Goal: Task Accomplishment & Management: Use online tool/utility

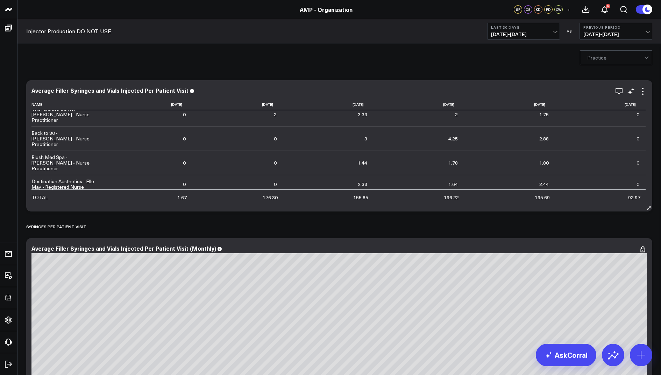
scroll to position [1954, 0]
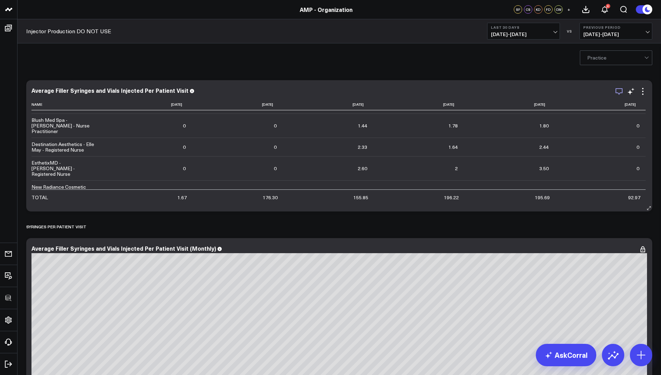
click at [620, 91] on icon "button" at bounding box center [619, 91] width 8 height 8
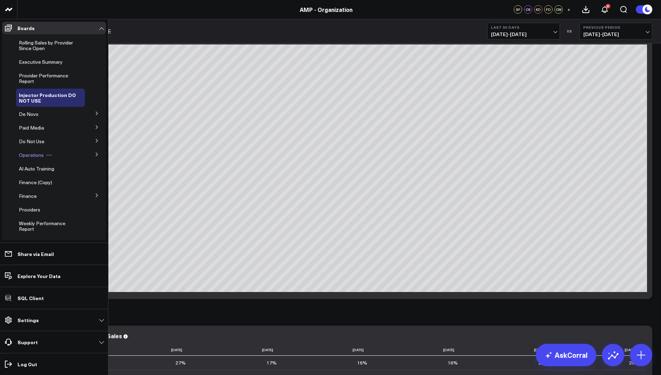
scroll to position [118, 0]
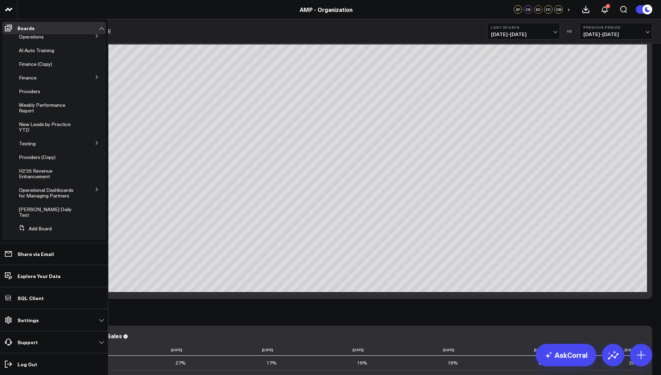
click at [90, 191] on button at bounding box center [97, 189] width 18 height 10
click at [48, 209] on span "KPI - Average Patient Ticket" at bounding box center [47, 211] width 48 height 12
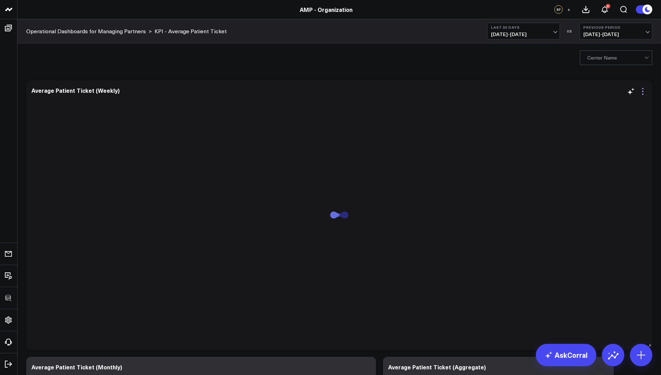
click at [641, 91] on icon at bounding box center [643, 91] width 8 height 8
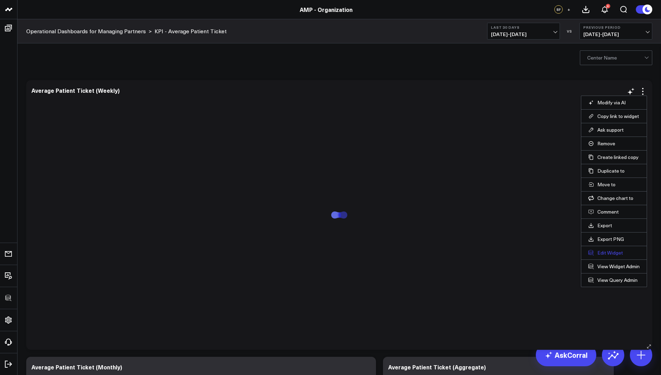
click at [601, 252] on button "Edit Widget" at bounding box center [613, 252] width 51 height 6
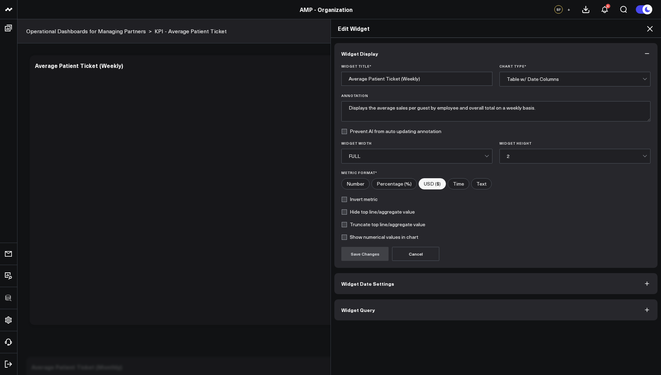
click at [363, 300] on button "Widget Query" at bounding box center [495, 309] width 323 height 21
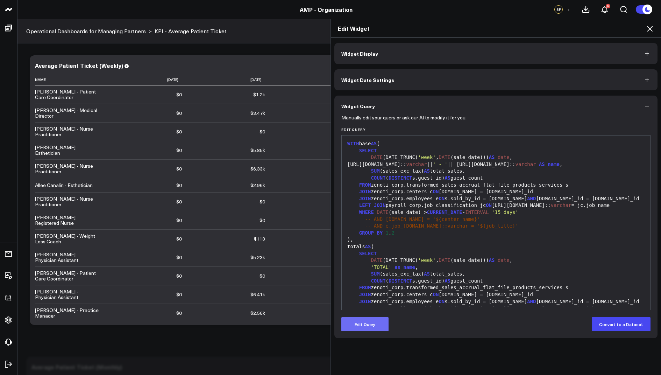
click at [365, 324] on button "Edit Query" at bounding box center [364, 324] width 47 height 14
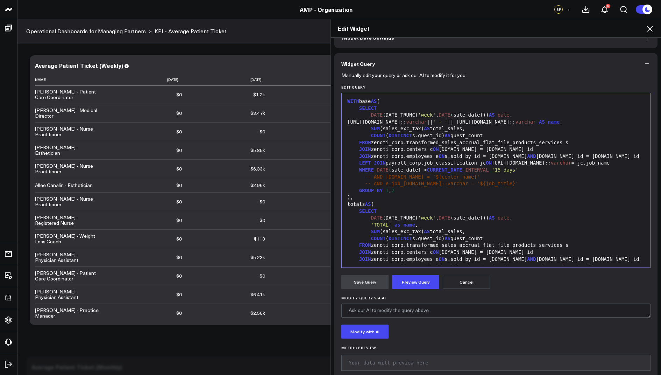
click at [649, 30] on icon at bounding box center [650, 28] width 8 height 8
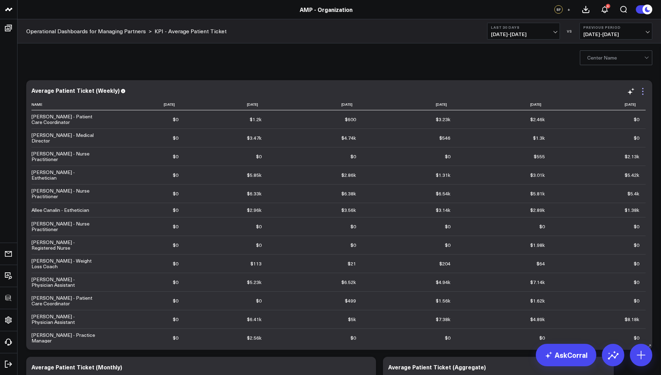
click at [646, 88] on icon at bounding box center [643, 91] width 8 height 8
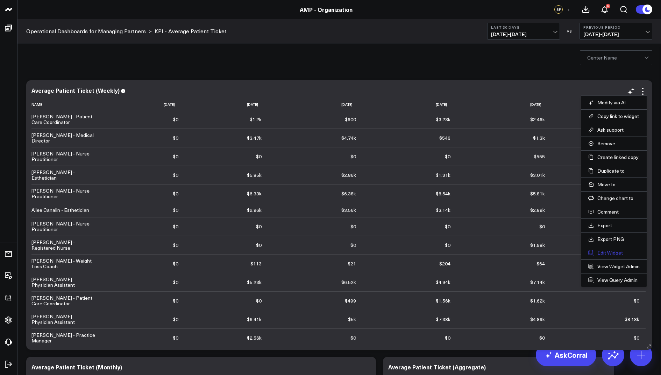
click at [604, 254] on button "Edit Widget" at bounding box center [613, 252] width 51 height 6
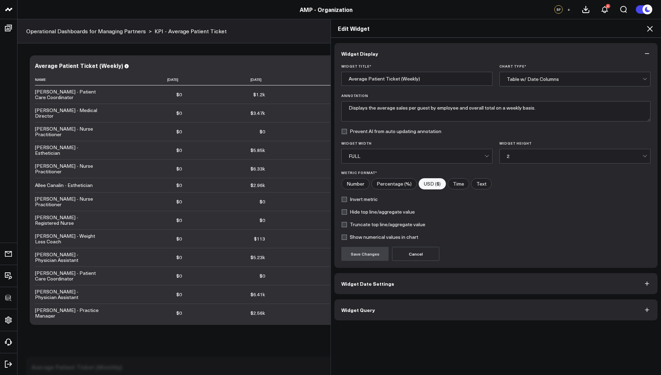
click at [386, 310] on button "Widget Query" at bounding box center [495, 309] width 323 height 21
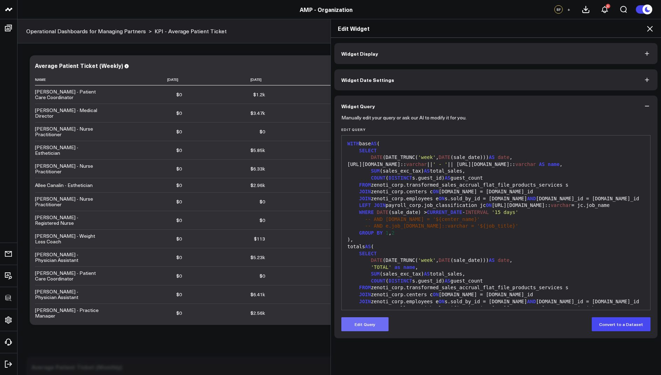
click at [368, 320] on button "Edit Query" at bounding box center [364, 324] width 47 height 14
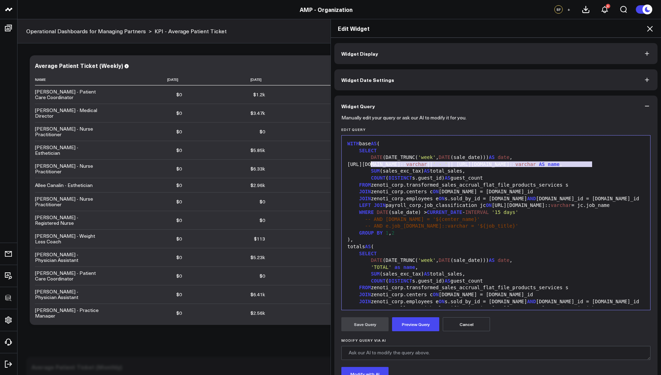
drag, startPoint x: 597, startPoint y: 167, endPoint x: 370, endPoint y: 166, distance: 227.3
click at [370, 166] on div "e.personal_info.name:: varchar || ' - ' || e.job_info.name:: varchar AS name ," at bounding box center [495, 164] width 301 height 7
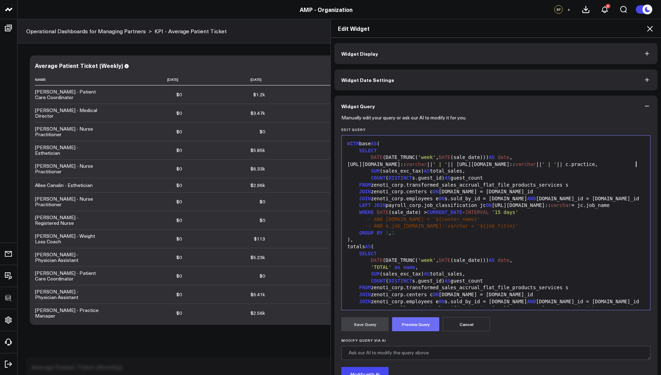
click at [411, 322] on button "Preview Query" at bounding box center [415, 324] width 47 height 14
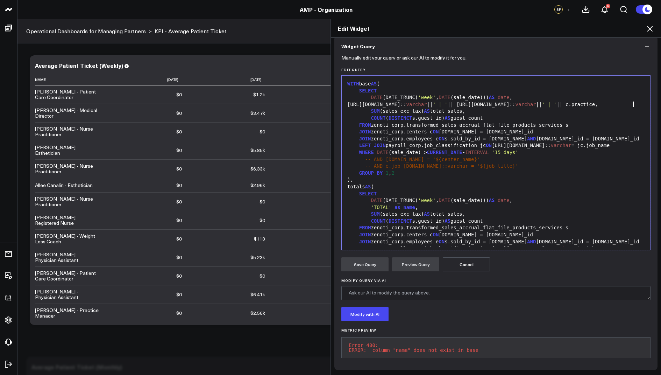
click at [634, 101] on div "e.personal_info.name:: varchar || ' | ' || e.job_info.name:: varchar || ' | ' |…" at bounding box center [495, 104] width 301 height 7
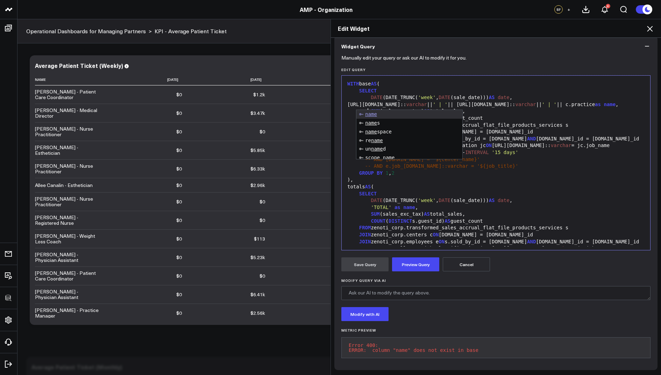
click at [580, 197] on div "SELECT" at bounding box center [495, 193] width 301 height 7
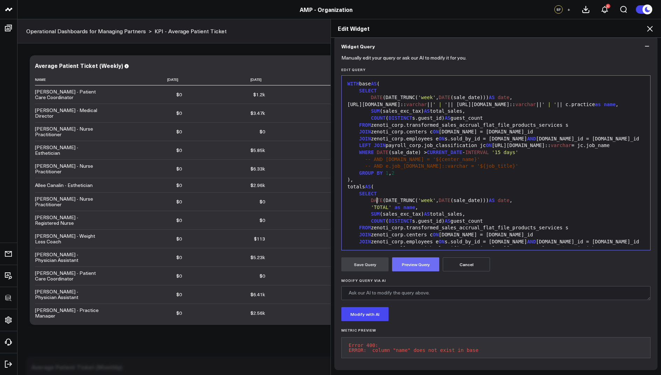
click at [421, 258] on button "Preview Query" at bounding box center [415, 264] width 47 height 14
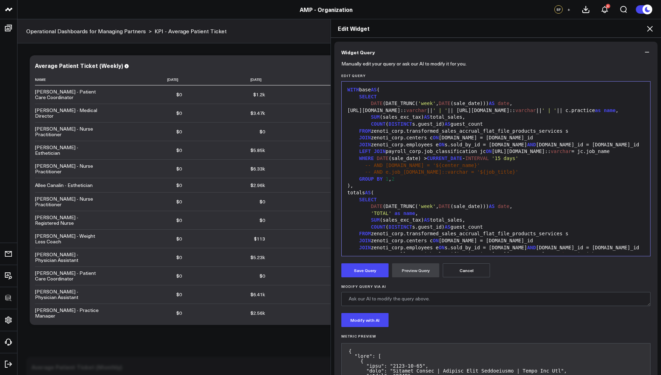
scroll to position [64, 0]
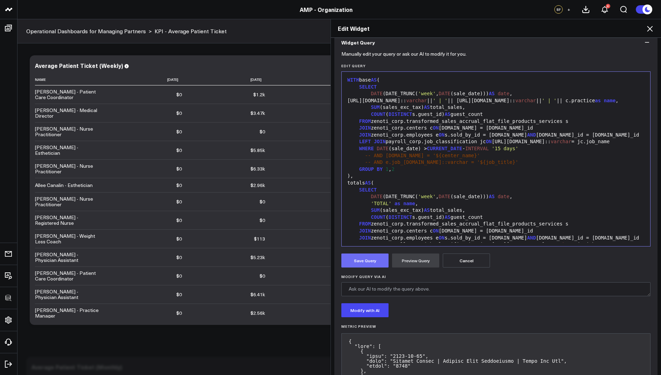
click at [356, 262] on button "Save Query" at bounding box center [364, 260] width 47 height 14
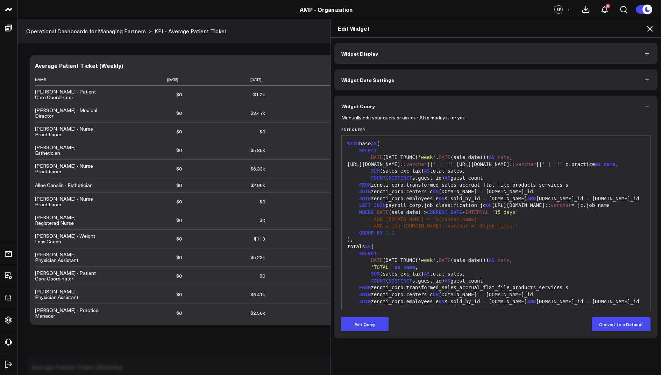
scroll to position [0, 0]
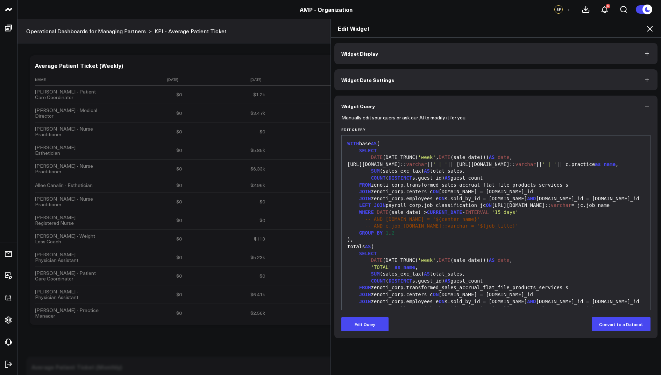
click at [652, 26] on icon at bounding box center [650, 29] width 6 height 6
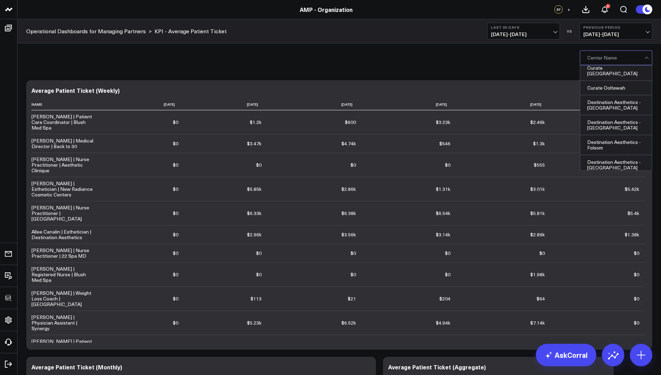
scroll to position [178, 0]
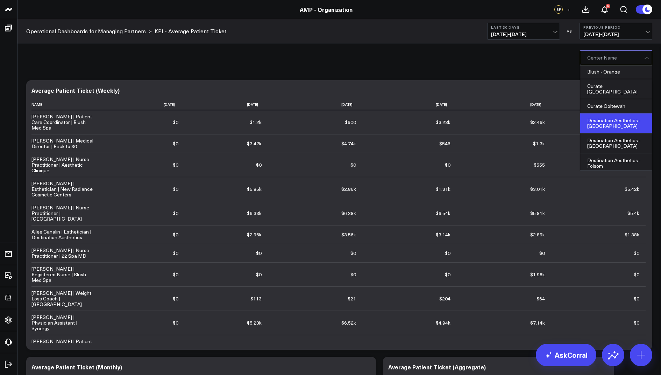
click at [605, 113] on div "Destination Aesthetics - [GEOGRAPHIC_DATA]" at bounding box center [616, 123] width 72 height 20
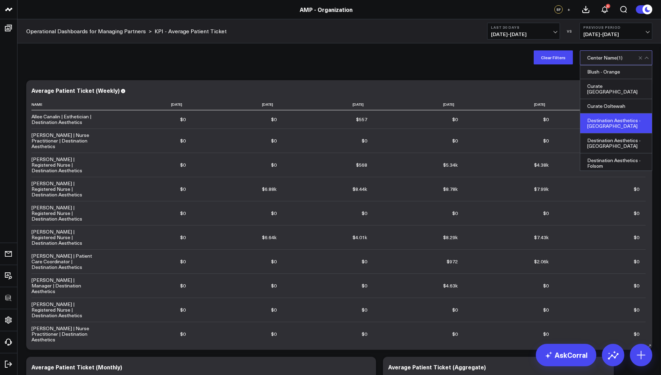
scroll to position [10, 0]
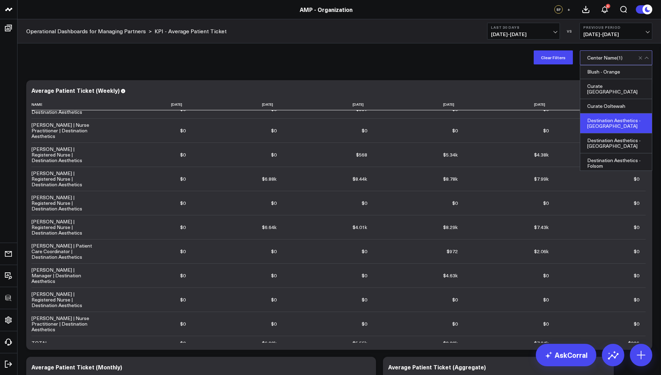
click at [615, 113] on div "Destination Aesthetics - [GEOGRAPHIC_DATA]" at bounding box center [616, 123] width 72 height 20
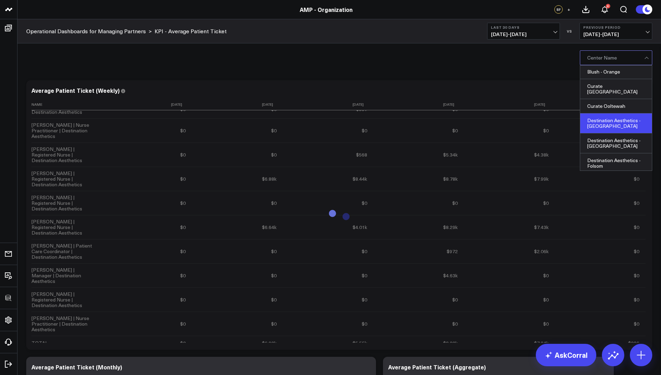
click at [619, 113] on div "Destination Aesthetics - [GEOGRAPHIC_DATA]" at bounding box center [616, 123] width 72 height 20
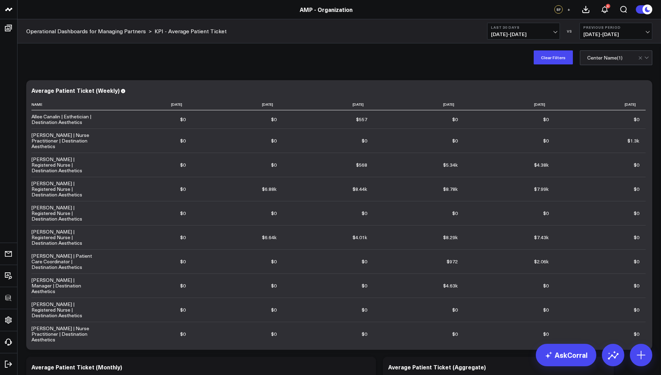
click at [469, 71] on div "Clear Filters option Destination Aesthetics - El Dorado, selected. Center Name …" at bounding box center [338, 57] width 643 height 28
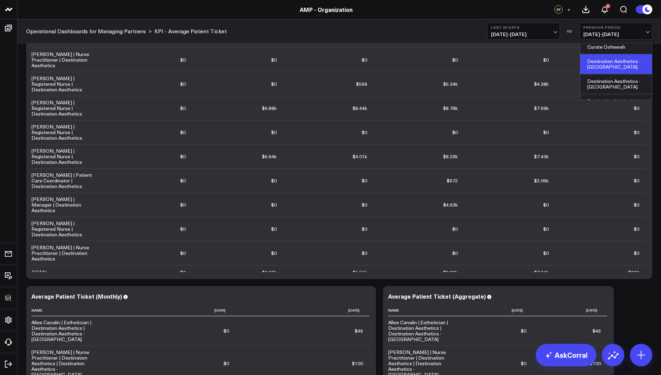
scroll to position [35, 0]
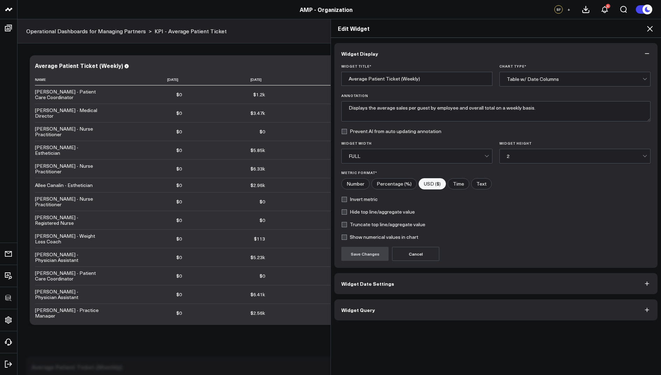
click at [648, 29] on icon at bounding box center [650, 28] width 8 height 8
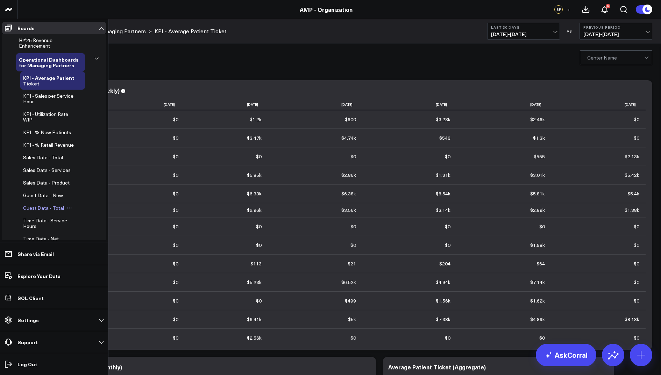
scroll to position [241, 0]
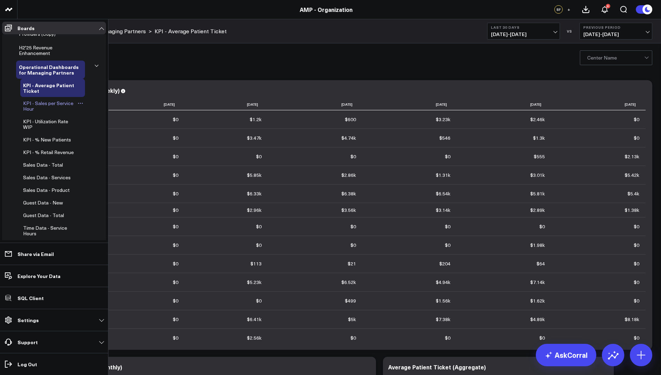
click at [44, 101] on span "KPI - Sales per Service Hour" at bounding box center [48, 106] width 50 height 12
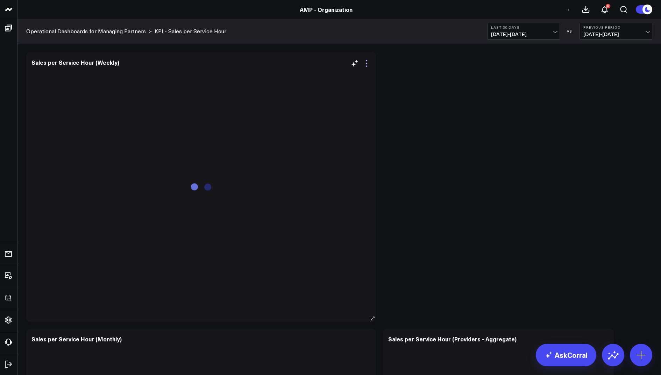
click at [369, 64] on icon at bounding box center [366, 63] width 8 height 8
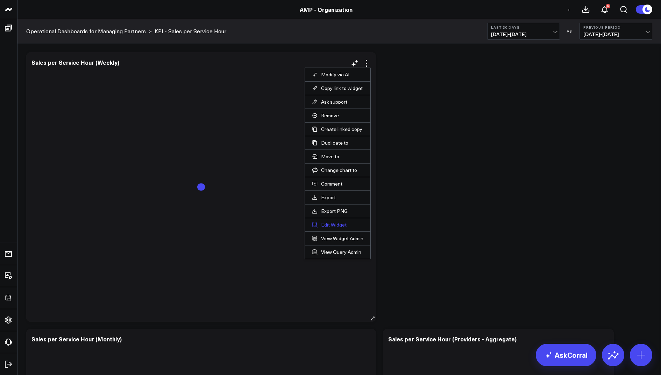
click at [331, 221] on button "Edit Widget" at bounding box center [337, 224] width 51 height 6
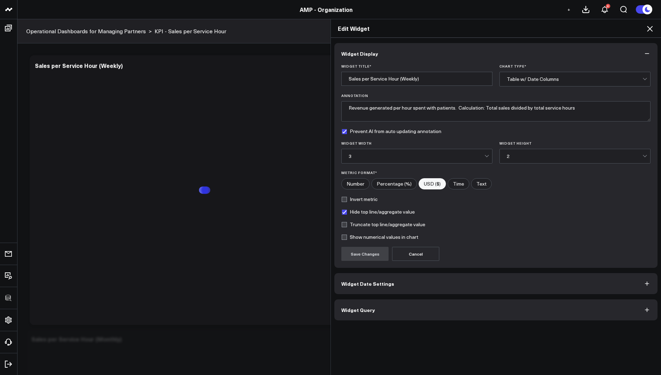
click at [353, 313] on button "Widget Query" at bounding box center [495, 309] width 323 height 21
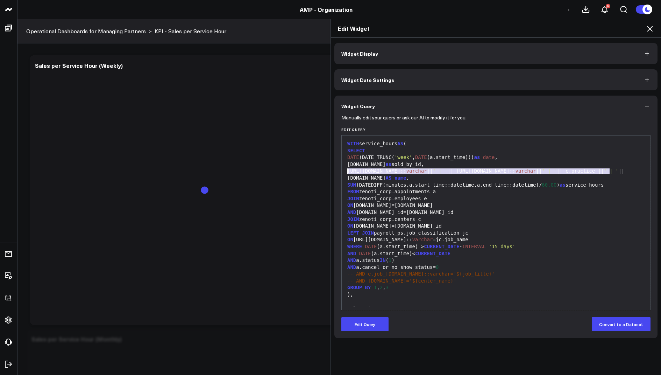
drag, startPoint x: 609, startPoint y: 172, endPoint x: 344, endPoint y: 172, distance: 264.7
click at [343, 172] on div "99 1 2 3 4 5 6 7 8 9 10 11 12 13 14 15 16 17 18 19 20 21 22 23 24 25 26 27 28 2…" at bounding box center [495, 222] width 309 height 175
copy div "e.personal_info.name:: varchar || ' | ' || e.job_info.name:: varchar || ' | ' |…"
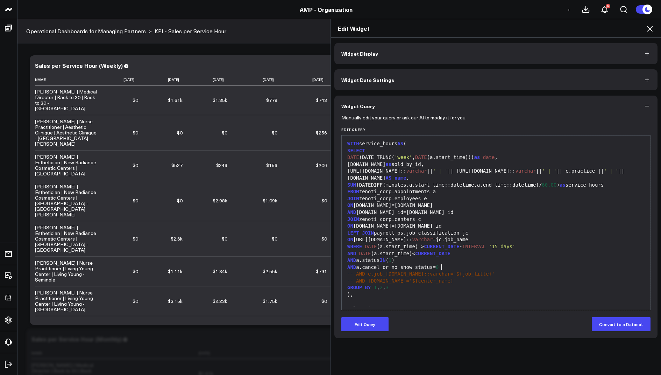
click at [459, 267] on div "AND a.cancel_or_no_show_status= 0" at bounding box center [495, 267] width 301 height 7
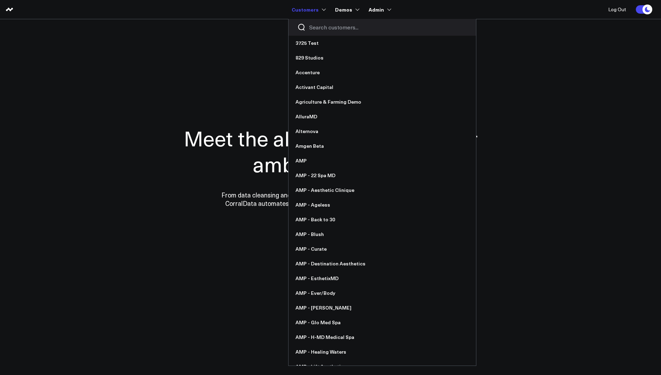
click at [322, 27] on input "Search customers input" at bounding box center [388, 27] width 158 height 8
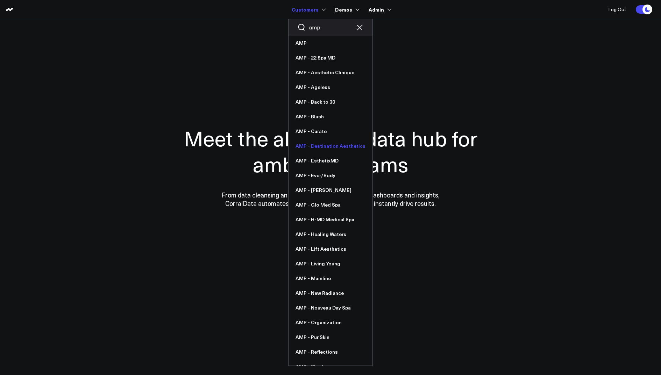
type input "amp"
click at [325, 148] on link "AMP - Destination Aesthetics" at bounding box center [330, 145] width 84 height 15
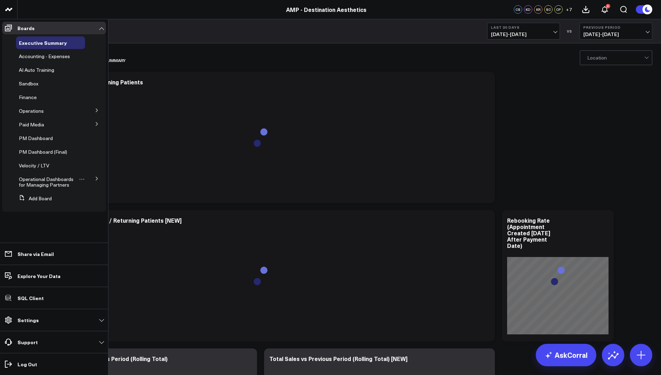
click at [61, 178] on span "Operational Dashboards for Managing Partners" at bounding box center [46, 182] width 55 height 12
click at [97, 176] on icon at bounding box center [97, 178] width 4 height 4
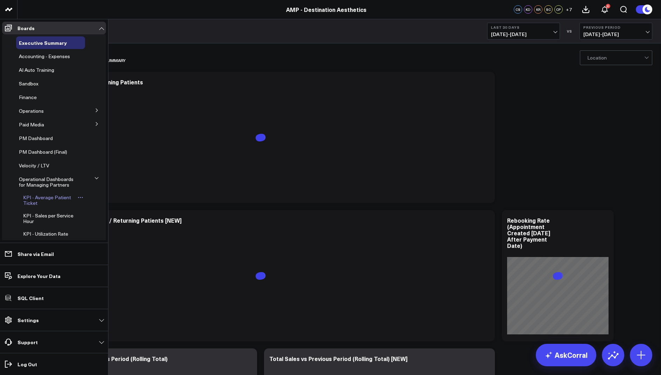
click at [46, 195] on span "KPI - Average Patient Ticket" at bounding box center [47, 200] width 48 height 12
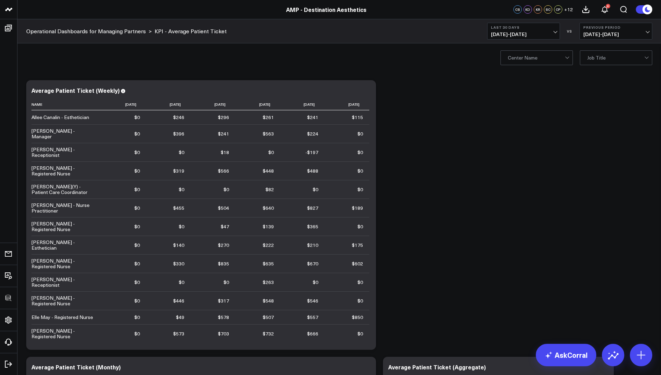
click at [529, 71] on div "Center Name Job Title" at bounding box center [338, 57] width 643 height 28
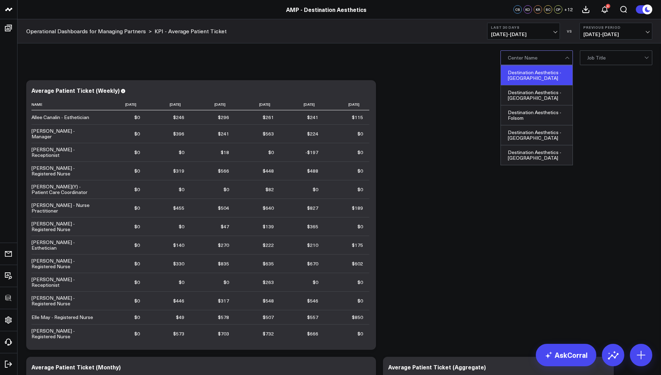
click at [534, 81] on div "Destination Aesthetics - [GEOGRAPHIC_DATA]" at bounding box center [537, 75] width 72 height 20
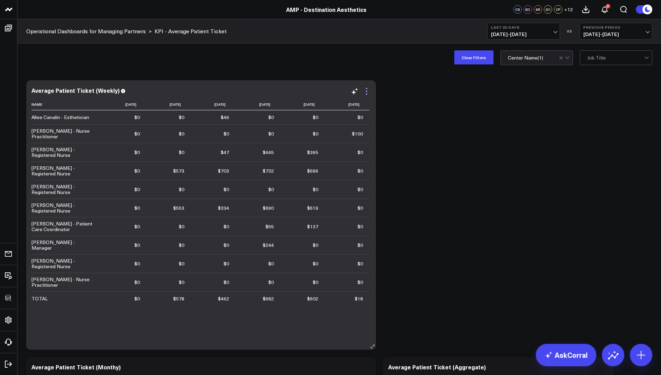
click at [364, 93] on icon at bounding box center [366, 91] width 8 height 8
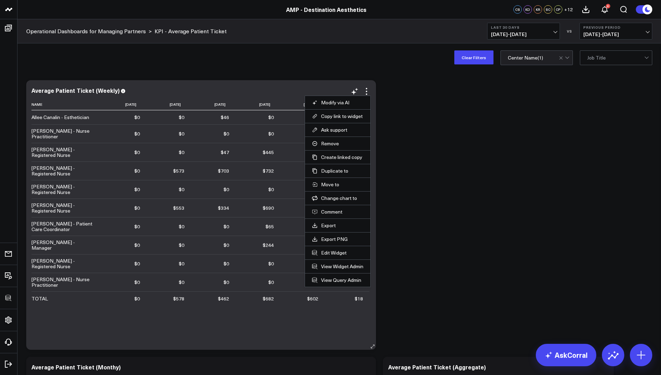
click at [326, 254] on li "Edit Widget" at bounding box center [337, 252] width 65 height 14
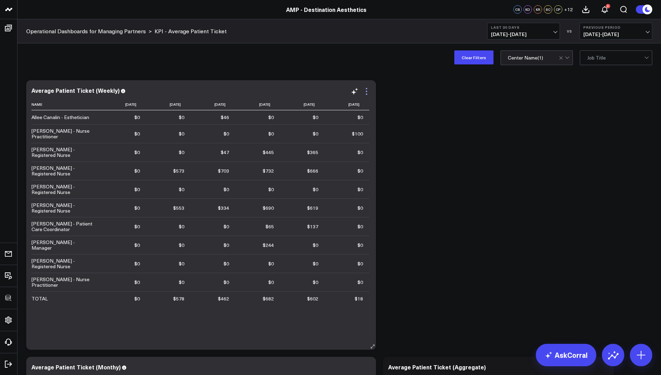
click at [369, 92] on icon at bounding box center [366, 91] width 8 height 8
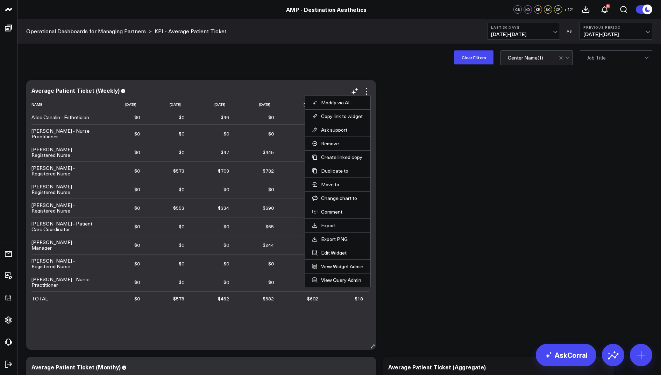
click at [330, 246] on li "Edit Widget" at bounding box center [337, 252] width 65 height 14
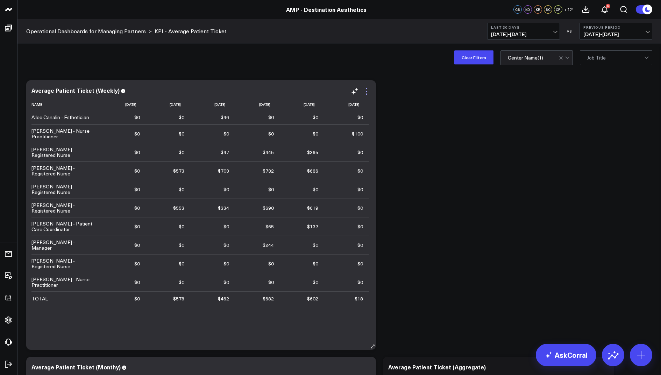
click at [366, 87] on icon at bounding box center [366, 91] width 8 height 8
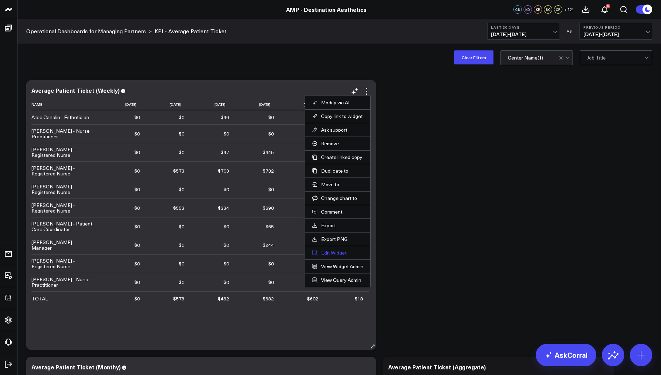
click at [323, 249] on button "Edit Widget" at bounding box center [337, 252] width 51 height 6
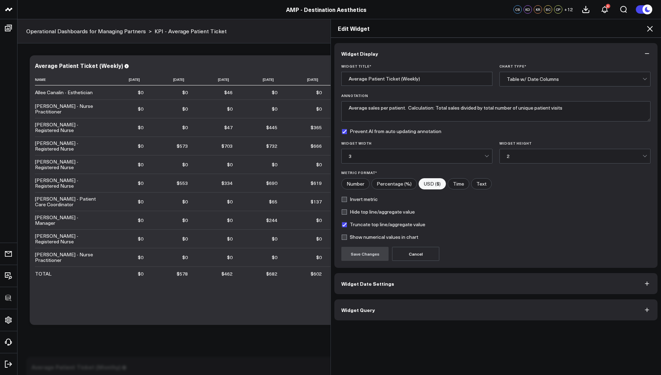
click at [348, 311] on span "Widget Query" at bounding box center [358, 310] width 34 height 6
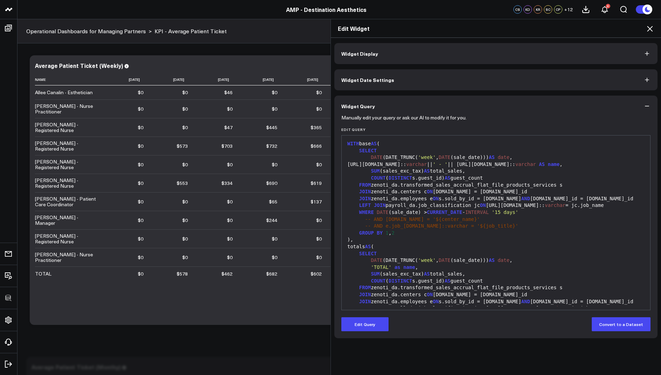
click at [650, 32] on icon at bounding box center [650, 28] width 8 height 8
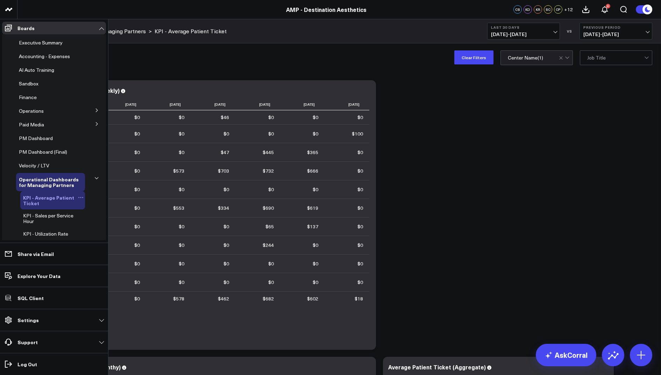
click at [40, 196] on span "KPI - Average Patient Ticket" at bounding box center [48, 200] width 51 height 13
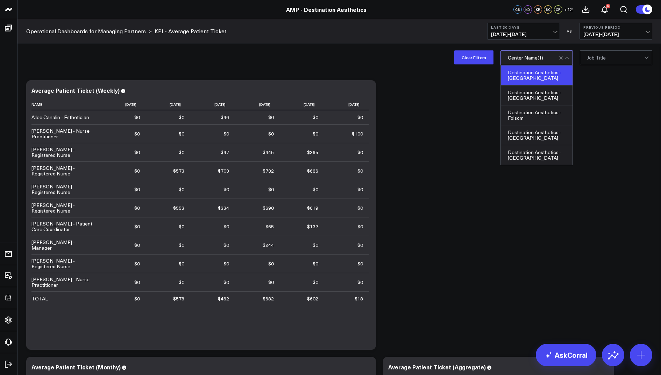
click at [523, 64] on div "Destination Aesthetics - El Dorado selected, 1 of 5. 5 results available. Use U…" at bounding box center [536, 57] width 72 height 15
click at [524, 79] on div "Destination Aesthetics - El Dorado" at bounding box center [537, 75] width 72 height 20
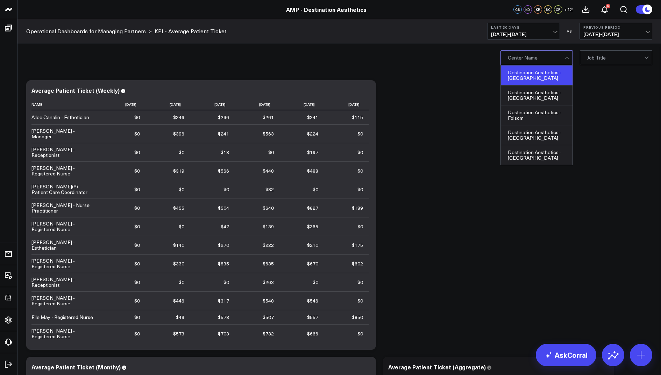
click at [516, 75] on div "Destination Aesthetics - El Dorado" at bounding box center [537, 75] width 72 height 20
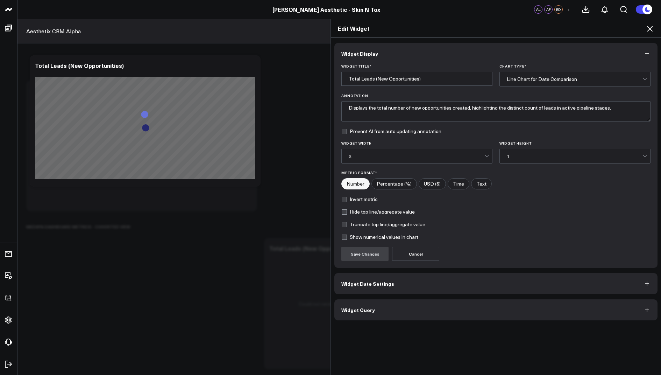
click at [650, 31] on icon at bounding box center [650, 28] width 8 height 8
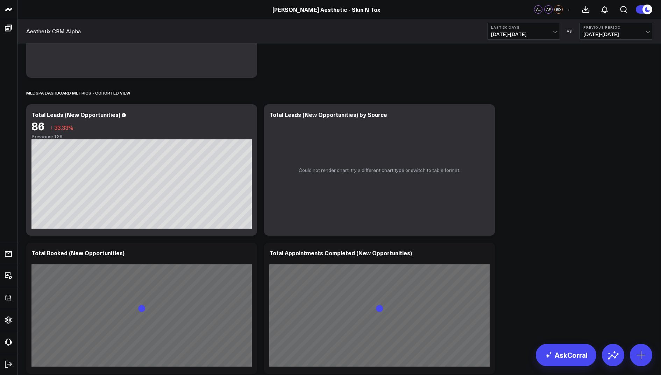
scroll to position [181, 0]
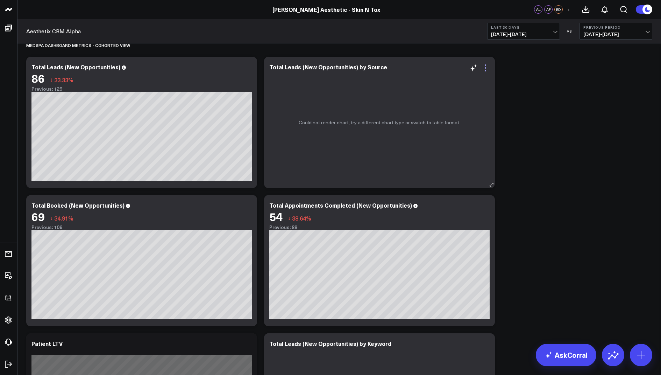
click at [484, 68] on icon at bounding box center [485, 68] width 8 height 8
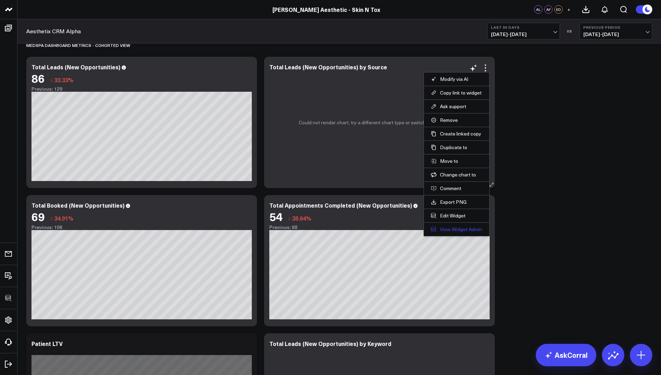
click at [454, 227] on link "View Widget Admin" at bounding box center [456, 229] width 51 height 6
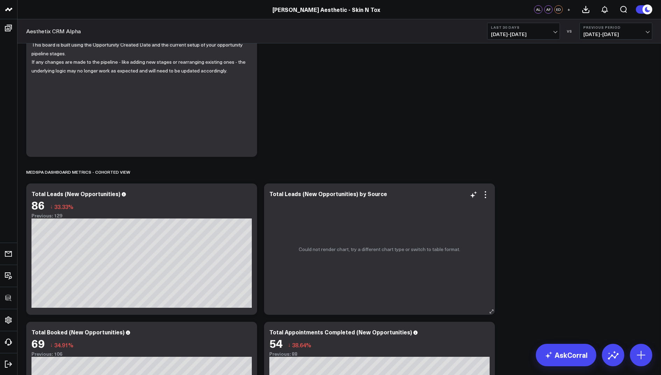
scroll to position [0, 0]
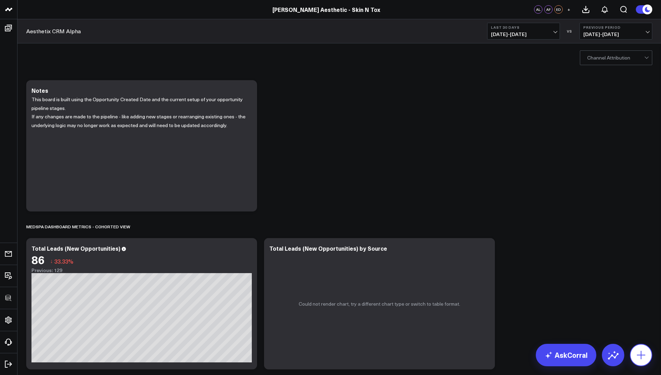
click at [643, 354] on icon at bounding box center [641, 354] width 8 height 8
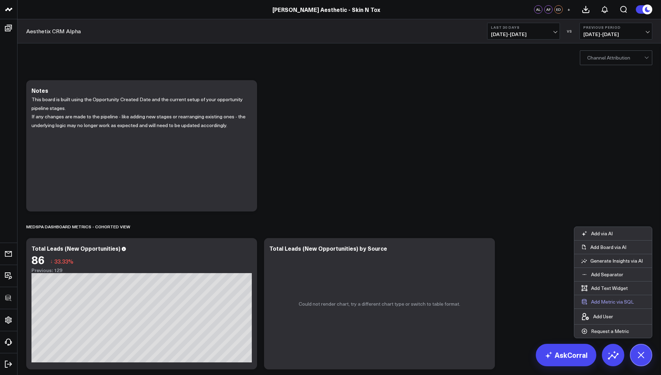
click at [605, 302] on button "Add Metric via SQL" at bounding box center [607, 301] width 66 height 13
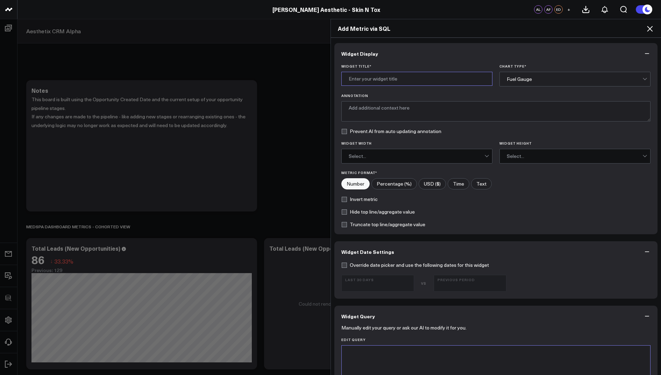
click at [365, 72] on input "Widget Title *" at bounding box center [416, 79] width 151 height 14
type input "Google Ads Spend"
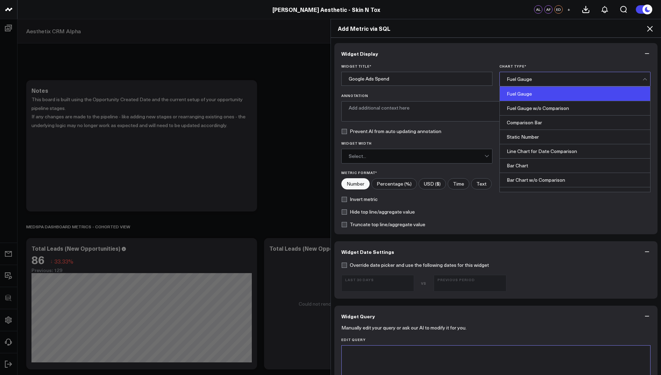
click at [519, 80] on div "Fuel Gauge" at bounding box center [575, 79] width 136 height 6
click at [529, 126] on div "Comparison Bar" at bounding box center [575, 122] width 150 height 14
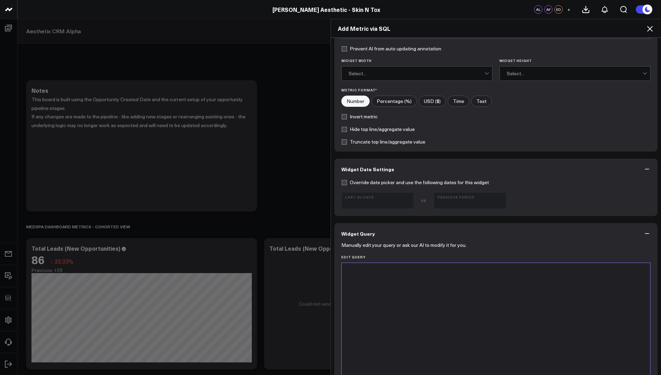
scroll to position [90, 0]
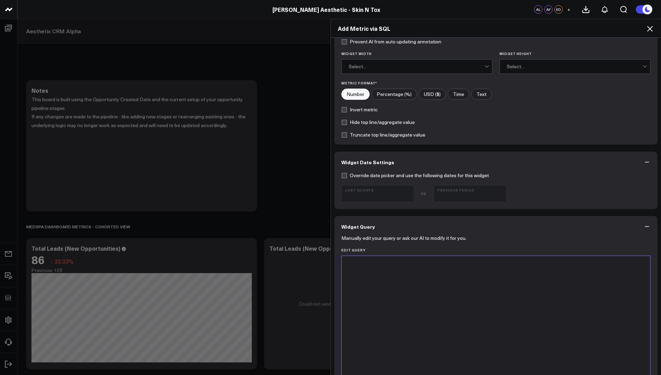
click at [363, 268] on div at bounding box center [495, 342] width 301 height 167
click at [385, 265] on div at bounding box center [495, 264] width 301 height 7
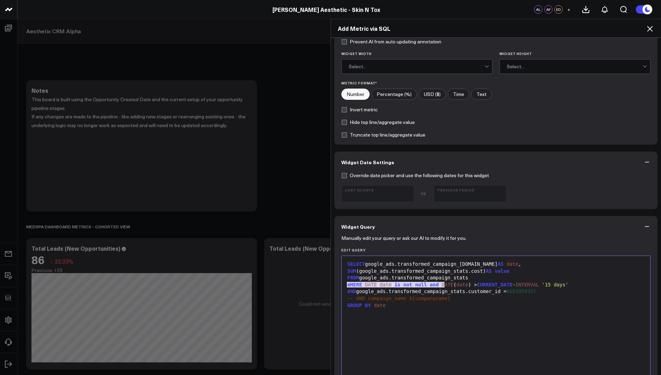
drag, startPoint x: 445, startPoint y: 283, endPoint x: 341, endPoint y: 284, distance: 104.2
click at [341, 284] on div "9 1 2 3 4 5 6 7 › ⌄ SELECT google_ads.transformed_campaign_[DOMAIN_NAME] AS dat…" at bounding box center [495, 342] width 309 height 175
drag, startPoint x: 545, startPoint y: 290, endPoint x: 341, endPoint y: 292, distance: 203.5
click at [341, 292] on div "Selection deleted 9 1 2 3 4 5 6 7 › ⌄ SELECT google_ads.transformed_campaign_[D…" at bounding box center [495, 342] width 309 height 175
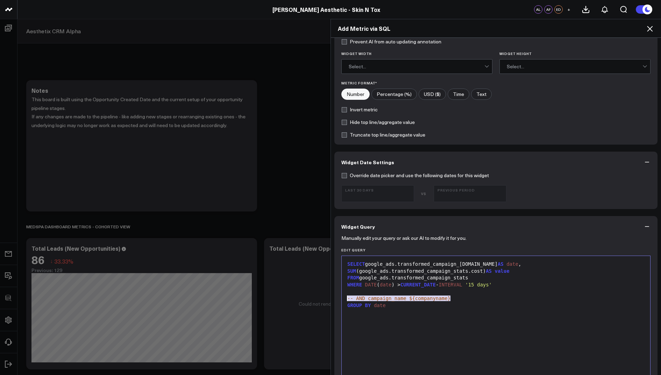
drag, startPoint x: 463, startPoint y: 299, endPoint x: 332, endPoint y: 298, distance: 131.5
click at [332, 298] on div "Widget Display Widget Title * Google Ads Spend Chart Type * Comparison Bar Anno…" at bounding box center [496, 206] width 330 height 337
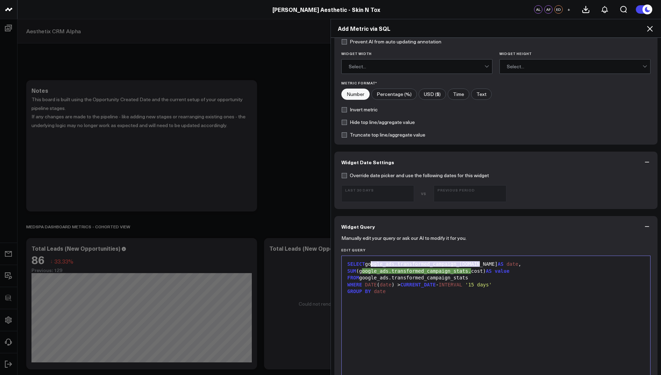
drag, startPoint x: 479, startPoint y: 265, endPoint x: 369, endPoint y: 264, distance: 109.5
click at [369, 264] on div "SELECT google_ads.transformed_campaign_[DOMAIN_NAME] AS date ," at bounding box center [495, 264] width 301 height 7
click at [347, 270] on span "SUM" at bounding box center [351, 271] width 9 height 6
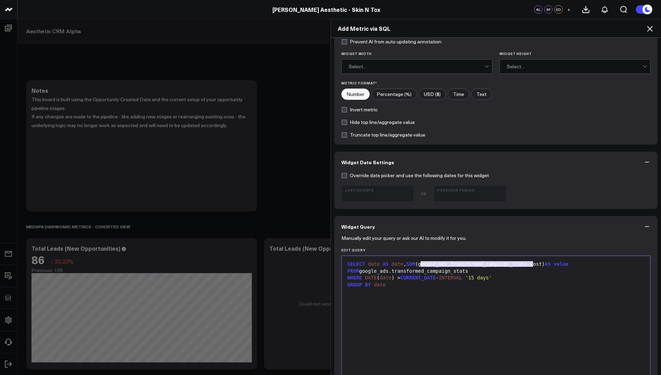
drag, startPoint x: 533, startPoint y: 264, endPoint x: 422, endPoint y: 264, distance: 110.5
click at [422, 264] on div "SELECT date AS date , SUM (google_ads.transformed_campaign_stats.cost) AS value" at bounding box center [495, 264] width 301 height 7
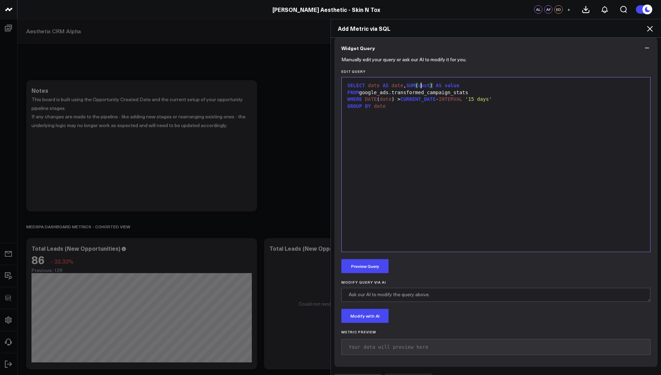
scroll to position [283, 0]
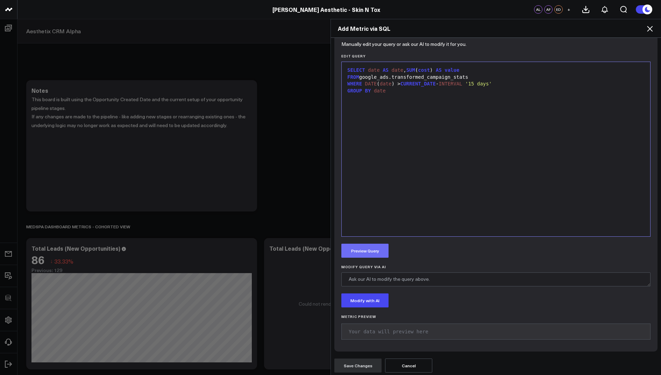
click at [370, 249] on button "Preview Query" at bounding box center [364, 250] width 47 height 14
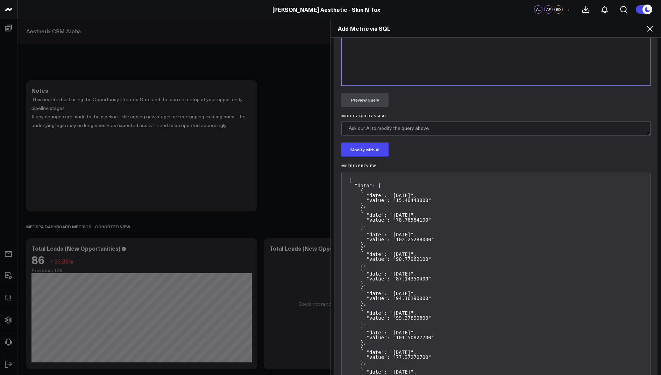
scroll to position [572, 0]
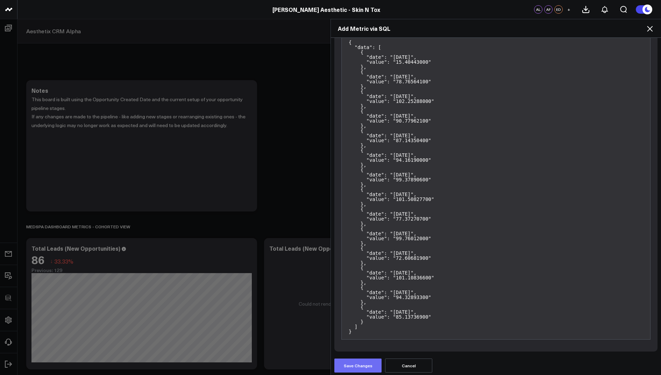
click at [356, 359] on button "Save Changes" at bounding box center [357, 365] width 47 height 14
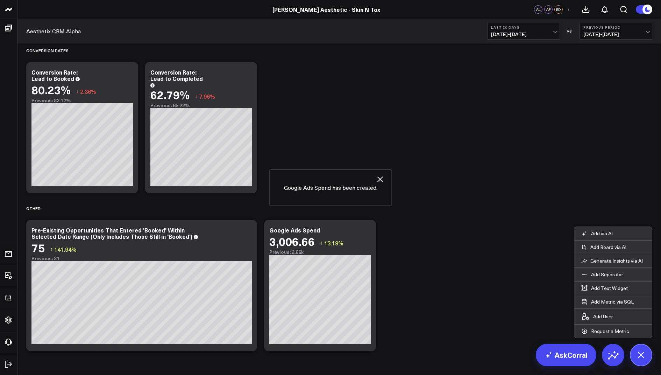
scroll to position [631, 0]
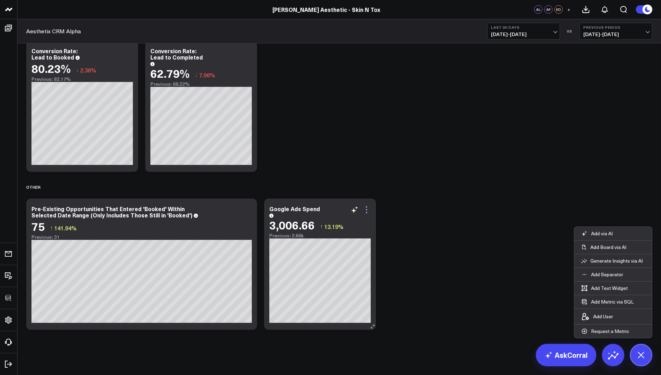
click at [366, 208] on icon at bounding box center [366, 209] width 8 height 8
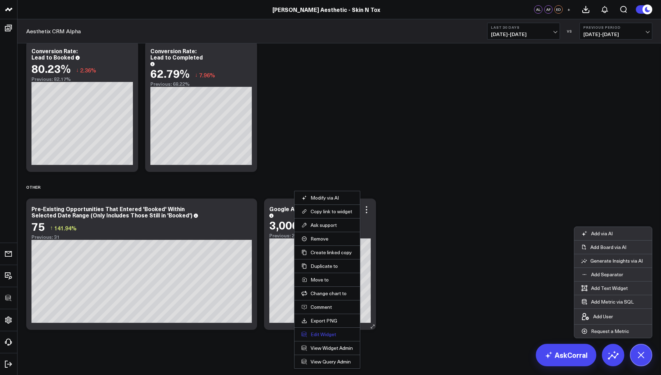
click at [322, 331] on button "Edit Widget" at bounding box center [326, 334] width 51 height 6
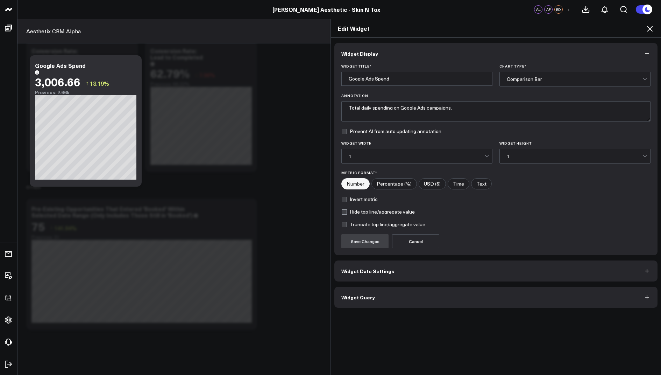
click at [432, 181] on input"] "USD ($)" at bounding box center [432, 183] width 27 height 10
radio input"] "true"
click at [370, 240] on button "Save Changes" at bounding box center [364, 241] width 47 height 14
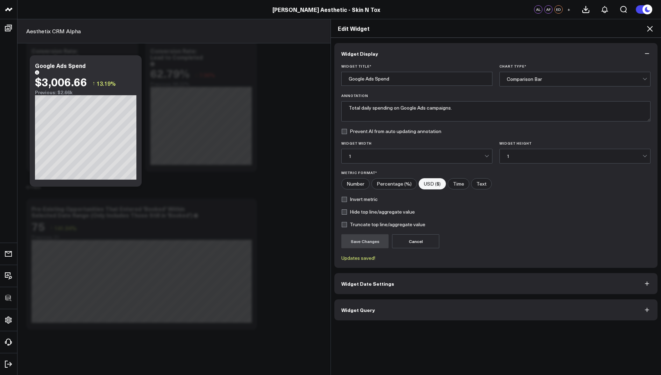
click at [647, 30] on icon at bounding box center [650, 28] width 8 height 8
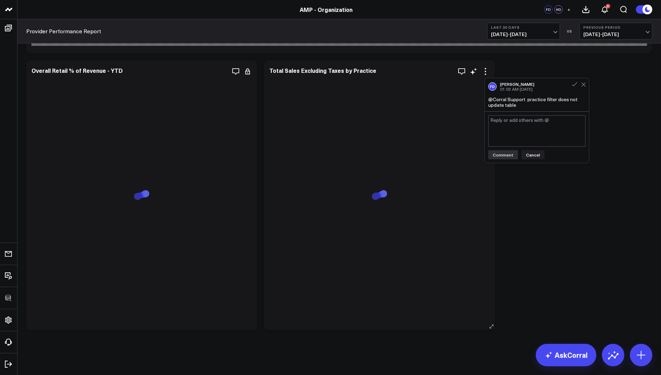
scroll to position [2486, 0]
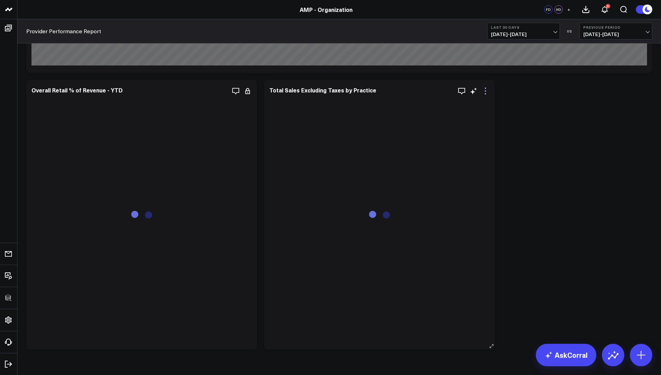
click at [483, 90] on icon at bounding box center [485, 91] width 8 height 8
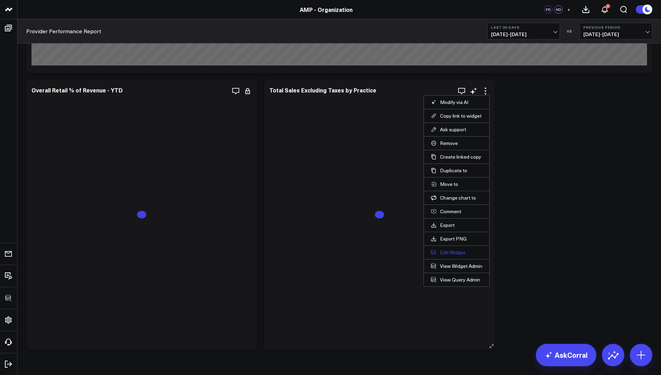
click at [443, 251] on button "Edit Widget" at bounding box center [456, 252] width 51 height 6
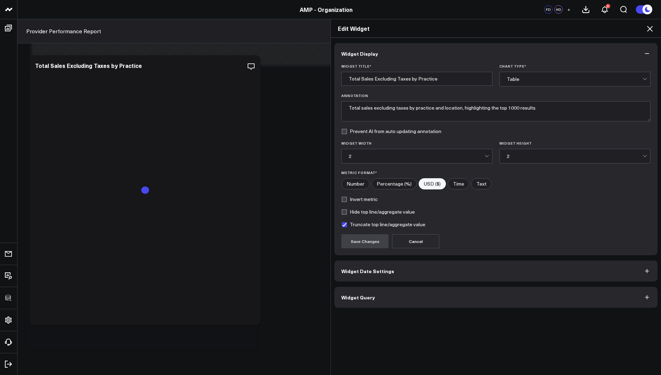
click at [353, 303] on button "Widget Query" at bounding box center [495, 296] width 323 height 21
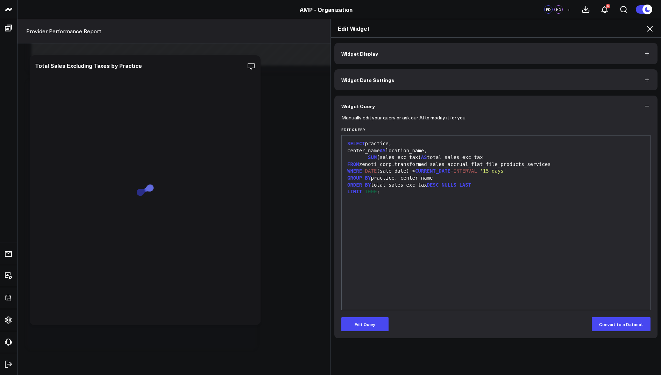
click at [650, 24] on div "Edit Widget" at bounding box center [496, 28] width 330 height 19
click at [648, 30] on icon at bounding box center [650, 29] width 6 height 6
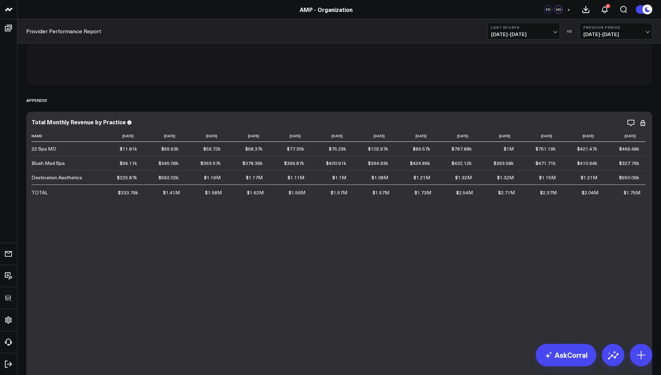
scroll to position [1981, 0]
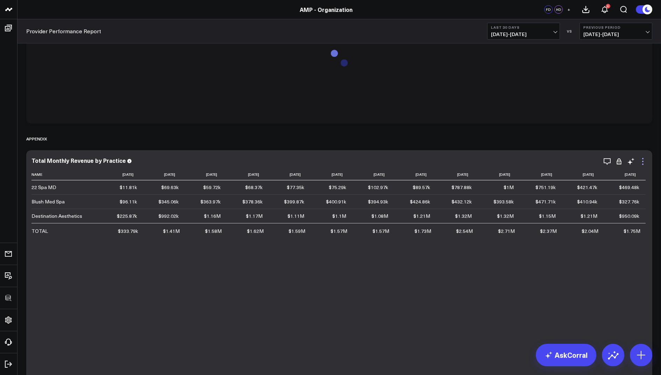
click at [643, 162] on icon at bounding box center [643, 161] width 8 height 8
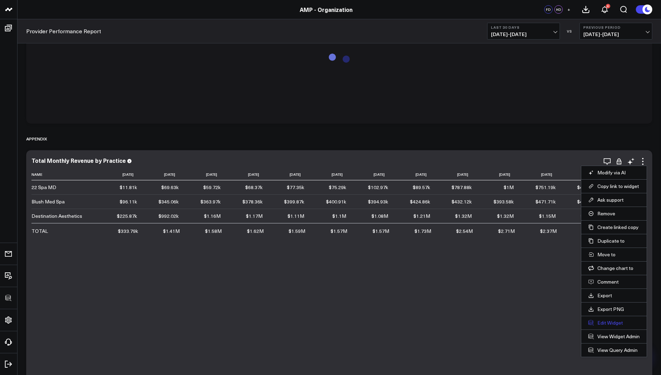
click at [609, 320] on button "Edit Widget" at bounding box center [613, 322] width 51 height 6
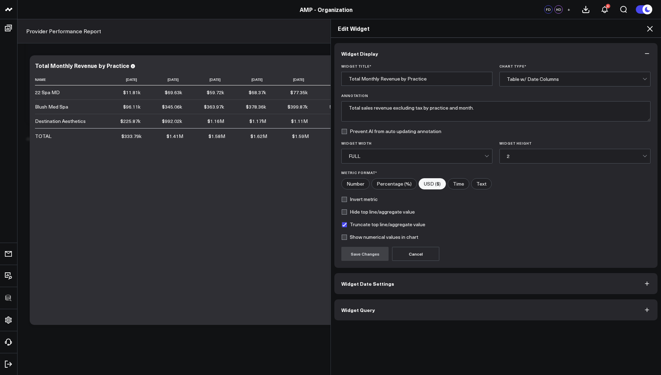
click at [367, 307] on span "Widget Query" at bounding box center [358, 310] width 34 height 6
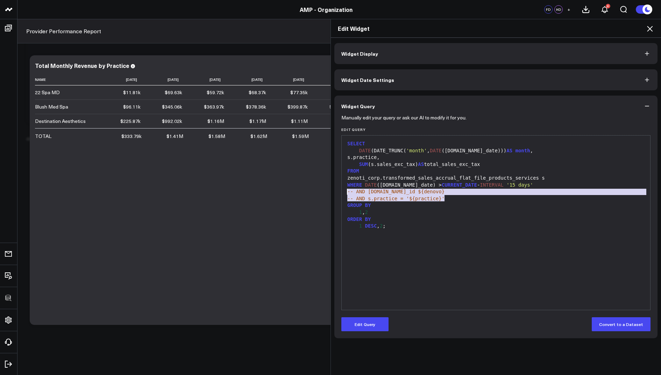
drag, startPoint x: 452, startPoint y: 200, endPoint x: 342, endPoint y: 190, distance: 110.3
click at [342, 190] on div "99 1 2 3 4 5 6 7 8 9 10 11 12 13 › ⌄ SELECT DATE (DATE_TRUNC( 'month' , DATE (s…" at bounding box center [495, 222] width 309 height 175
copy div "-- AND s.center_id ${denovo} -- AND s.practice = '${practice}'"
click at [651, 28] on icon at bounding box center [650, 28] width 8 height 8
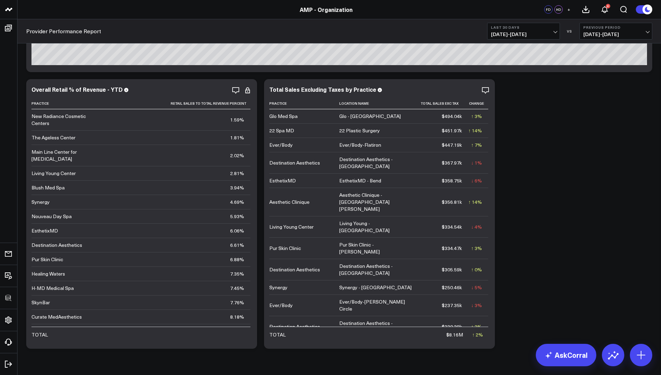
scroll to position [2470, 0]
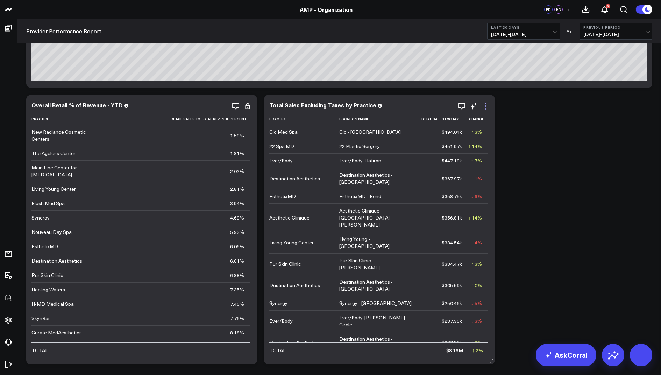
click at [485, 107] on icon at bounding box center [485, 106] width 8 height 8
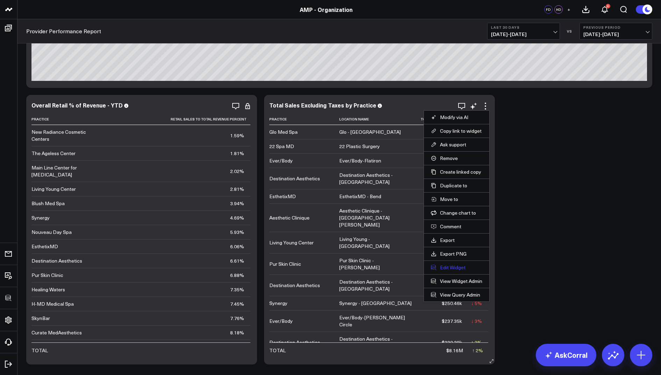
click at [448, 266] on button "Edit Widget" at bounding box center [456, 267] width 51 height 6
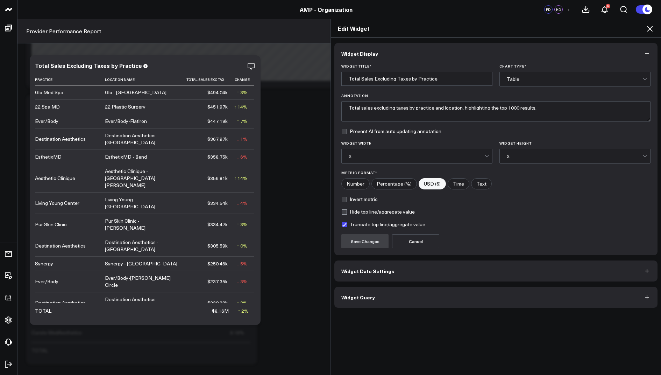
click at [363, 298] on span "Widget Query" at bounding box center [358, 297] width 34 height 6
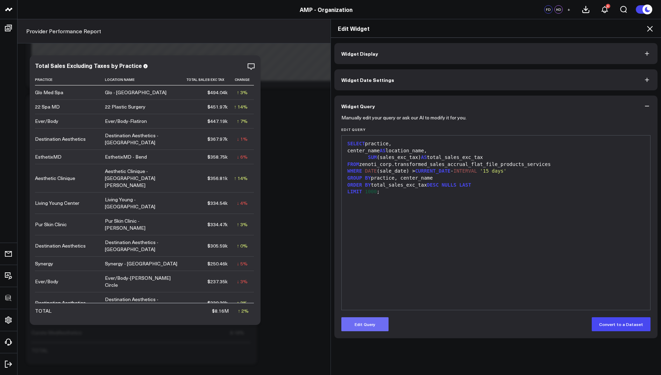
click at [358, 322] on button "Edit Query" at bounding box center [364, 324] width 47 height 14
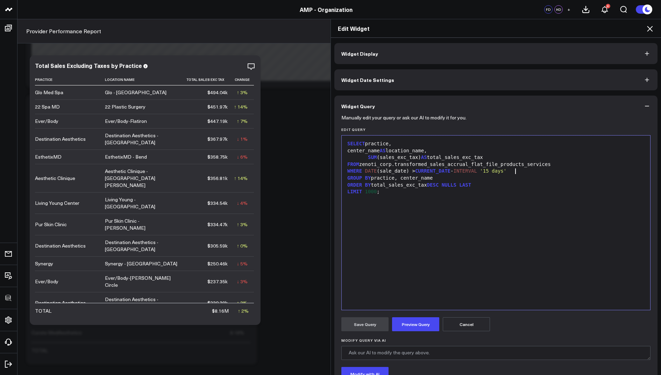
click at [522, 172] on div "WHERE DATE (sale_date) > CURRENT_DATE - INTERVAL '15 days'" at bounding box center [495, 170] width 301 height 7
click at [373, 178] on span "-- AND [DOMAIN_NAME]_id ${denovo}" at bounding box center [395, 178] width 97 height 6
click at [375, 186] on span "-- AND s.practice = '${practice}'" at bounding box center [395, 185] width 97 height 6
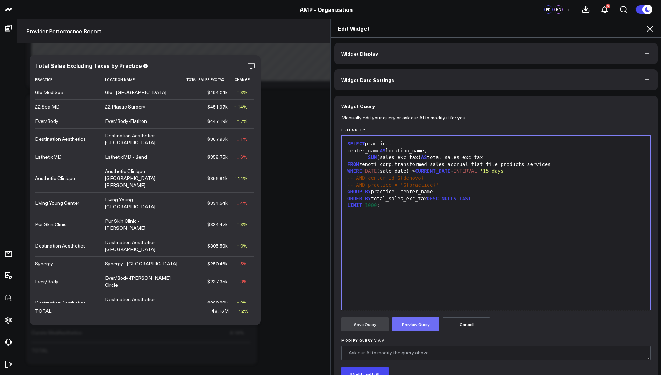
click at [410, 323] on button "Preview Query" at bounding box center [415, 324] width 47 height 14
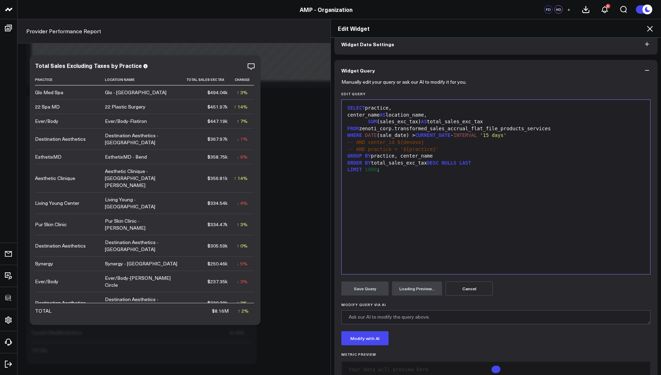
scroll to position [54, 0]
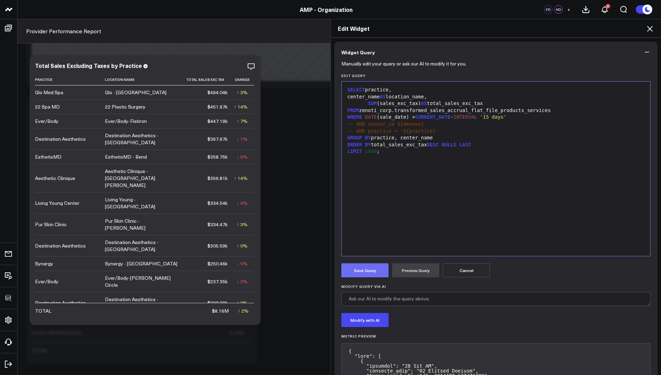
click at [356, 272] on button "Save Query" at bounding box center [364, 270] width 47 height 14
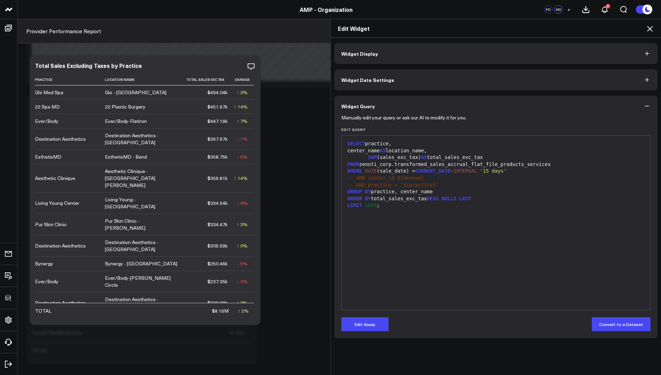
scroll to position [0, 0]
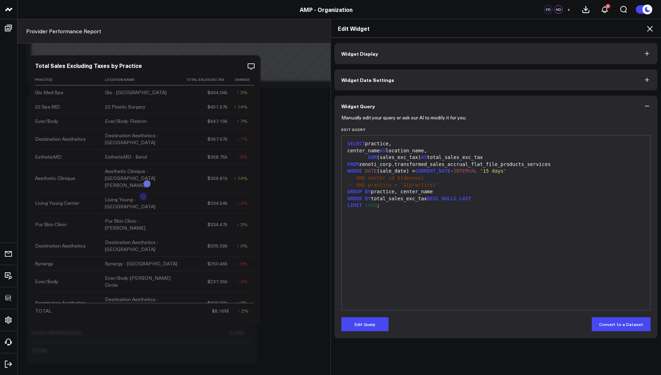
click at [650, 25] on icon at bounding box center [650, 28] width 8 height 8
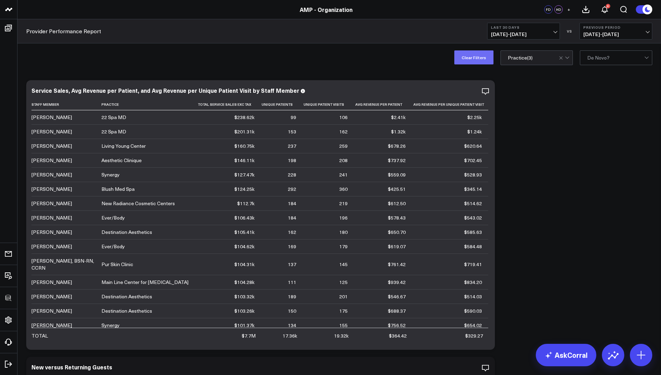
click at [466, 58] on button "Clear Filters" at bounding box center [473, 57] width 39 height 14
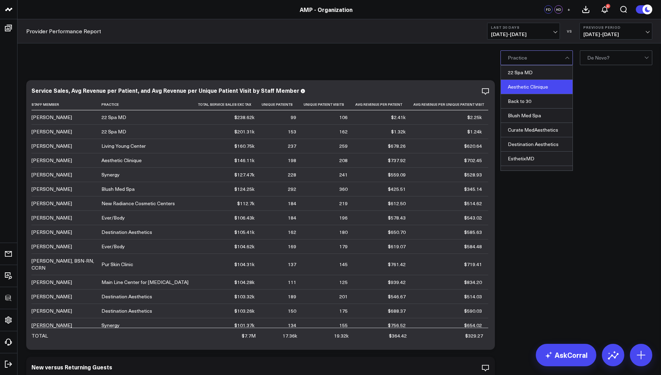
click at [526, 85] on div "Aesthetic Clinique" at bounding box center [537, 87] width 72 height 14
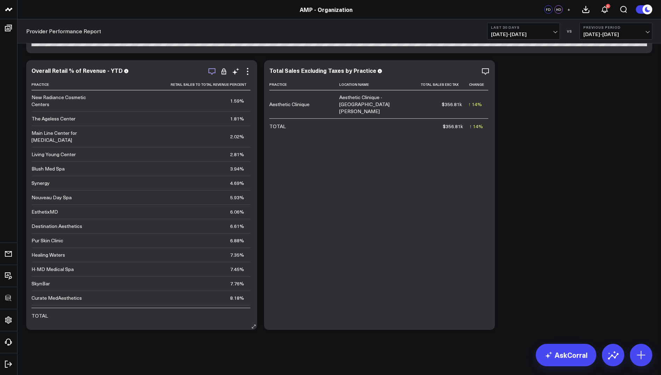
click at [211, 69] on icon "button" at bounding box center [212, 71] width 8 height 8
click at [486, 69] on icon at bounding box center [485, 71] width 8 height 8
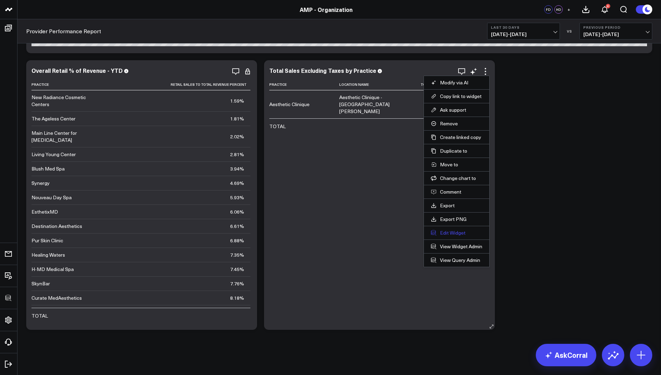
click at [447, 232] on button "Edit Widget" at bounding box center [456, 232] width 51 height 6
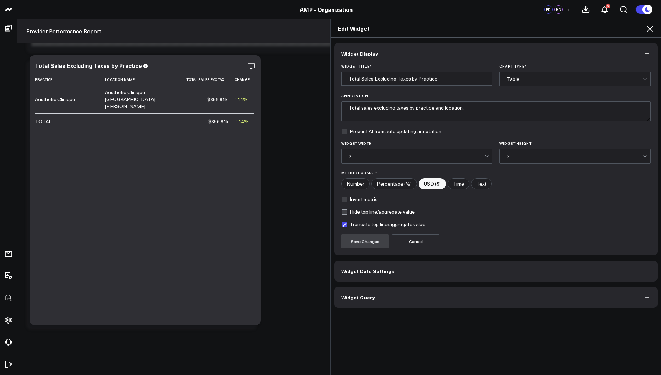
click at [356, 300] on button "Widget Query" at bounding box center [495, 296] width 323 height 21
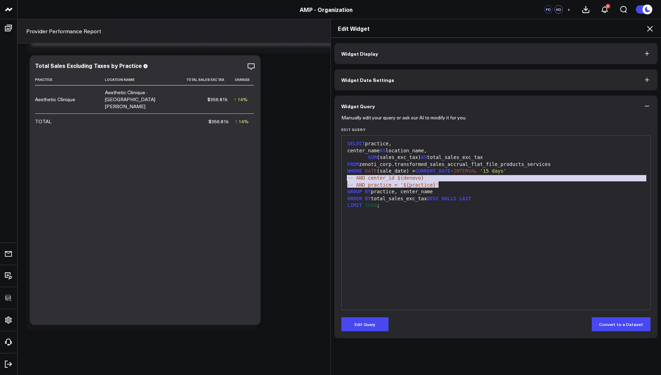
drag, startPoint x: 446, startPoint y: 186, endPoint x: 343, endPoint y: 180, distance: 102.6
click at [343, 180] on div "99 1 2 3 4 5 6 7 8 9 10 › ⌄ SELECT practice, center_name AS location_name, SUM …" at bounding box center [495, 222] width 309 height 175
copy div "-- AND center_id ${denovo} -- AND practice = '${practice}'"
click at [651, 25] on icon at bounding box center [650, 28] width 8 height 8
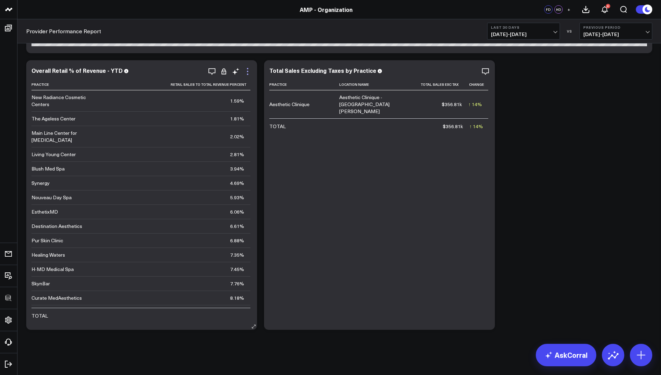
click at [248, 71] on icon at bounding box center [247, 71] width 1 height 1
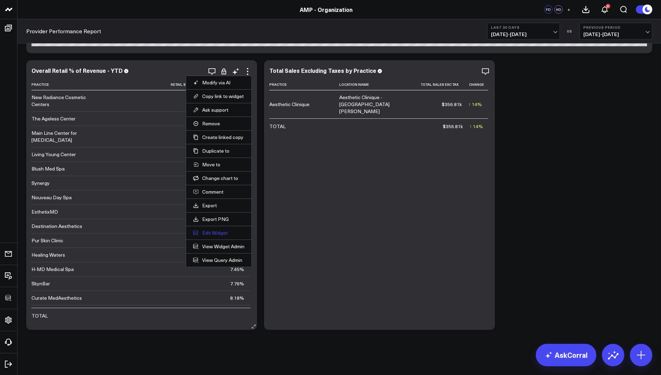
click at [216, 231] on button "Edit Widget" at bounding box center [218, 232] width 51 height 6
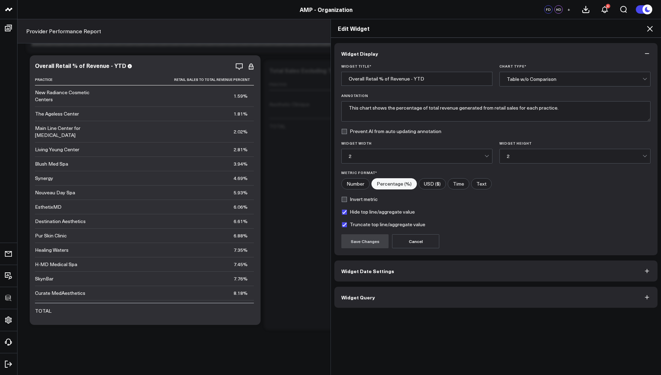
click at [347, 306] on div "Widget Display Widget Title * Overall Retail % of Revenue - YTD Chart Type * Ta…" at bounding box center [496, 206] width 330 height 337
click at [352, 303] on button "Widget Query" at bounding box center [495, 296] width 323 height 21
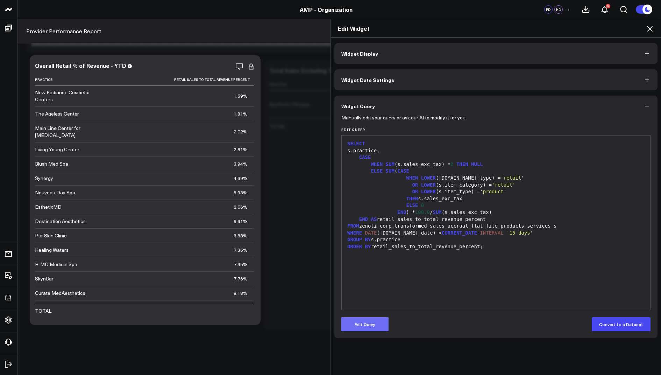
click at [359, 323] on button "Edit Query" at bounding box center [364, 324] width 47 height 14
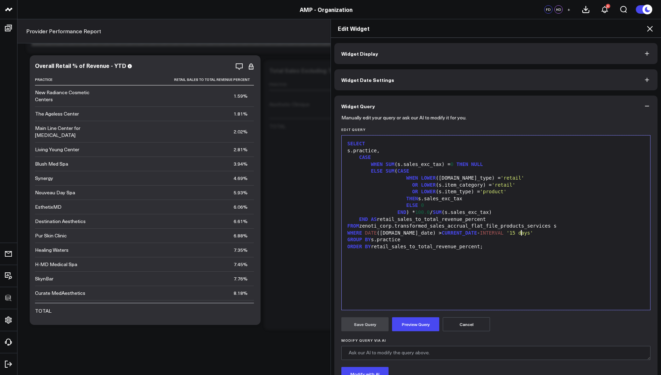
click at [538, 233] on div "WHERE DATE (s.sale_date) > CURRENT_DATE - INTERVAL '15 days'" at bounding box center [495, 232] width 301 height 7
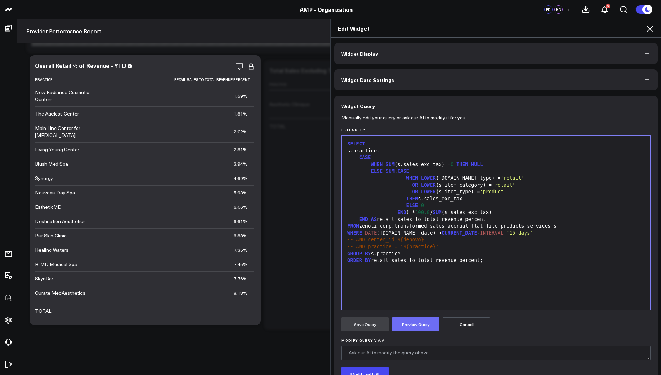
click at [411, 324] on button "Preview Query" at bounding box center [415, 324] width 47 height 14
click at [368, 248] on span "-- AND practice = '${practice}'" at bounding box center [392, 246] width 91 height 6
click at [368, 240] on span "-- AND center_id ${denovo}" at bounding box center [385, 239] width 77 height 6
click at [412, 322] on button "Preview Query" at bounding box center [415, 324] width 47 height 14
click at [357, 329] on button "Save Query" at bounding box center [364, 324] width 47 height 14
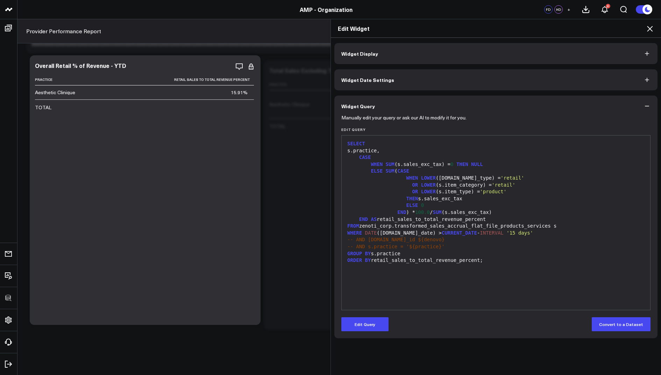
click at [648, 33] on div "Edit Widget" at bounding box center [496, 28] width 330 height 19
click at [647, 29] on icon at bounding box center [650, 28] width 8 height 8
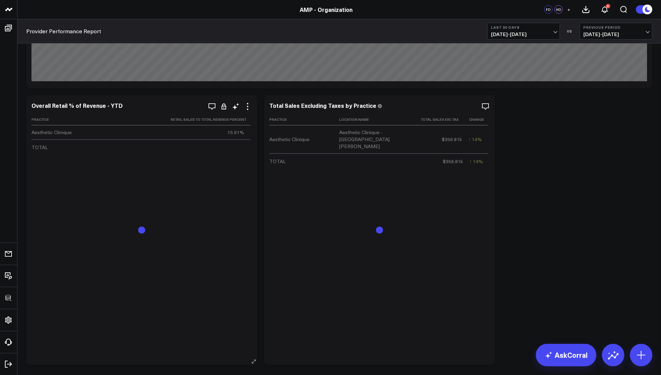
scroll to position [2305, 0]
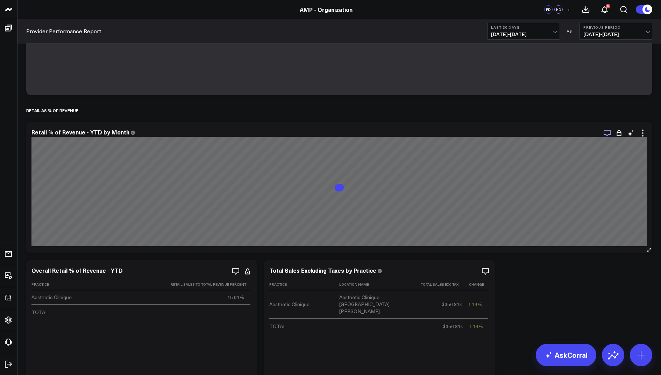
click at [607, 133] on icon "button" at bounding box center [607, 133] width 8 height 8
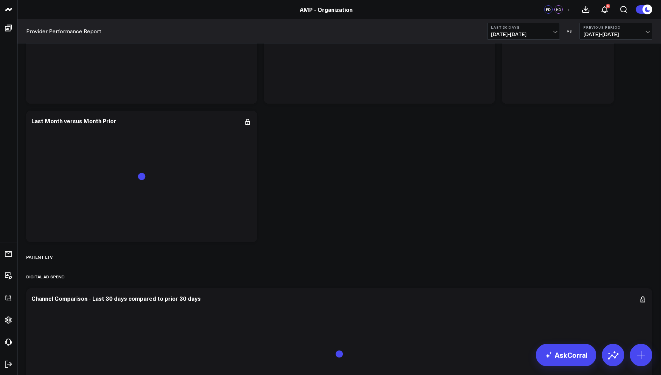
scroll to position [2346, 0]
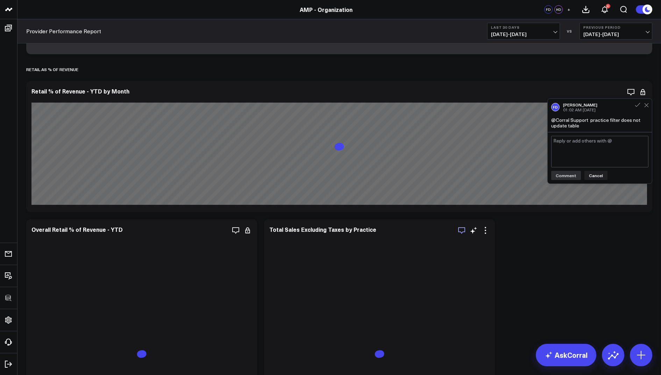
click at [462, 230] on icon "button" at bounding box center [461, 230] width 8 height 8
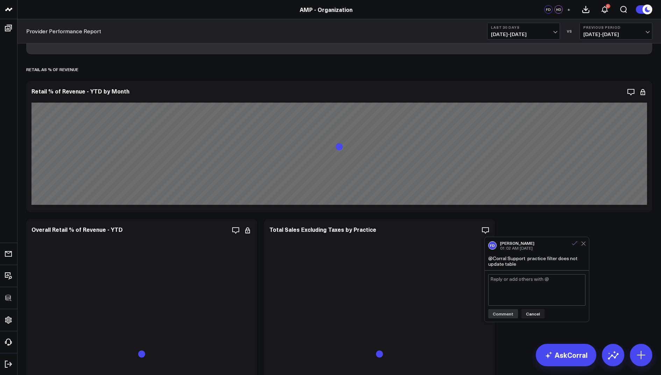
click at [575, 245] on icon at bounding box center [574, 243] width 6 height 6
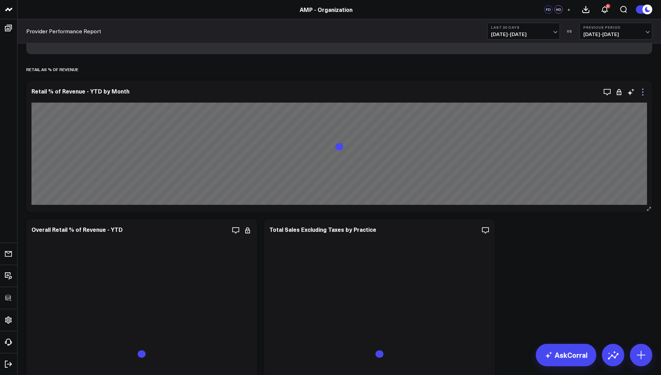
click at [643, 92] on icon at bounding box center [642, 91] width 1 height 1
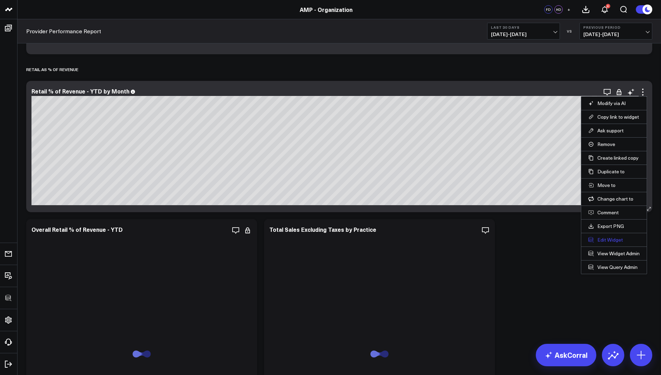
click at [602, 237] on button "Edit Widget" at bounding box center [613, 239] width 51 height 6
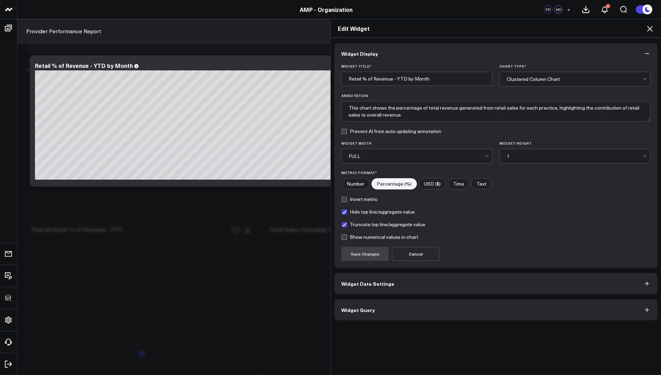
click at [368, 309] on span "Widget Query" at bounding box center [358, 310] width 34 height 6
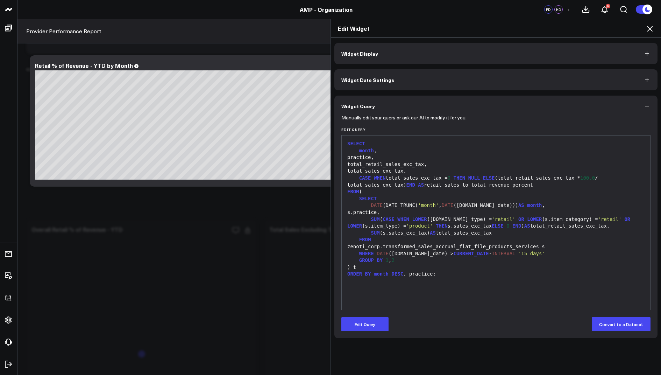
click at [371, 331] on div "Manually edit your query or ask our AI to modify it for you. Edit Query 99 1 2 …" at bounding box center [495, 226] width 323 height 221
click at [366, 326] on button "Edit Query" at bounding box center [364, 324] width 47 height 14
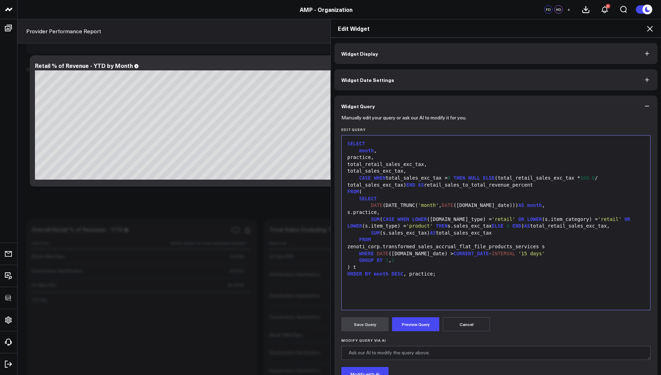
click at [540, 252] on div "WHERE DATE (s.sale_date) > CURRENT_DATE - INTERVAL '15 days'" at bounding box center [495, 253] width 301 height 7
click at [373, 258] on span "-- AND center_id ${denovo}" at bounding box center [391, 260] width 77 height 6
click at [410, 320] on button "Preview Query" at bounding box center [415, 324] width 47 height 14
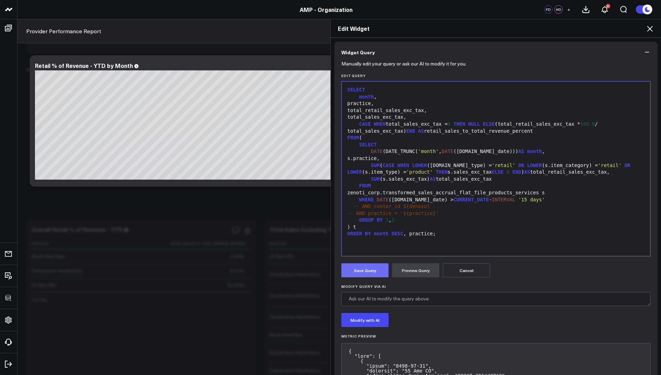
click at [361, 265] on button "Save Query" at bounding box center [364, 270] width 47 height 14
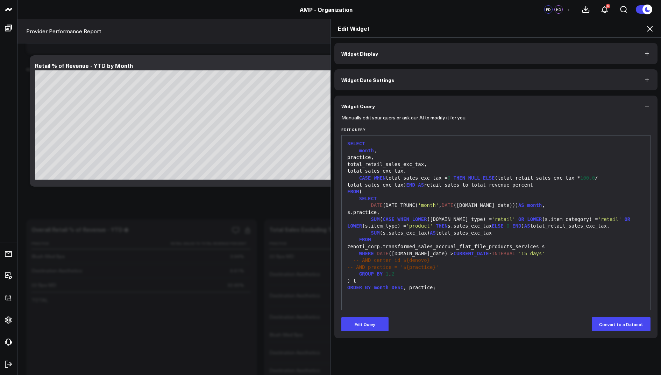
scroll to position [0, 0]
click at [649, 28] on icon at bounding box center [650, 29] width 6 height 6
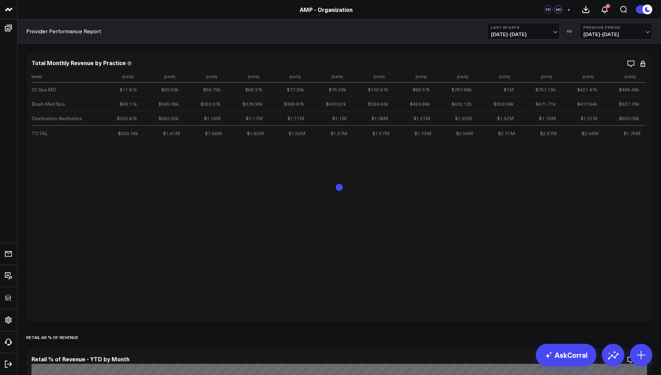
scroll to position [2036, 0]
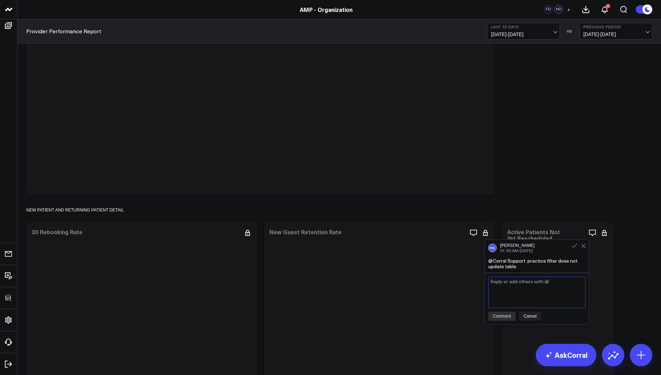
scroll to position [1467, 0]
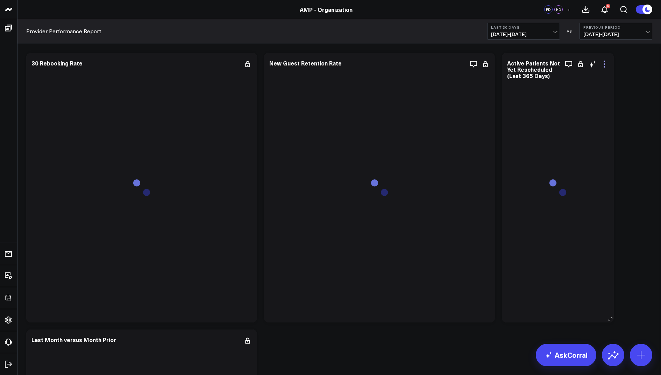
click at [605, 66] on icon at bounding box center [604, 66] width 1 height 1
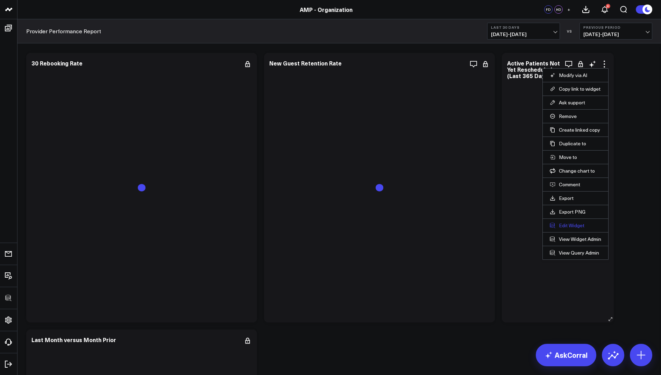
click at [565, 224] on button "Edit Widget" at bounding box center [575, 225] width 51 height 6
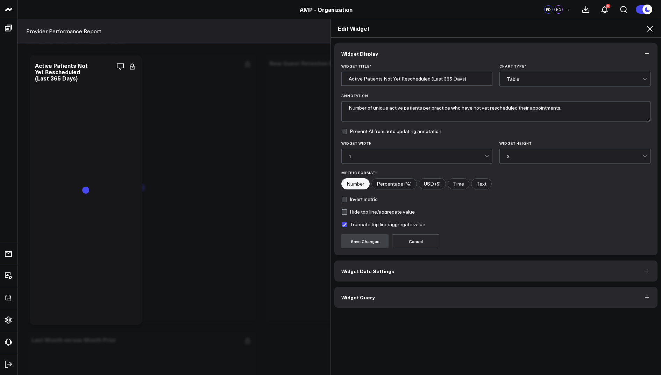
click at [358, 287] on button "Widget Query" at bounding box center [495, 296] width 323 height 21
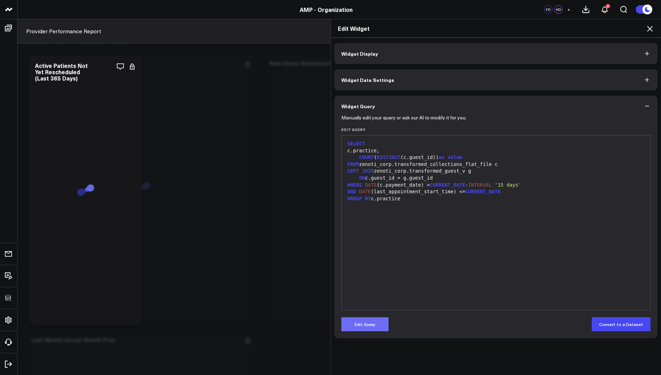
click at [364, 320] on button "Edit Query" at bounding box center [364, 324] width 47 height 14
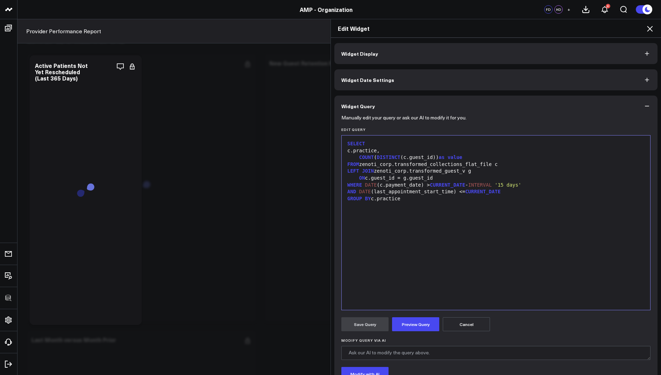
click at [513, 190] on div "AND DATE (last_appointment_start_time) <= CURRENT_DATE" at bounding box center [495, 191] width 301 height 7
click at [411, 328] on button "Preview Query" at bounding box center [415, 324] width 47 height 14
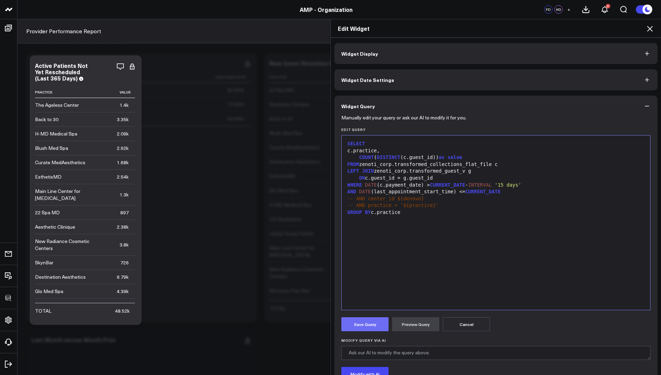
click at [366, 322] on button "Save Query" at bounding box center [364, 324] width 47 height 14
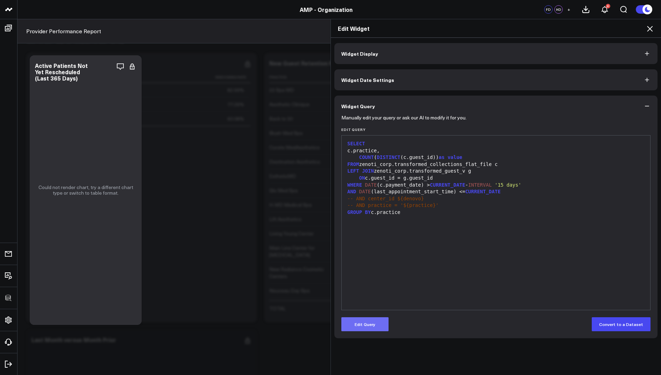
click at [375, 325] on button "Edit Query" at bounding box center [364, 324] width 47 height 14
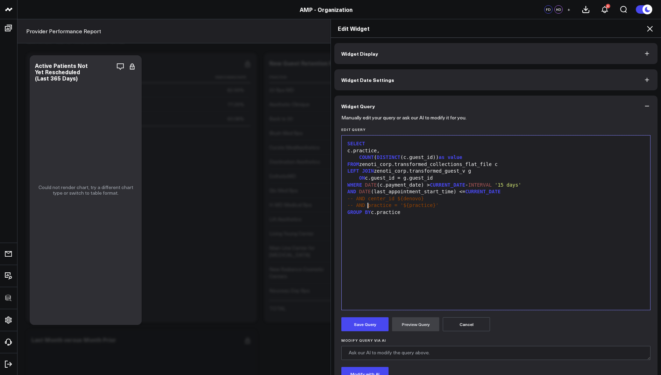
click at [366, 205] on span "-- AND practice = '${practice}'" at bounding box center [392, 205] width 91 height 6
click at [368, 200] on span "-- AND center_id ${denovo}" at bounding box center [385, 198] width 77 height 6
click at [413, 327] on button "Preview Query" at bounding box center [415, 324] width 47 height 14
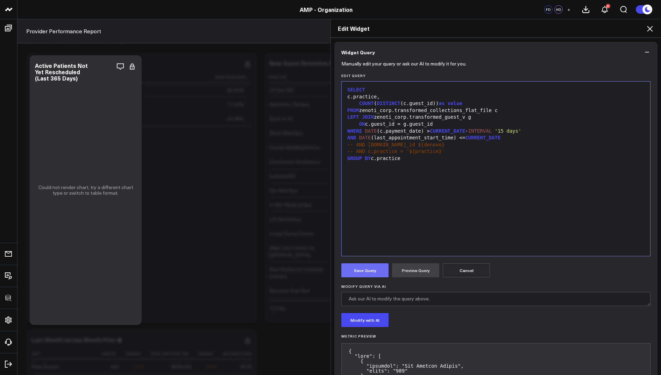
click at [357, 270] on button "Save Query" at bounding box center [364, 270] width 47 height 14
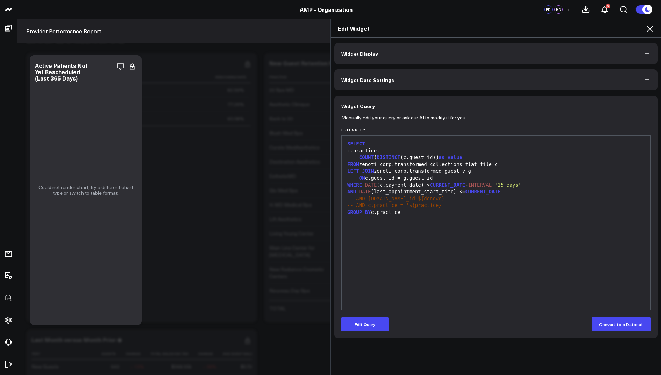
scroll to position [0, 0]
click at [650, 27] on icon at bounding box center [650, 28] width 8 height 8
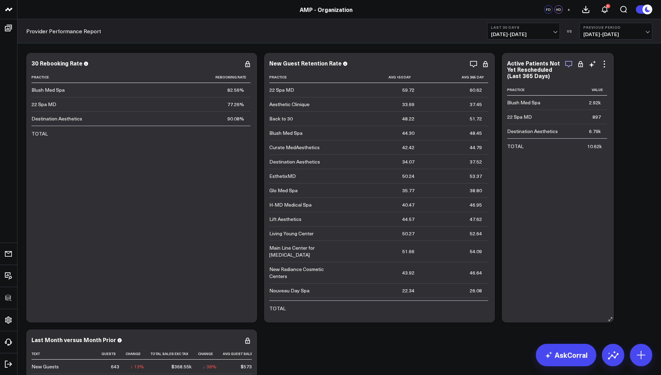
click at [567, 65] on icon "button" at bounding box center [568, 64] width 7 height 7
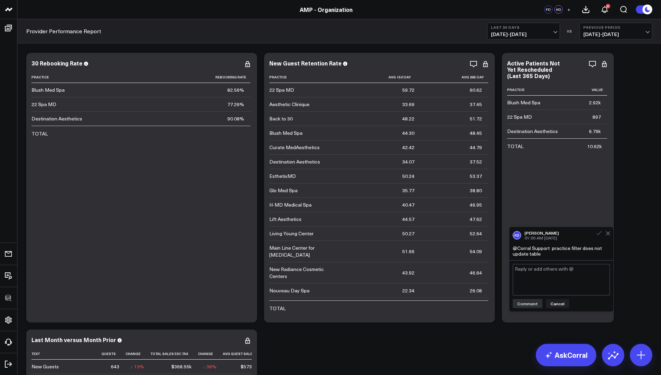
click at [599, 235] on icon at bounding box center [599, 233] width 6 height 6
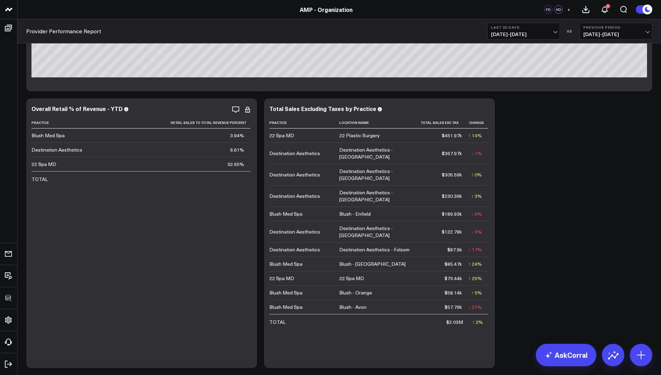
scroll to position [2460, 0]
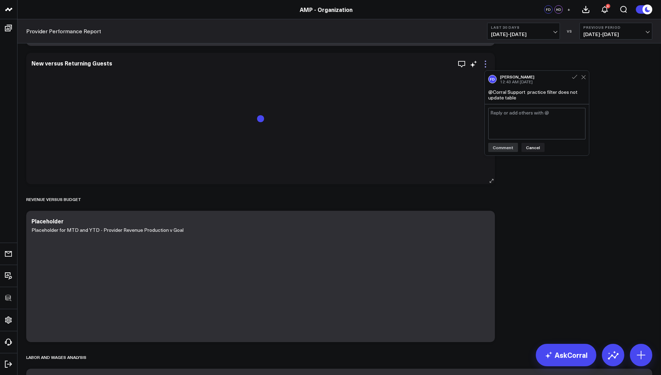
click at [485, 62] on icon at bounding box center [485, 64] width 8 height 8
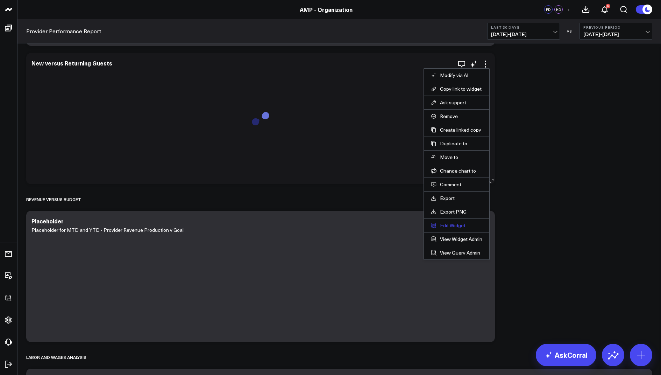
click at [446, 226] on button "Edit Widget" at bounding box center [456, 225] width 51 height 6
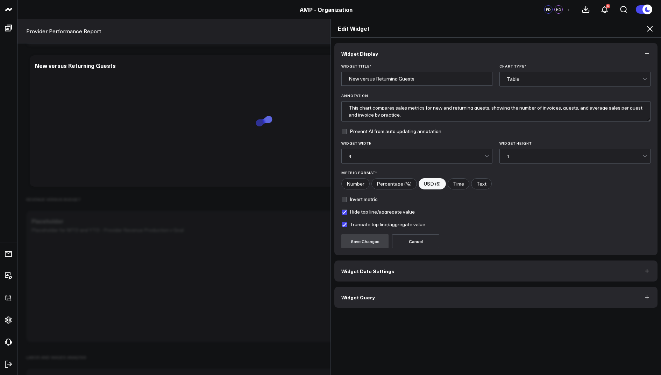
click at [370, 297] on span "Widget Query" at bounding box center [358, 297] width 34 height 6
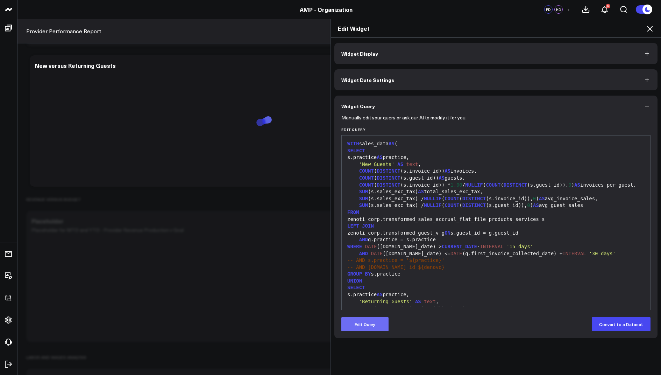
click at [365, 326] on button "Edit Query" at bounding box center [364, 324] width 47 height 14
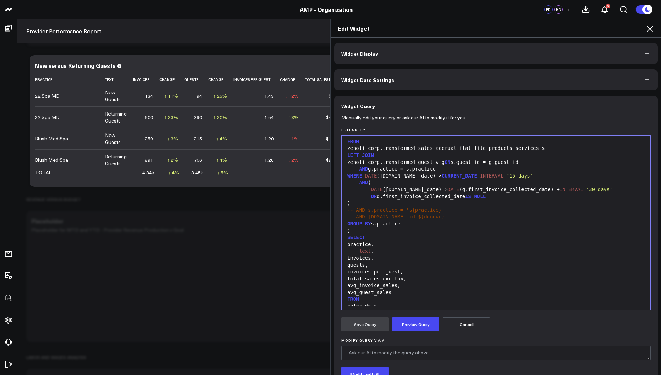
scroll to position [218, 0]
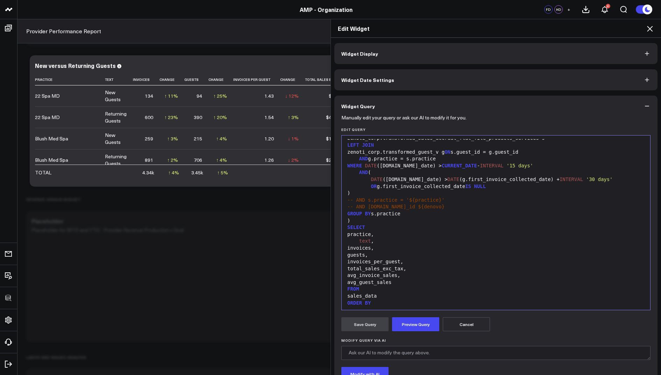
click at [648, 29] on icon at bounding box center [650, 28] width 8 height 8
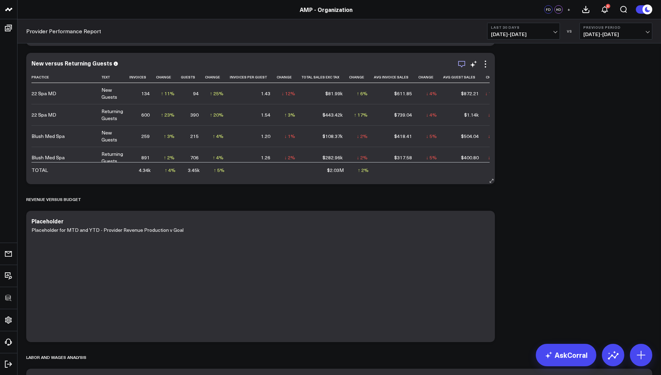
click at [460, 63] on icon "button" at bounding box center [461, 64] width 8 height 8
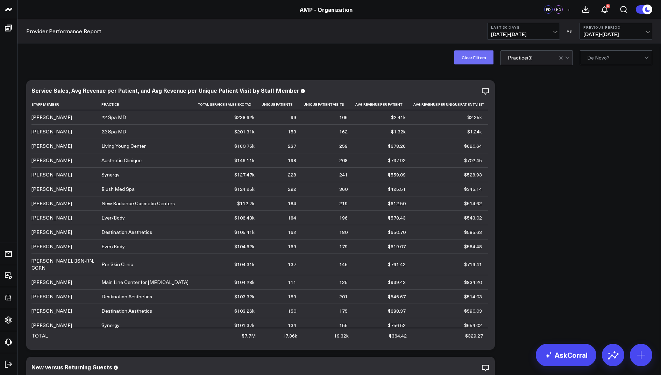
click at [473, 62] on button "Clear Filters" at bounding box center [473, 57] width 39 height 14
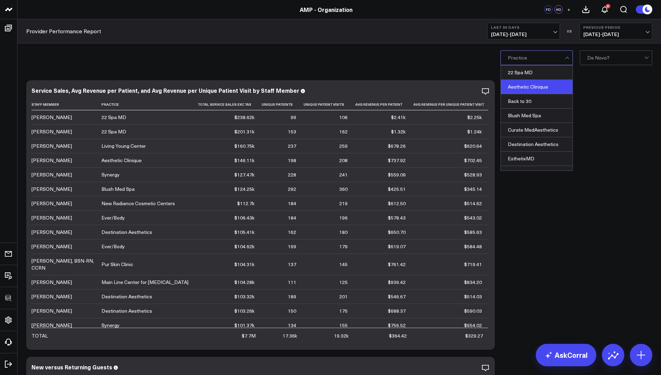
click at [527, 80] on div "Aesthetic Clinique" at bounding box center [537, 87] width 72 height 14
click at [621, 60] on div at bounding box center [615, 58] width 57 height 14
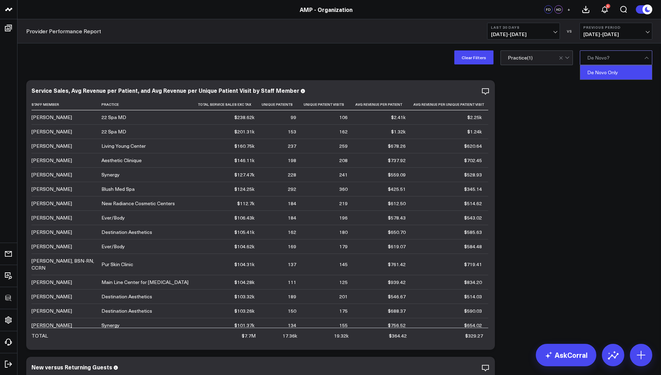
click at [616, 72] on div "De Novo Only" at bounding box center [616, 72] width 72 height 14
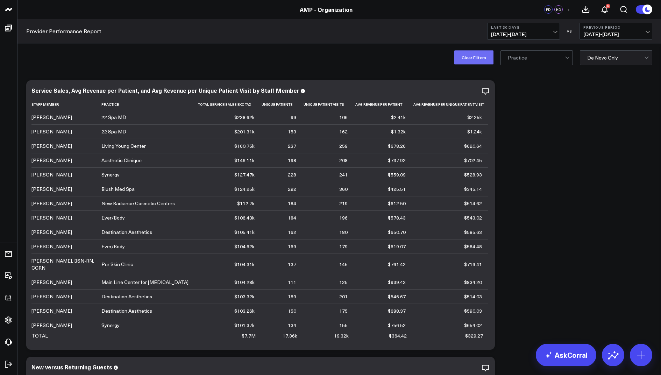
click at [469, 59] on button "Clear Filters" at bounding box center [473, 57] width 39 height 14
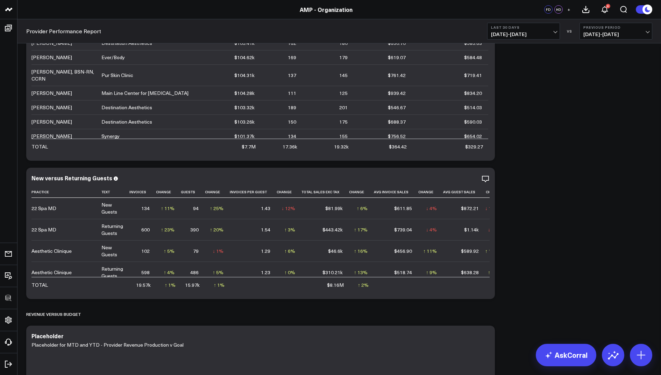
scroll to position [215, 0]
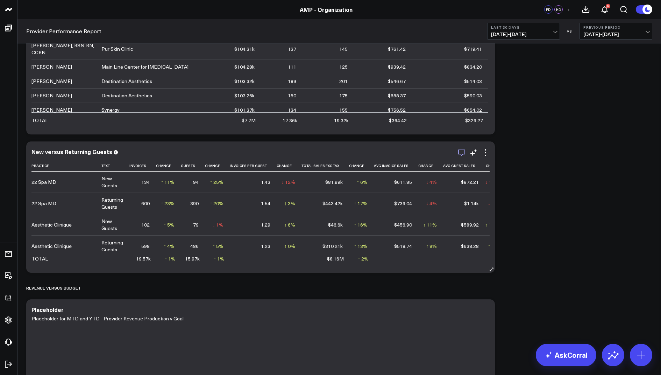
click at [462, 152] on icon "button" at bounding box center [461, 152] width 8 height 8
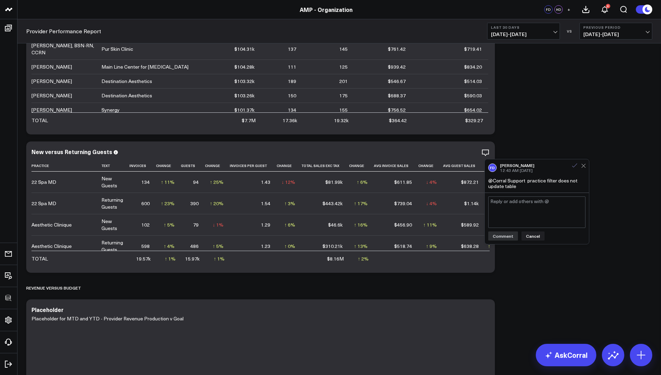
click at [573, 166] on icon at bounding box center [574, 165] width 5 height 4
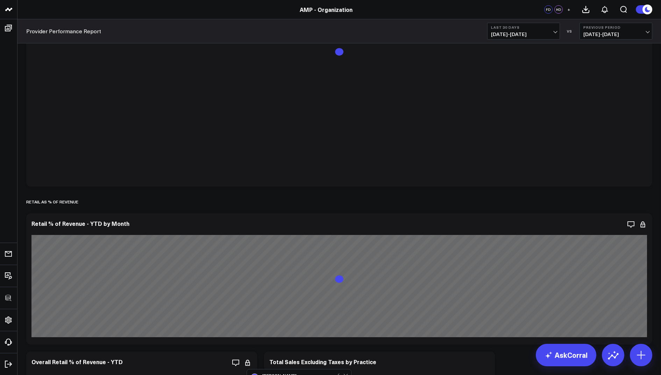
scroll to position [2498, 0]
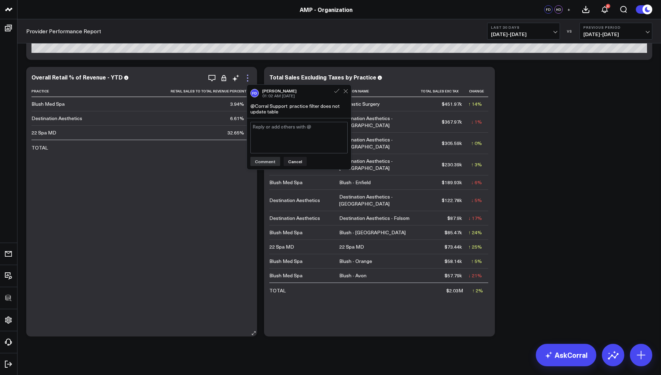
click at [250, 77] on icon at bounding box center [247, 78] width 8 height 8
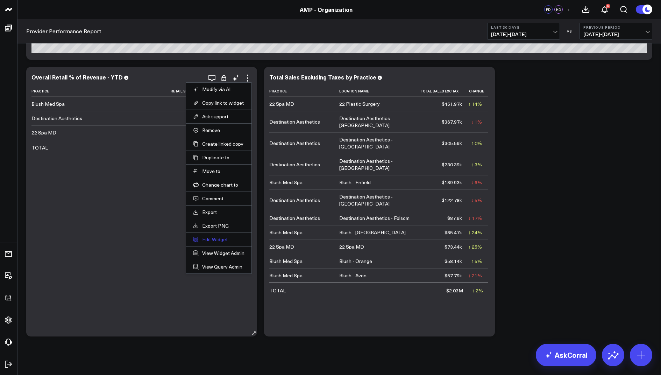
click at [208, 237] on button "Edit Widget" at bounding box center [218, 239] width 51 height 6
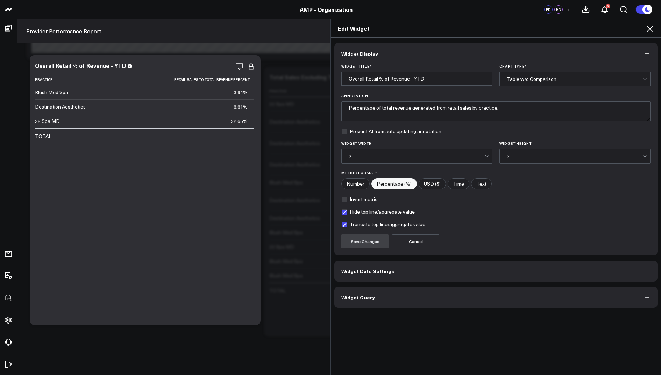
click at [368, 295] on span "Widget Query" at bounding box center [358, 297] width 34 height 6
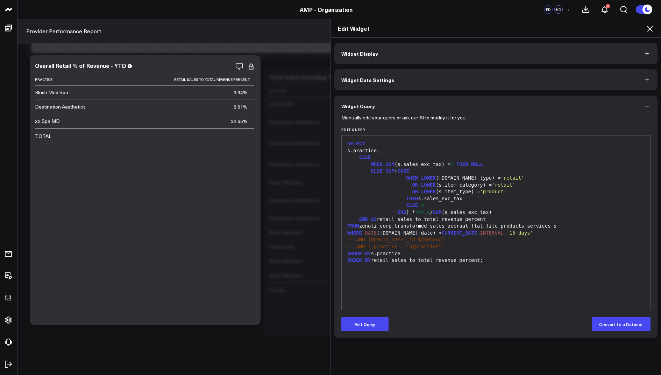
click at [649, 27] on icon at bounding box center [650, 28] width 8 height 8
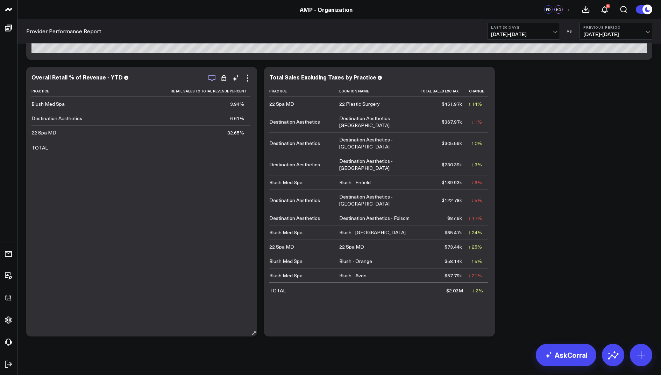
click at [212, 78] on icon "button" at bounding box center [212, 78] width 8 height 8
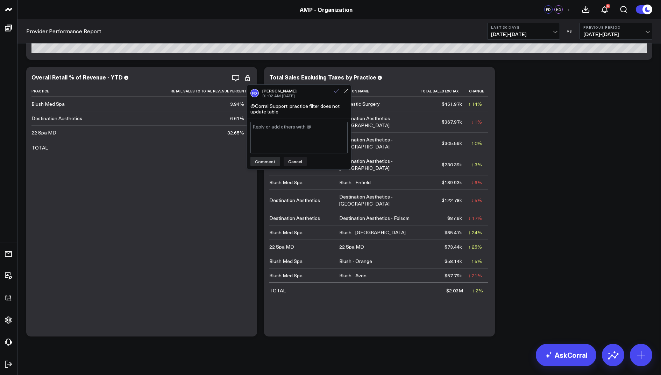
click at [335, 91] on icon at bounding box center [337, 91] width 6 height 6
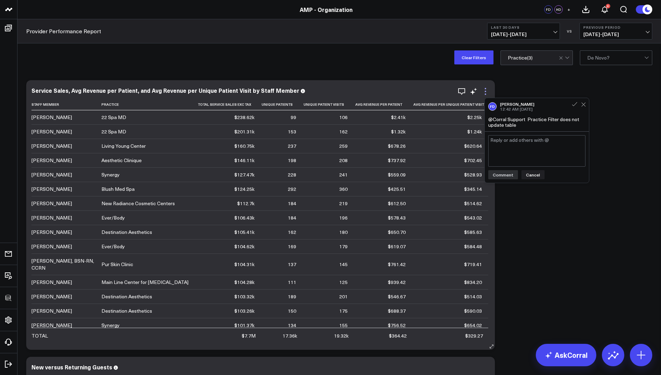
click at [485, 90] on icon at bounding box center [485, 91] width 8 height 8
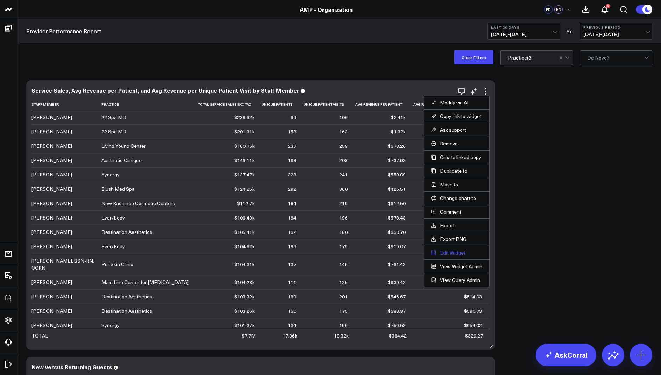
click at [442, 249] on button "Edit Widget" at bounding box center [456, 252] width 51 height 6
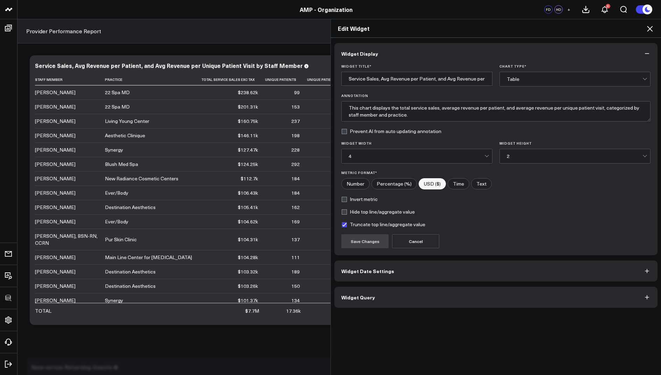
click at [377, 297] on button "Widget Query" at bounding box center [495, 296] width 323 height 21
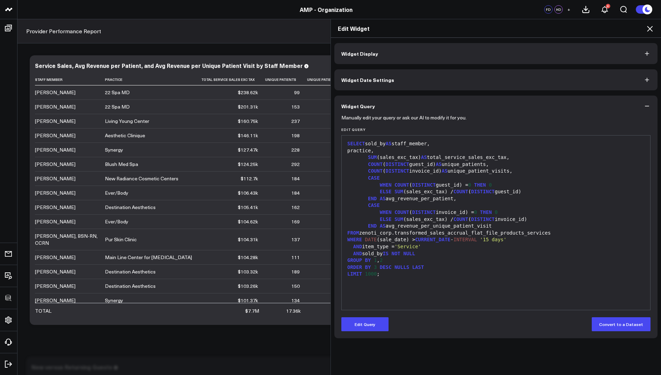
click at [650, 30] on icon at bounding box center [650, 28] width 8 height 8
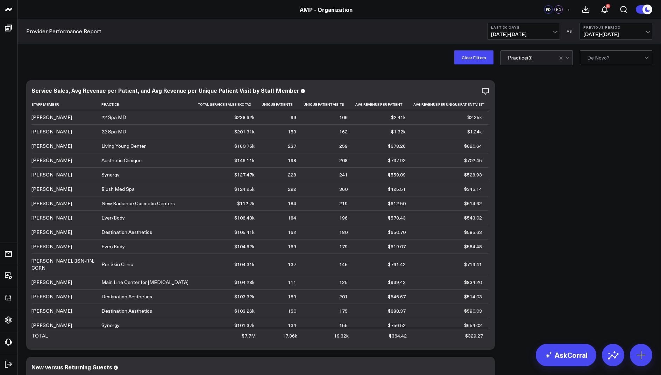
scroll to position [251, 0]
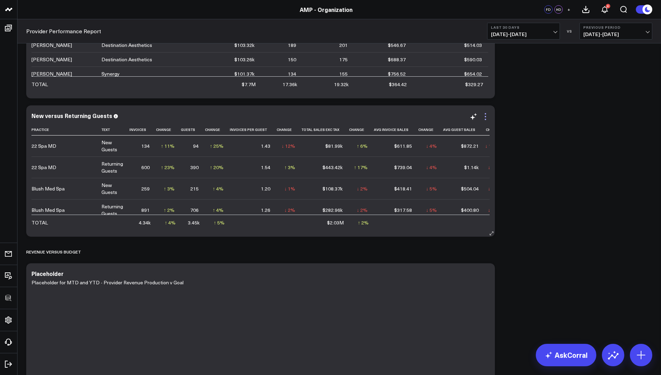
click at [487, 114] on icon at bounding box center [485, 116] width 8 height 8
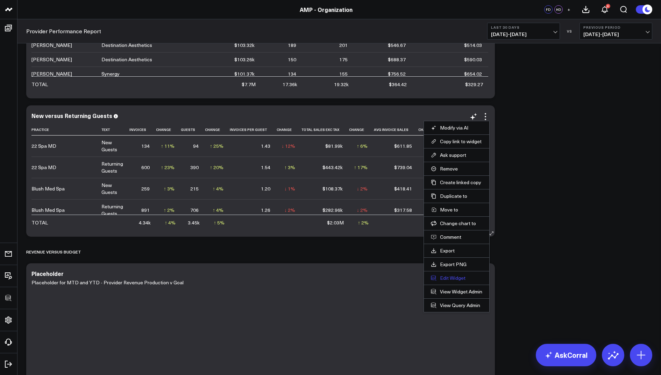
click at [443, 276] on button "Edit Widget" at bounding box center [456, 277] width 51 height 6
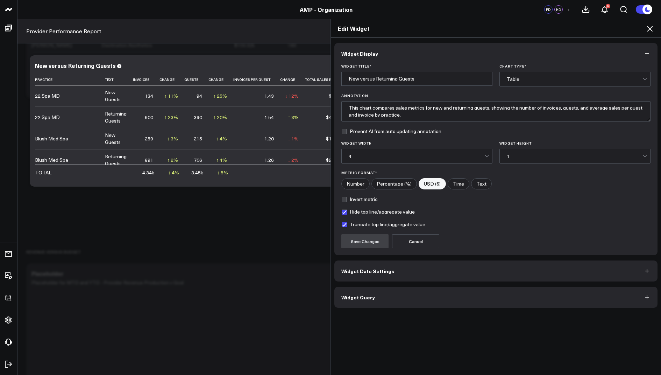
click at [370, 300] on button "Widget Query" at bounding box center [495, 296] width 323 height 21
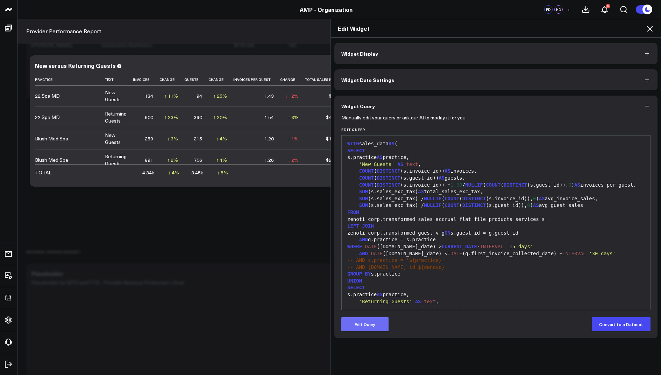
click at [361, 319] on button "Edit Query" at bounding box center [364, 324] width 47 height 14
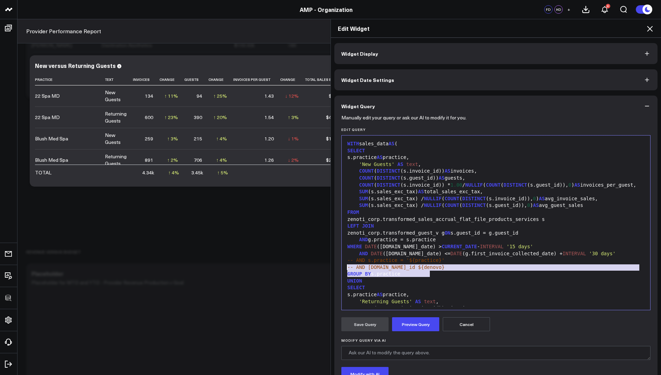
drag, startPoint x: 438, startPoint y: 275, endPoint x: 344, endPoint y: 269, distance: 94.3
click at [345, 269] on div "WITH sales_data AS ( SELECT s.practice AS practice, 'New Guests' AS text , COUN…" at bounding box center [495, 335] width 301 height 393
copy div "-- AND s.practice = '${practice}' -- AND [DOMAIN_NAME]_id ${denovo}"
drag, startPoint x: 650, startPoint y: 27, endPoint x: 640, endPoint y: 41, distance: 17.6
click at [650, 27] on icon at bounding box center [650, 28] width 8 height 8
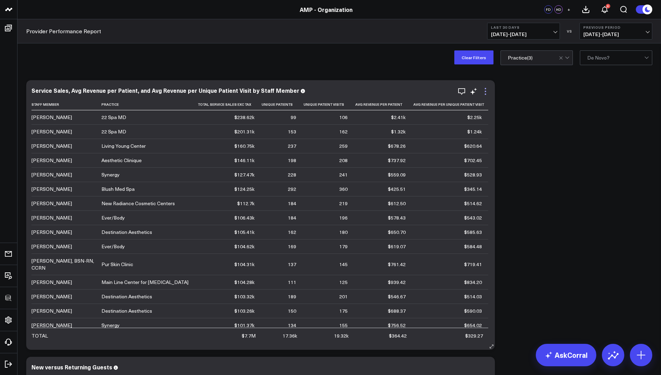
click at [485, 87] on icon at bounding box center [485, 91] width 8 height 8
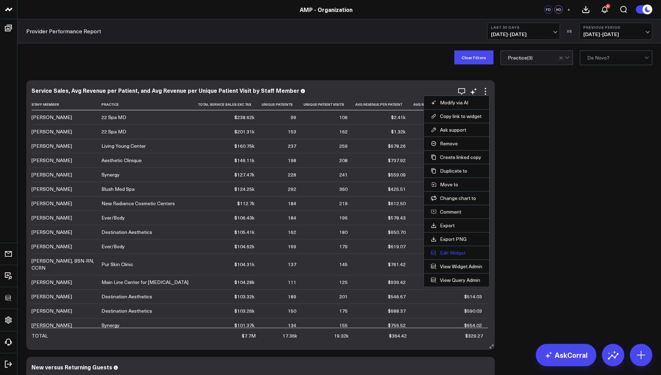
click at [445, 249] on button "Edit Widget" at bounding box center [456, 252] width 51 height 6
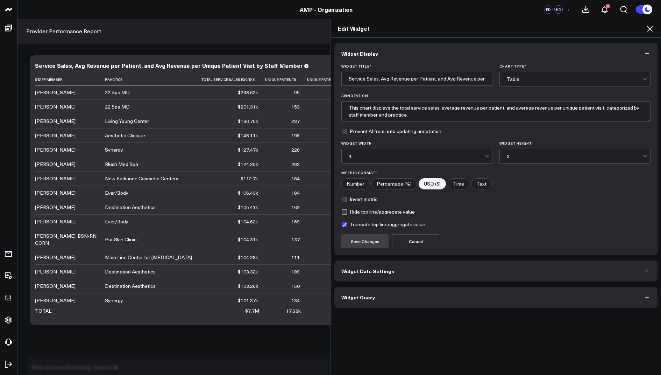
click at [361, 300] on button "Widget Query" at bounding box center [495, 296] width 323 height 21
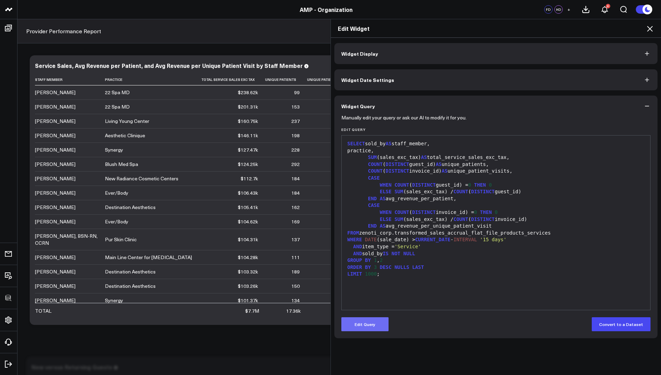
click at [359, 321] on button "Edit Query" at bounding box center [364, 324] width 47 height 14
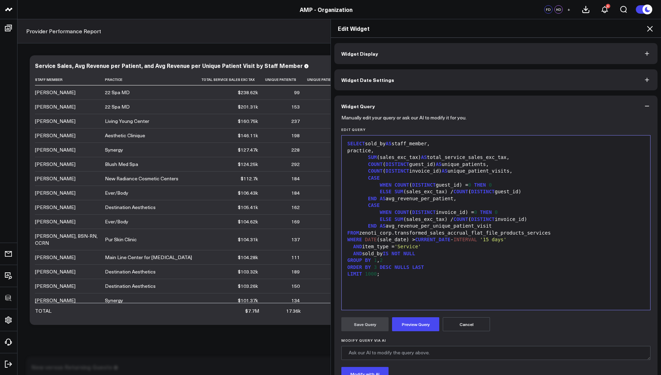
click at [436, 251] on div "AND sold_by IS NOT NULL" at bounding box center [495, 253] width 301 height 7
click at [378, 258] on span "-- AND s.practice = '${practice}'" at bounding box center [401, 260] width 97 height 6
click at [378, 261] on span "-- AND s.practice = '${practice}'" at bounding box center [401, 260] width 97 height 6
click at [373, 269] on span "-- AND [DOMAIN_NAME]_id ${denovo}" at bounding box center [395, 267] width 97 height 6
click at [409, 325] on button "Preview Query" at bounding box center [415, 324] width 47 height 14
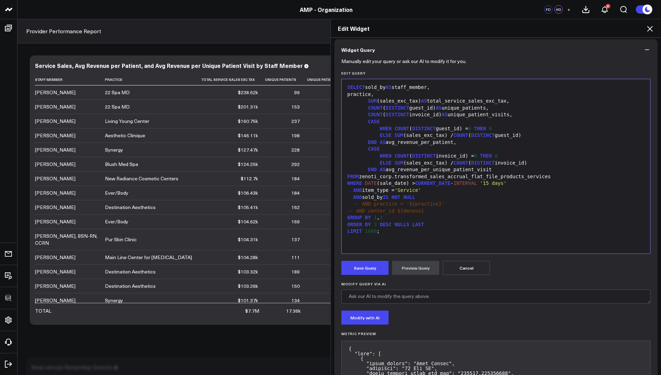
scroll to position [57, 0]
click at [355, 266] on button "Save Query" at bounding box center [364, 267] width 47 height 14
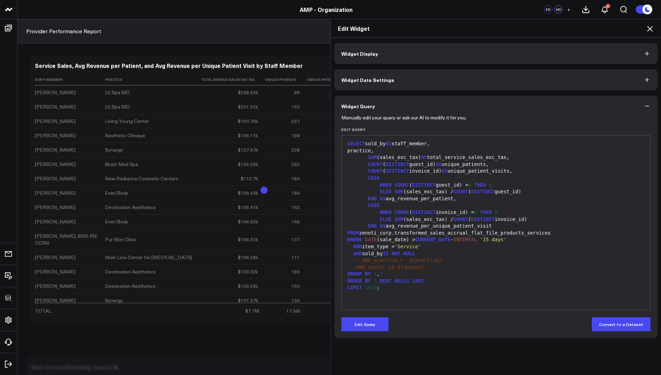
scroll to position [0, 0]
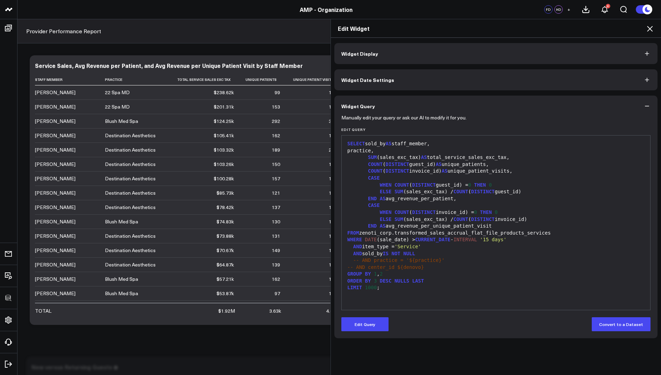
click at [650, 29] on icon at bounding box center [650, 29] width 6 height 6
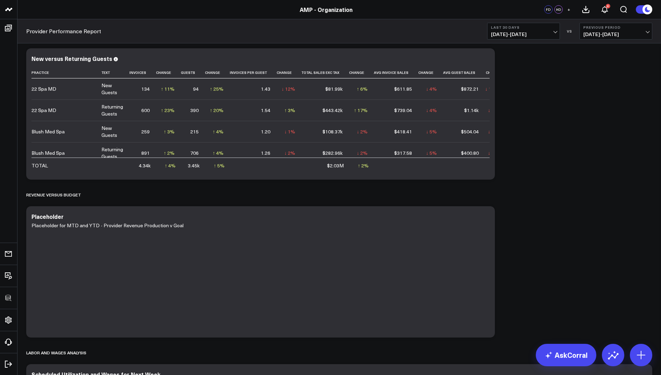
scroll to position [315, 0]
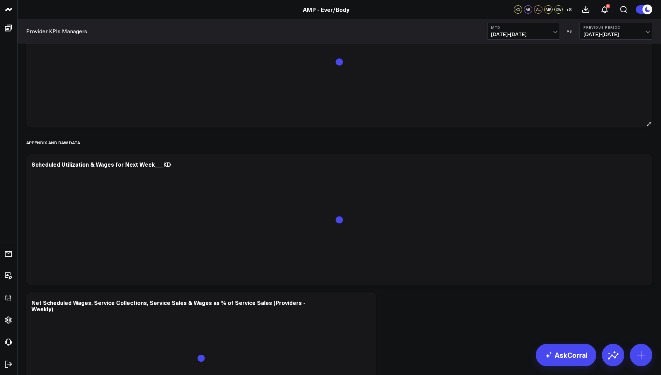
scroll to position [2799, 0]
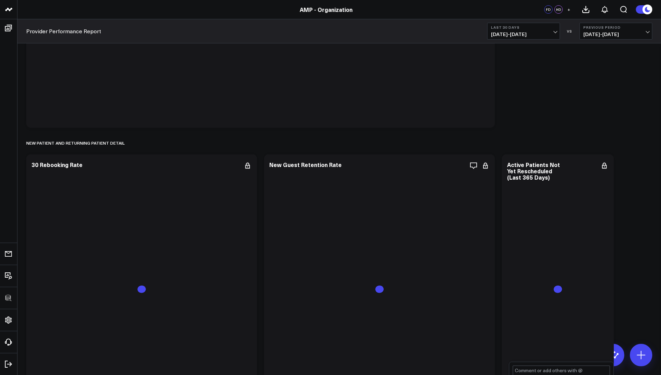
scroll to position [1424, 0]
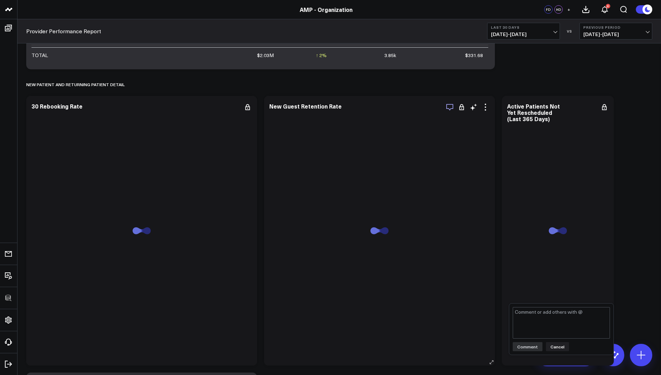
click at [448, 107] on icon "button" at bounding box center [449, 107] width 8 height 8
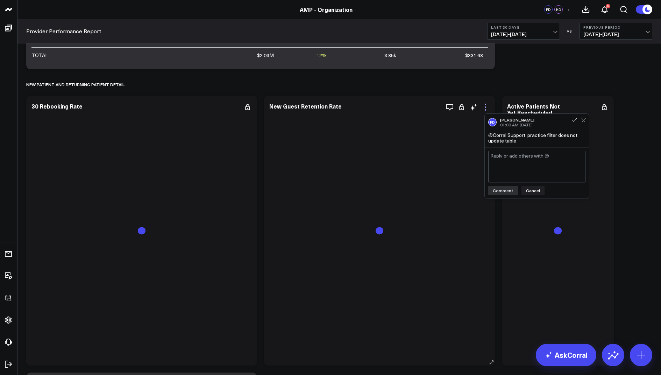
click at [483, 106] on icon at bounding box center [485, 107] width 8 height 8
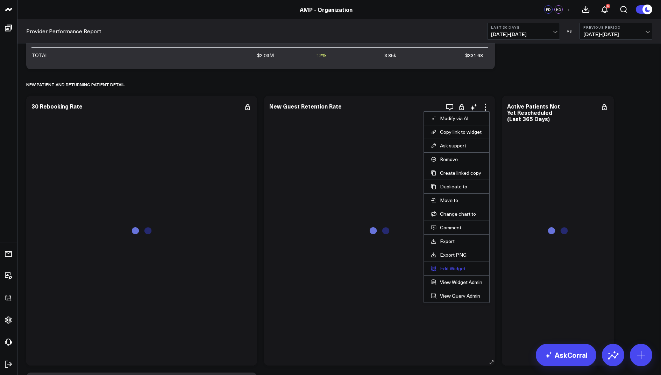
click at [444, 269] on button "Edit Widget" at bounding box center [456, 268] width 51 height 6
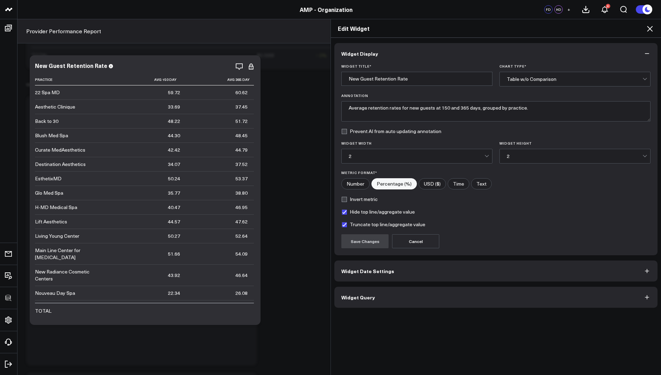
click at [360, 294] on span "Widget Query" at bounding box center [358, 297] width 34 height 6
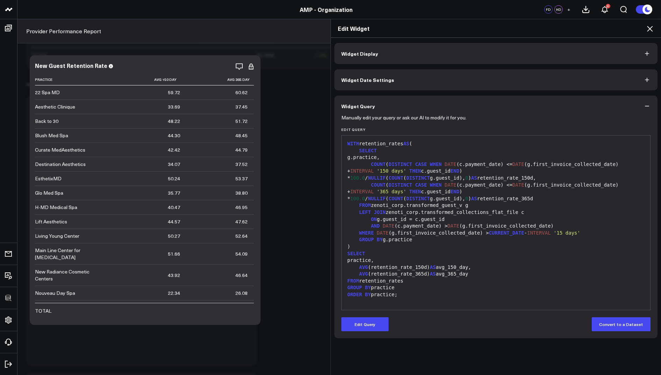
click at [648, 28] on icon at bounding box center [650, 28] width 8 height 8
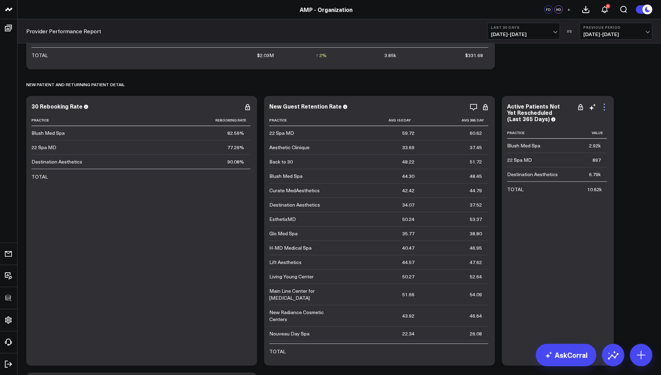
click at [602, 110] on icon at bounding box center [604, 107] width 8 height 8
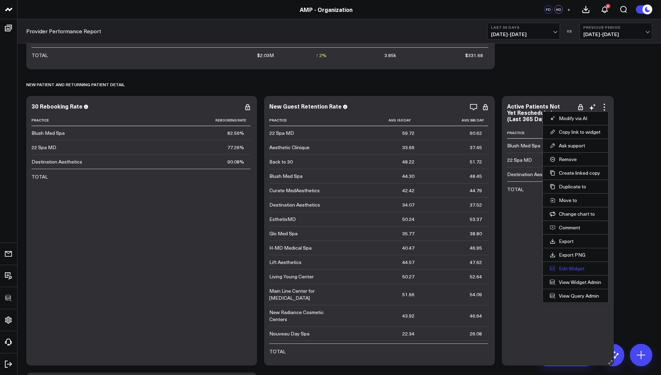
click at [569, 267] on button "Edit Widget" at bounding box center [575, 268] width 51 height 6
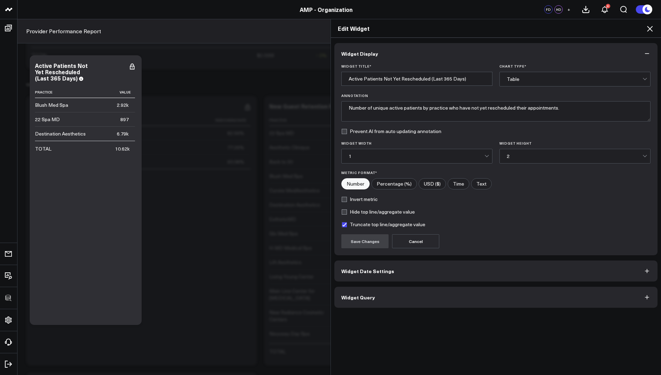
click at [361, 303] on button "Widget Query" at bounding box center [495, 296] width 323 height 21
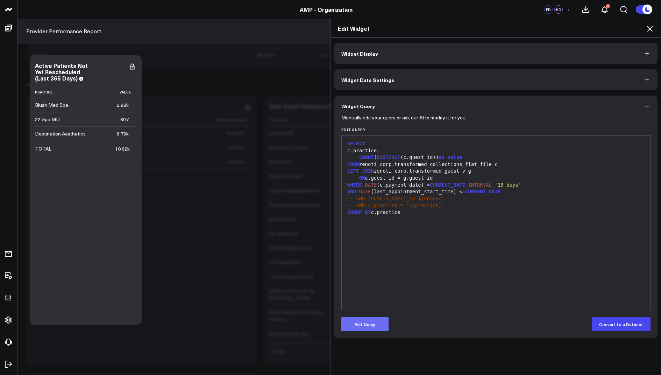
click at [365, 329] on button "Edit Query" at bounding box center [364, 324] width 47 height 14
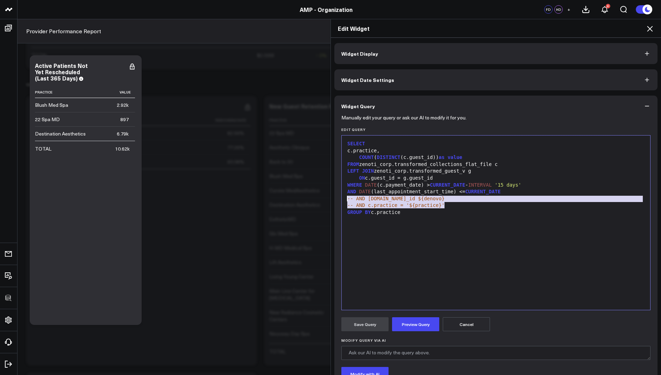
drag, startPoint x: 454, startPoint y: 203, endPoint x: 340, endPoint y: 199, distance: 114.1
click at [340, 199] on div "Manually edit your query or ask our AI to modify it for you. Edit Query 99 1 2 …" at bounding box center [495, 270] width 323 height 308
copy div "-- AND [DOMAIN_NAME]_id ${denovo} -- AND c.practice = '${practice}'"
click at [644, 31] on h2 "Edit Widget" at bounding box center [496, 28] width 316 height 8
click at [649, 31] on icon at bounding box center [650, 28] width 8 height 8
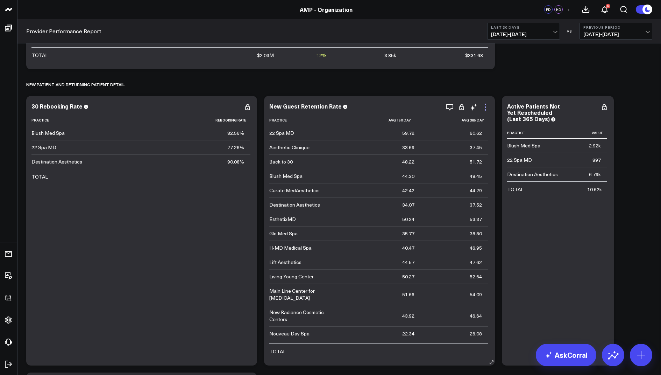
click at [486, 105] on icon at bounding box center [485, 107] width 8 height 8
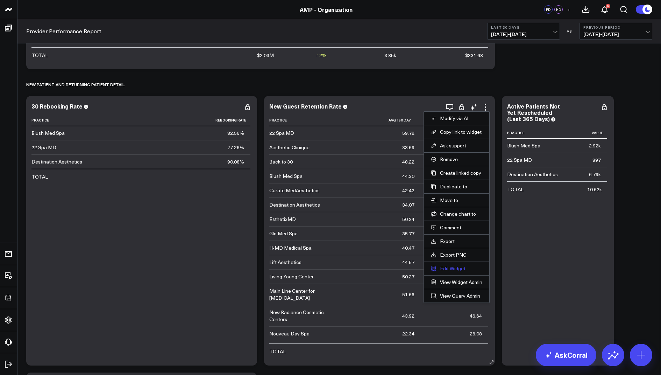
click at [445, 267] on button "Edit Widget" at bounding box center [456, 268] width 51 height 6
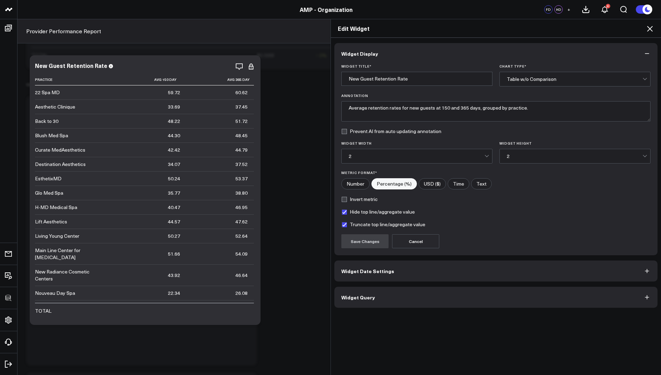
click at [347, 302] on button "Widget Query" at bounding box center [495, 296] width 323 height 21
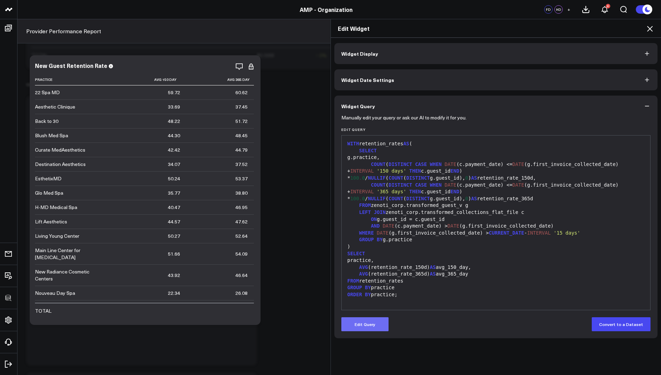
click at [368, 324] on button "Edit Query" at bounding box center [364, 324] width 47 height 14
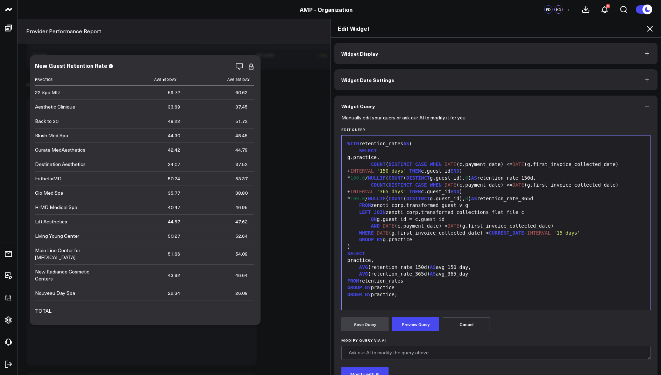
click at [599, 234] on div "WHERE DATE (g.first_invoice_collected_date) > CURRENT_DATE - INTERVAL '15 days'" at bounding box center [495, 232] width 301 height 7
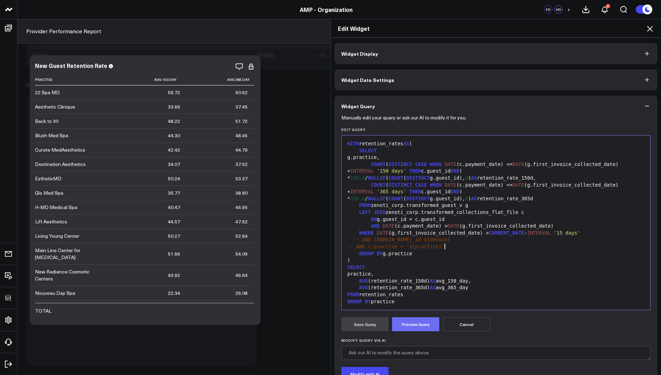
click at [405, 326] on button "Preview Query" at bounding box center [415, 324] width 47 height 14
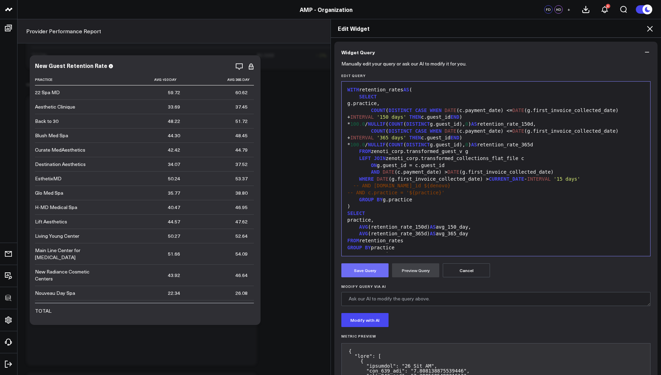
click at [358, 272] on button "Save Query" at bounding box center [364, 270] width 47 height 14
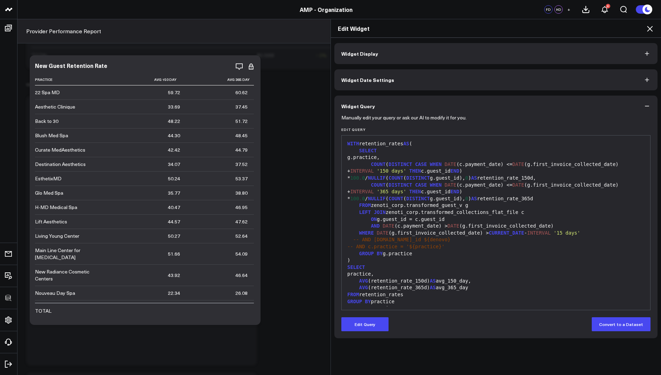
scroll to position [0, 0]
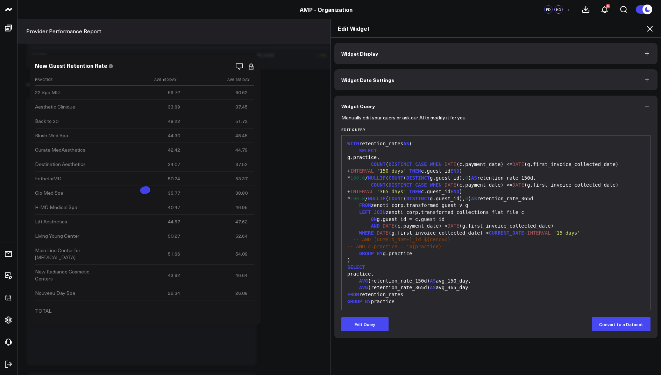
click at [650, 28] on icon at bounding box center [650, 28] width 8 height 8
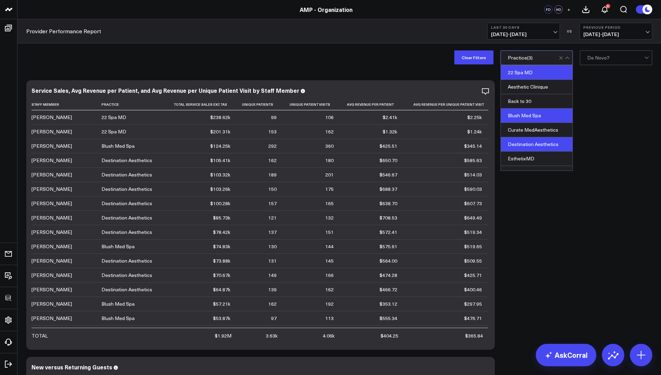
click at [525, 115] on div "Blush Med Spa" at bounding box center [537, 115] width 72 height 14
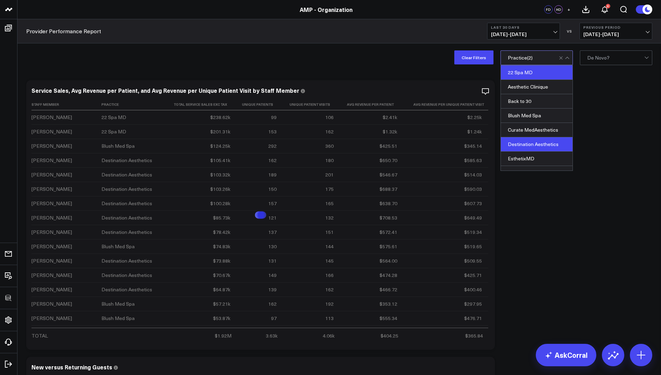
click at [523, 142] on div "Destination Aesthetics" at bounding box center [537, 144] width 72 height 14
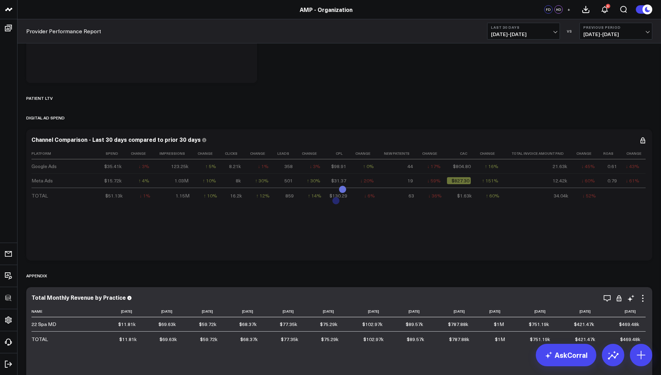
scroll to position [1833, 0]
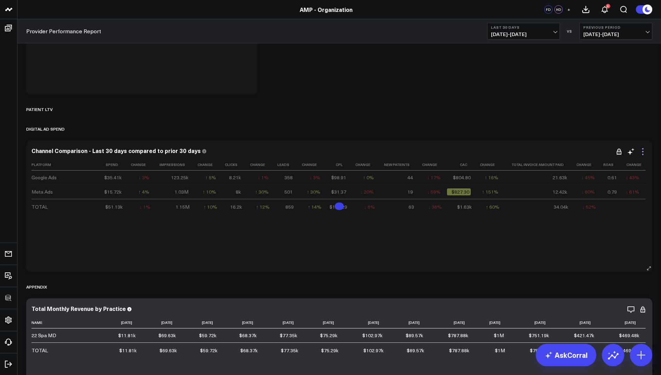
click at [645, 154] on icon at bounding box center [643, 151] width 8 height 8
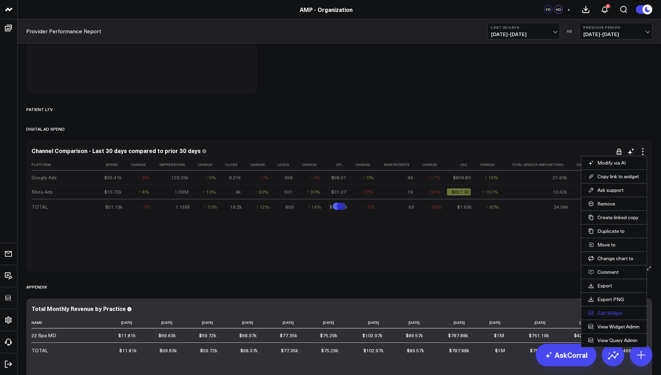
click at [605, 309] on button "Edit Widget" at bounding box center [613, 312] width 51 height 6
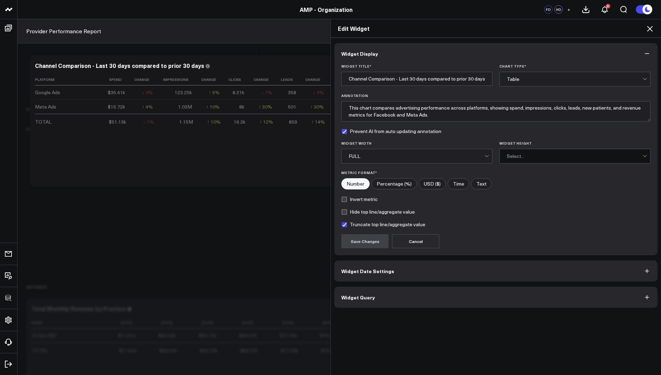
click at [363, 300] on button "Widget Query" at bounding box center [495, 296] width 323 height 21
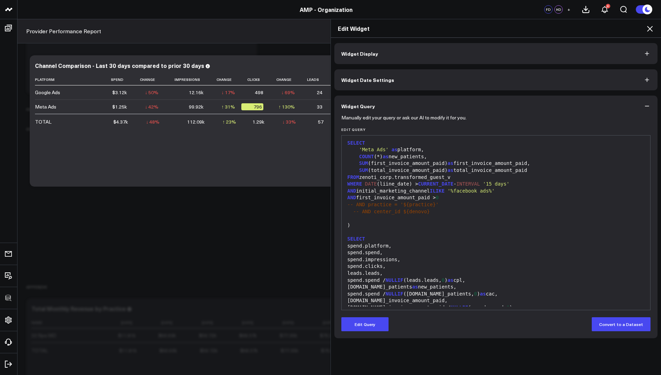
scroll to position [445, 0]
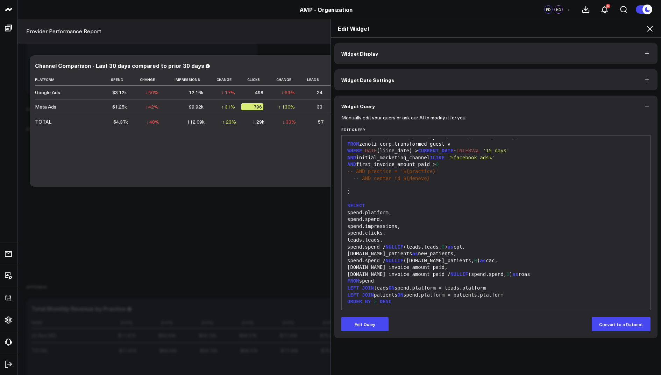
click at [651, 28] on icon at bounding box center [650, 28] width 8 height 8
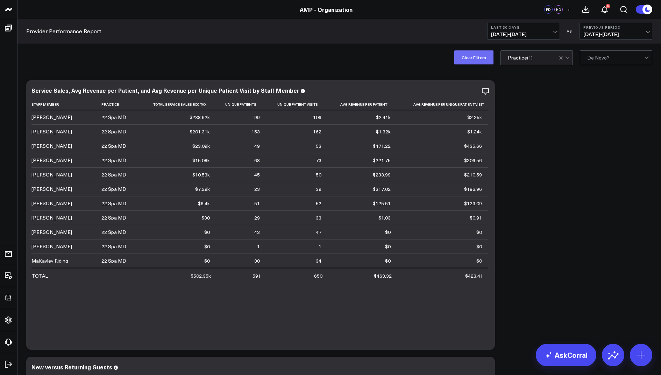
click at [479, 57] on button "Clear Filters" at bounding box center [473, 57] width 39 height 14
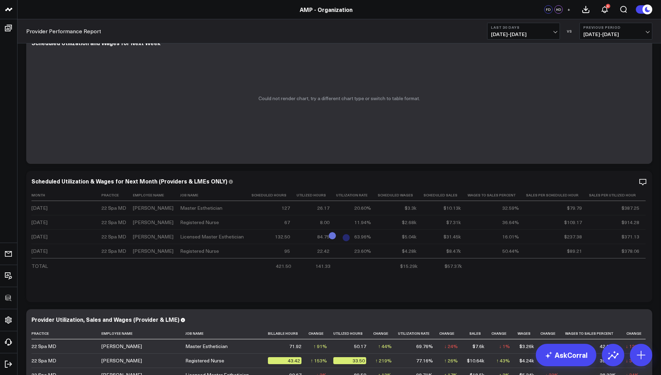
scroll to position [576, 0]
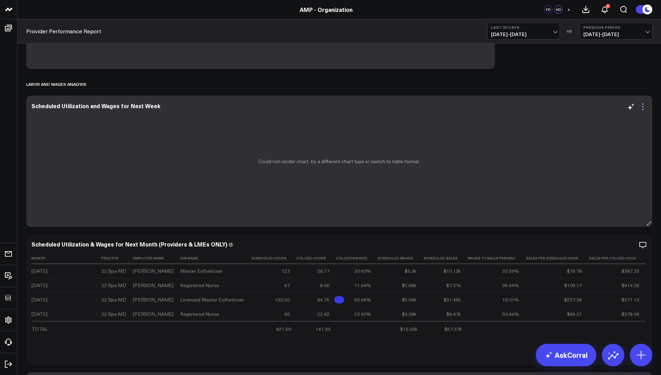
click at [642, 106] on icon at bounding box center [642, 106] width 1 height 1
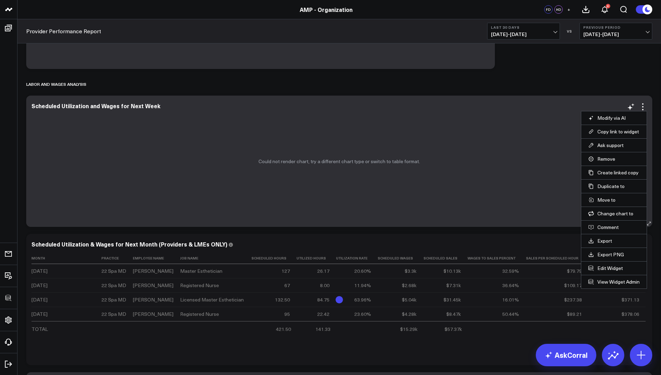
click at [607, 262] on li "Edit Widget" at bounding box center [613, 268] width 65 height 14
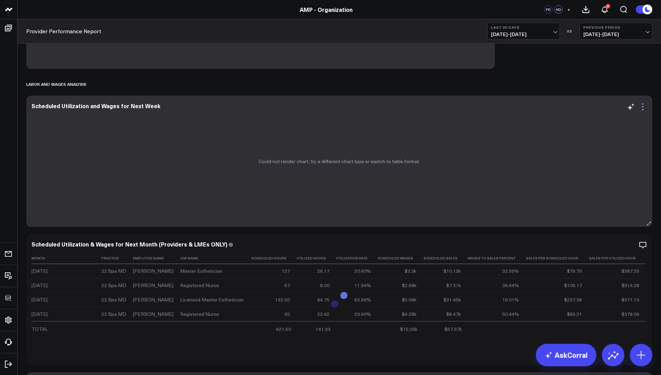
click at [643, 107] on icon at bounding box center [643, 106] width 8 height 8
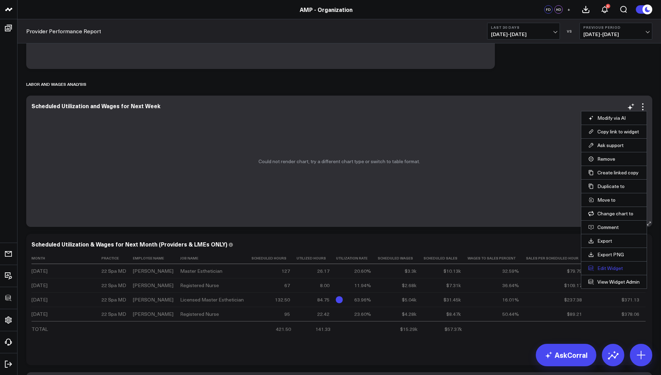
click at [604, 265] on button "Edit Widget" at bounding box center [613, 268] width 51 height 6
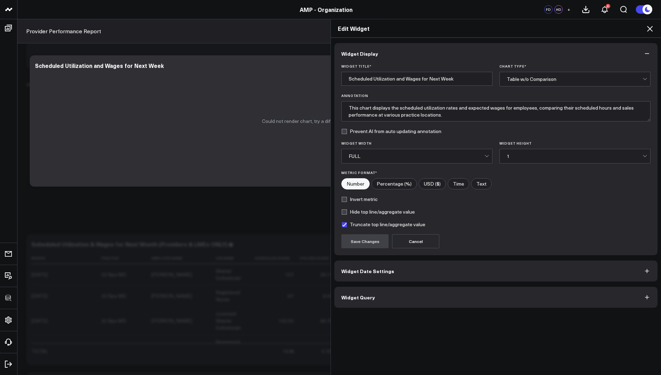
click at [353, 297] on span "Widget Query" at bounding box center [358, 297] width 34 height 6
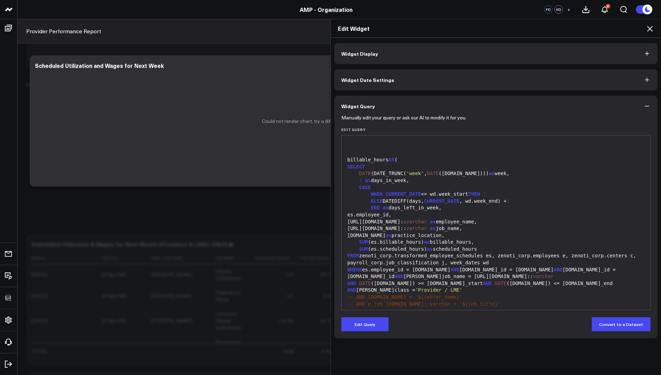
scroll to position [565, 0]
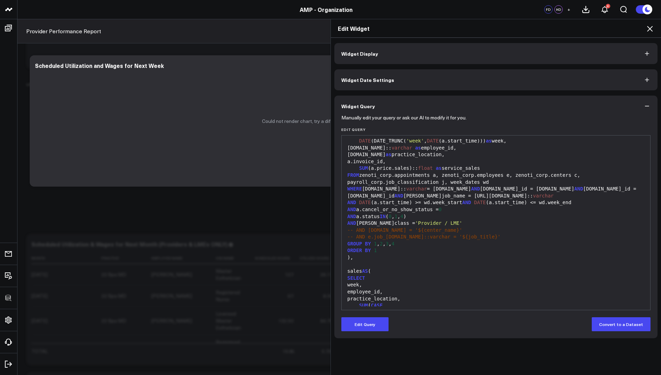
click at [650, 28] on icon at bounding box center [650, 28] width 8 height 8
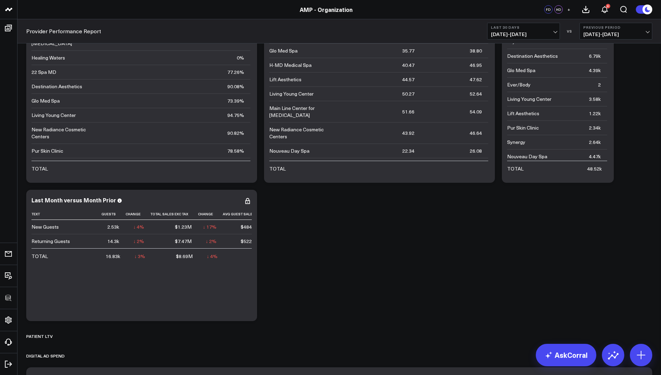
scroll to position [1621, 0]
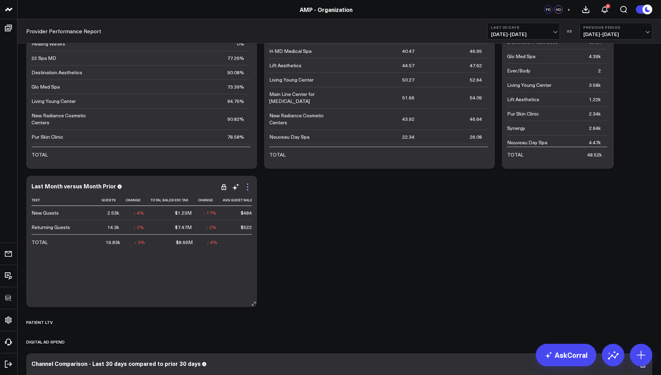
click at [245, 185] on icon at bounding box center [247, 187] width 8 height 8
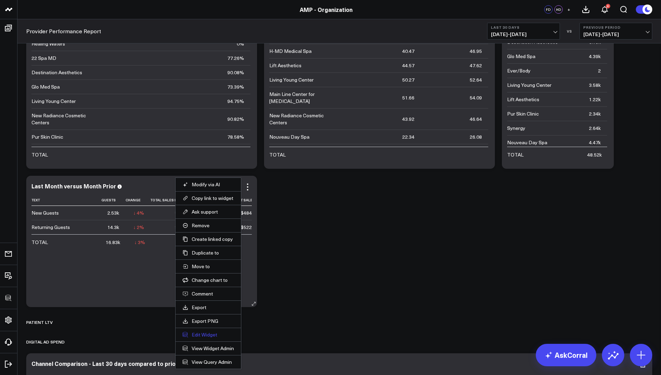
click at [200, 332] on button "Edit Widget" at bounding box center [208, 334] width 51 height 6
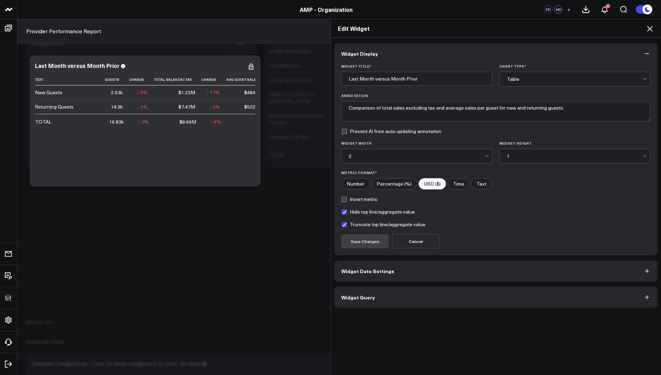
click at [354, 294] on span "Widget Query" at bounding box center [358, 297] width 34 height 6
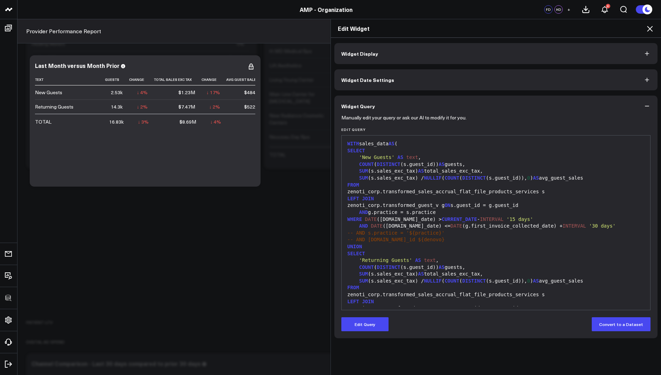
scroll to position [109, 0]
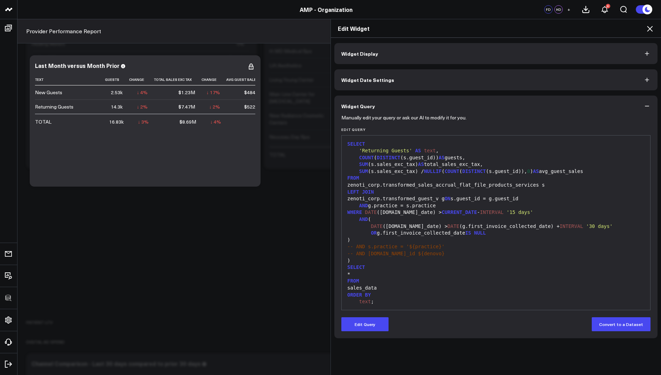
click at [647, 30] on icon at bounding box center [650, 28] width 8 height 8
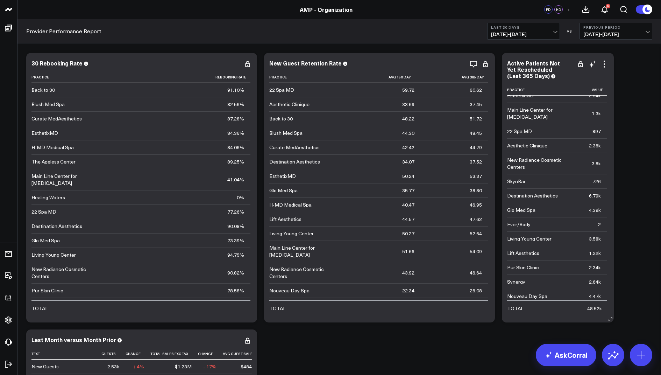
scroll to position [63, 0]
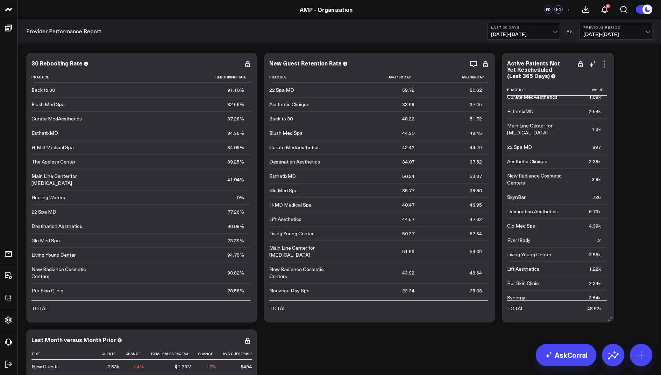
click at [607, 62] on icon at bounding box center [604, 64] width 8 height 8
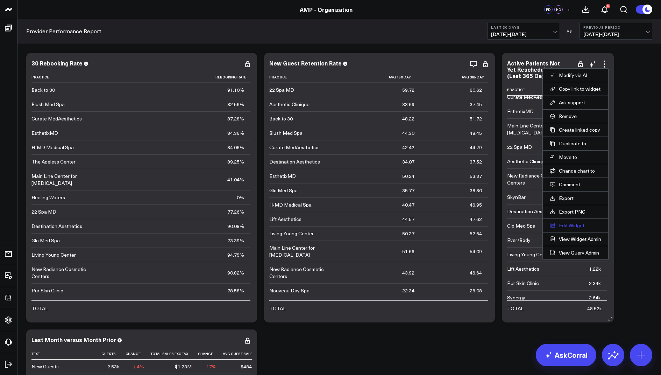
click at [564, 223] on button "Edit Widget" at bounding box center [575, 225] width 51 height 6
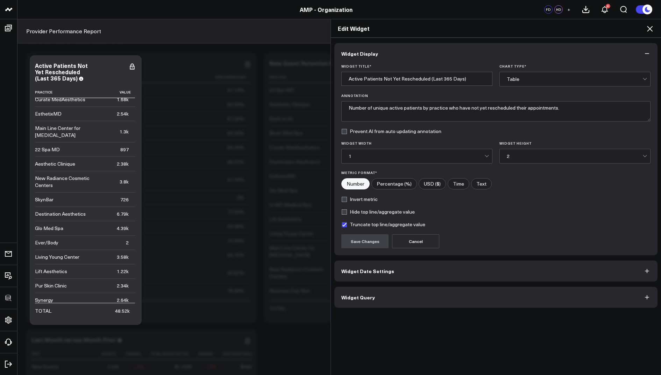
click at [362, 301] on button "Widget Query" at bounding box center [495, 296] width 323 height 21
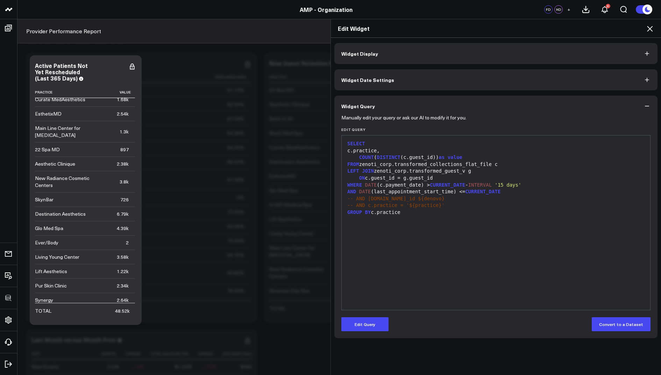
click at [649, 28] on icon at bounding box center [650, 29] width 6 height 6
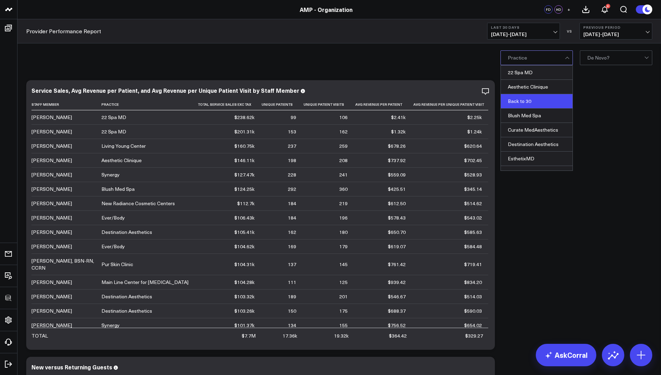
click at [532, 104] on div "Back to 30" at bounding box center [537, 101] width 72 height 14
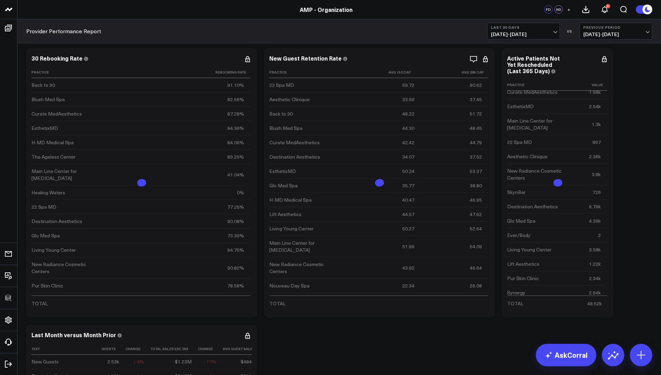
scroll to position [1440, 0]
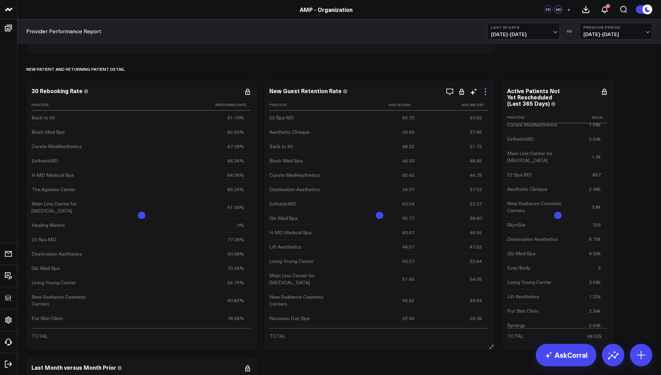
click at [486, 92] on icon at bounding box center [485, 91] width 8 height 8
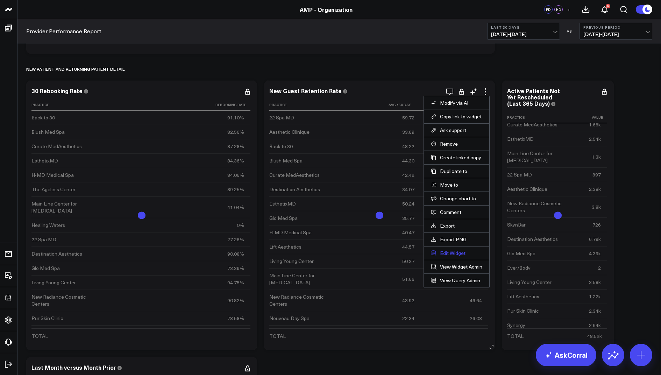
click at [445, 250] on button "Edit Widget" at bounding box center [456, 253] width 51 height 6
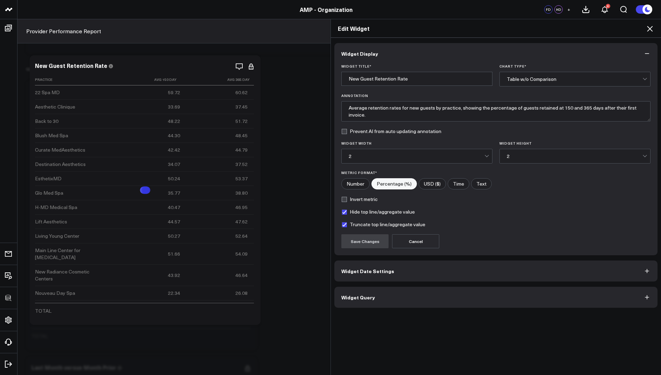
click at [346, 300] on button "Widget Query" at bounding box center [495, 296] width 323 height 21
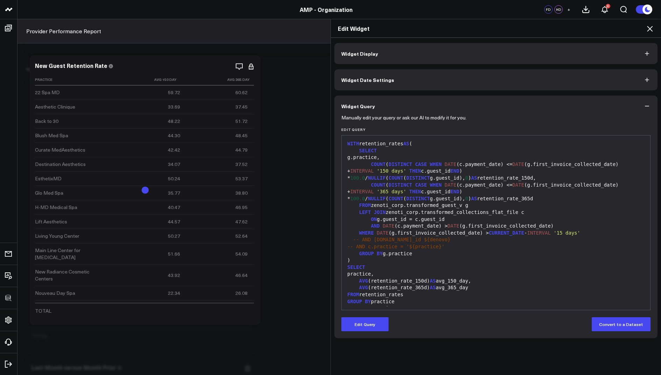
click at [651, 28] on icon at bounding box center [650, 28] width 8 height 8
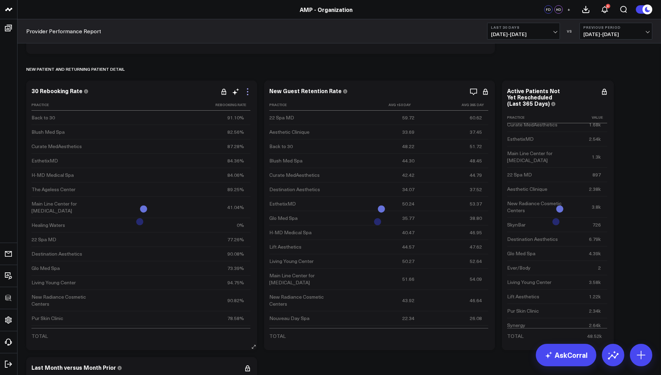
click at [250, 91] on icon at bounding box center [247, 91] width 8 height 8
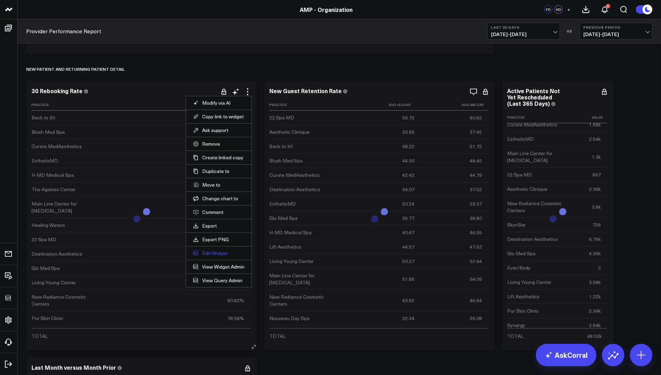
click at [209, 250] on button "Edit Widget" at bounding box center [218, 253] width 51 height 6
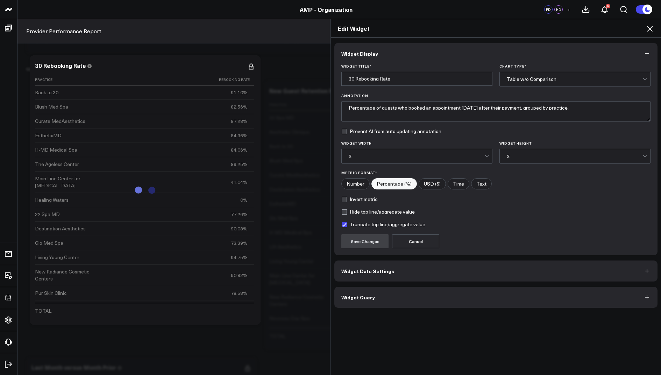
click at [364, 297] on span "Widget Query" at bounding box center [358, 297] width 34 height 6
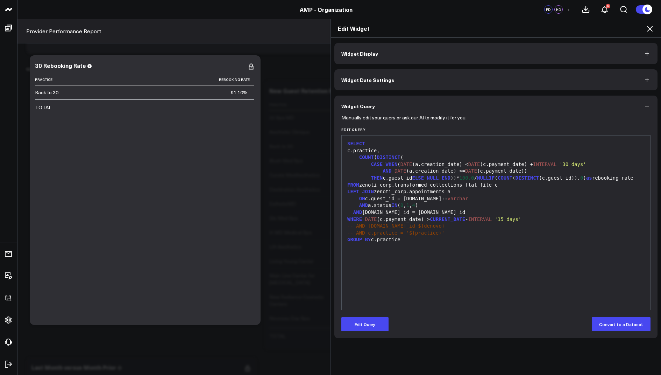
click at [652, 24] on icon at bounding box center [650, 28] width 8 height 8
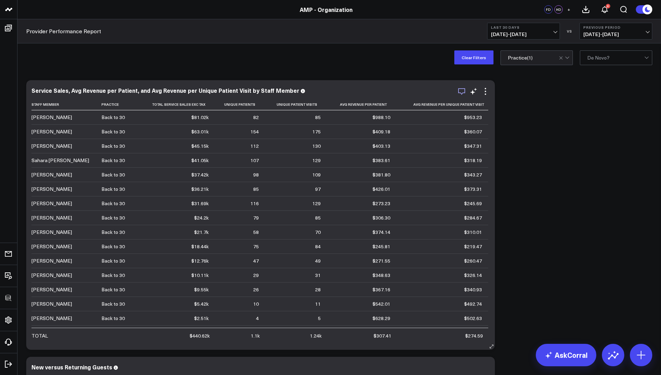
click at [460, 91] on icon "button" at bounding box center [461, 91] width 8 height 8
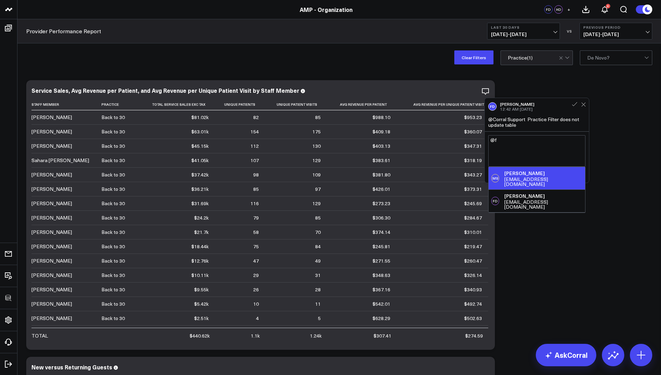
type textarea "@"
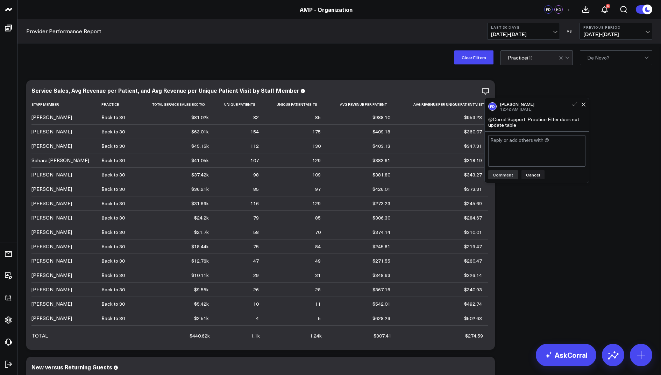
type textarea "H"
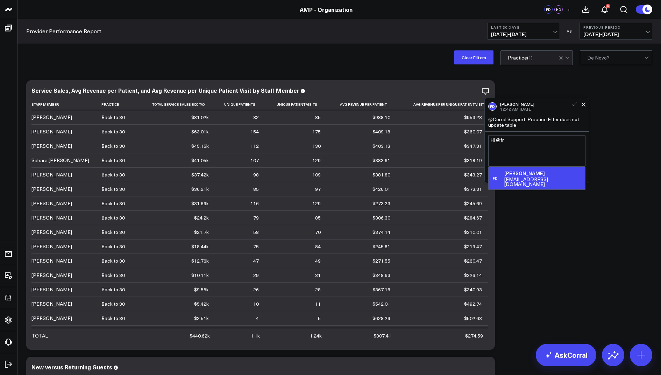
click at [538, 174] on div "[PERSON_NAME]" at bounding box center [543, 173] width 78 height 7
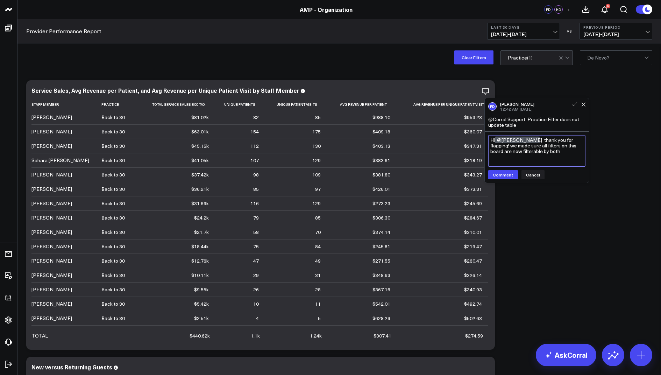
type textarea "Hi @[PERSON_NAME] thank you for flagging! we made sure all filters on this boar…"
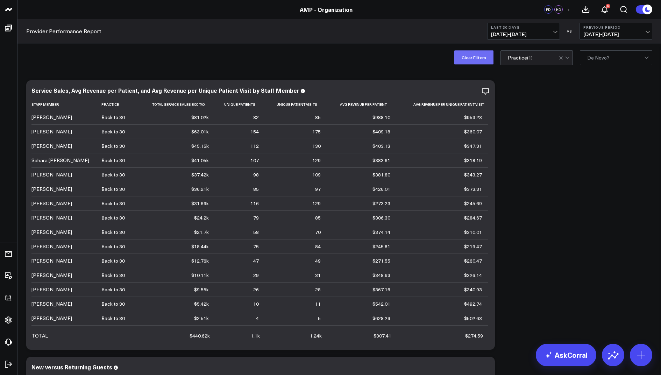
click at [472, 58] on button "Clear Filters" at bounding box center [473, 57] width 39 height 14
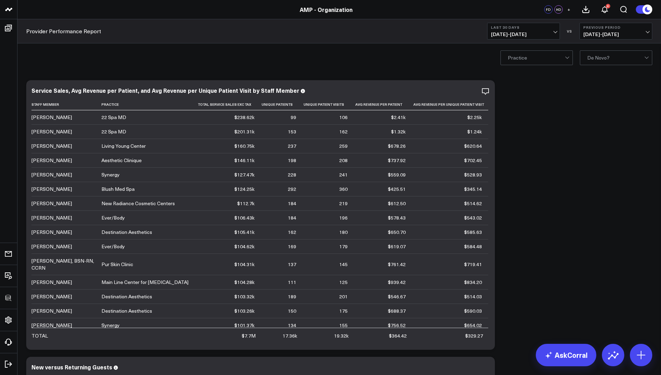
click at [600, 61] on div at bounding box center [615, 58] width 57 height 14
click at [464, 91] on icon "button" at bounding box center [461, 91] width 8 height 8
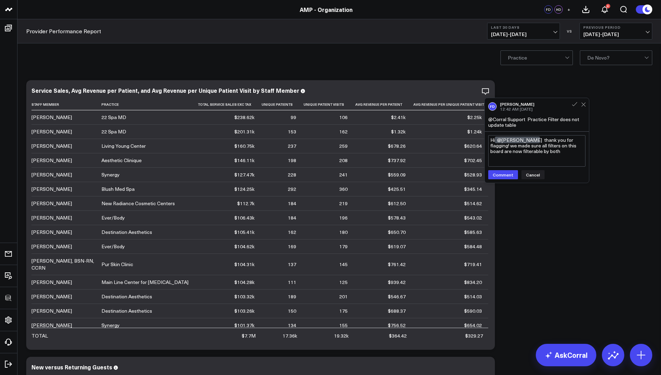
click at [564, 155] on textarea "Hi @[PERSON_NAME] thank you for flagging! we made sure all filters on this boar…" at bounding box center [536, 150] width 97 height 31
drag, startPoint x: 518, startPoint y: 157, endPoint x: 541, endPoint y: 140, distance: 28.3
click at [541, 140] on textarea "Hi @[PERSON_NAME] thank you for flagging! we made sure all filters on this boar…" at bounding box center [536, 150] width 97 height 31
type textarea "Hi @[PERSON_NAME] thank you for flagging! we made sure all filters on this boar…"
drag, startPoint x: 517, startPoint y: 158, endPoint x: 542, endPoint y: 140, distance: 30.6
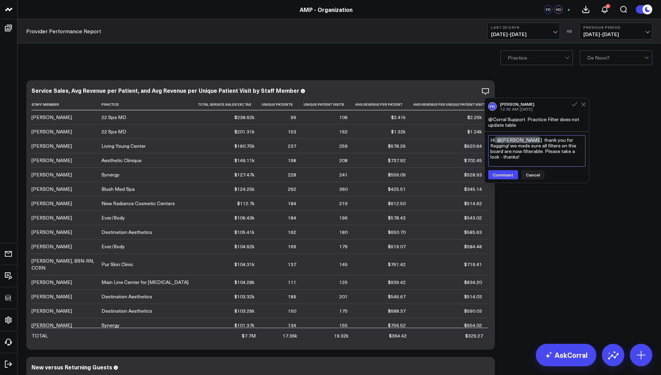
click at [542, 140] on textarea "Hi @[PERSON_NAME] thank you for flagging! we made sure all filters on this boar…" at bounding box center [536, 150] width 97 height 31
paste textarea "Thank you for flagging! All filters on this board should now be working. Please…"
click at [534, 158] on textarea "Hi @[PERSON_NAME] Thank you for flagging! All filters on this board should now …" at bounding box center [536, 150] width 97 height 31
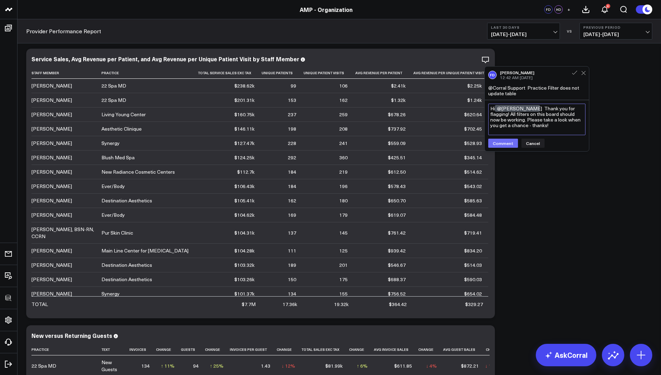
type textarea "Hi @[PERSON_NAME] Thank you for flagging! All filters on this board should now …"
click at [502, 140] on button "Comment" at bounding box center [503, 142] width 30 height 9
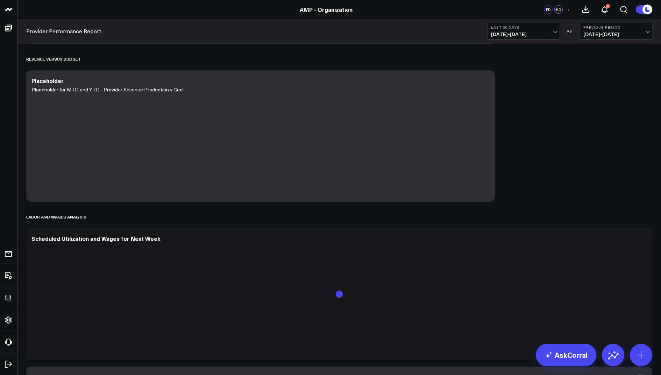
scroll to position [541, 0]
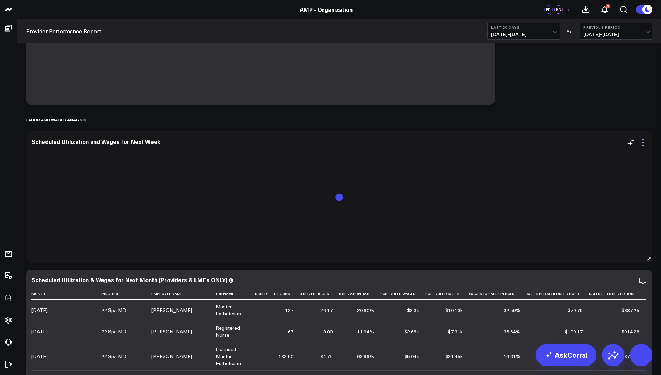
click at [640, 143] on icon at bounding box center [643, 142] width 8 height 8
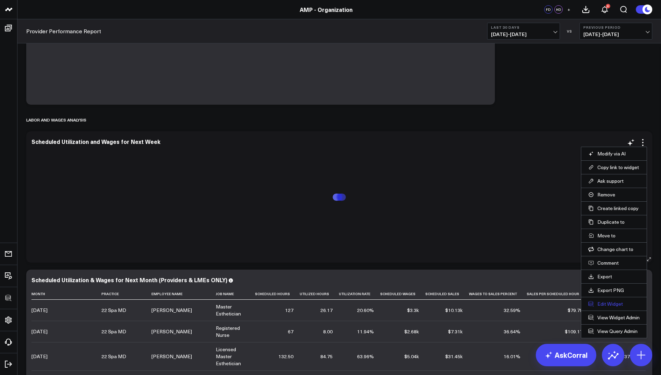
click at [607, 300] on button "Edit Widget" at bounding box center [613, 303] width 51 height 6
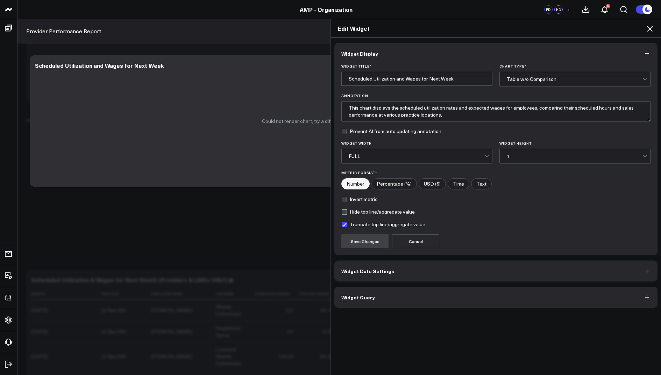
click at [650, 29] on icon at bounding box center [650, 29] width 6 height 6
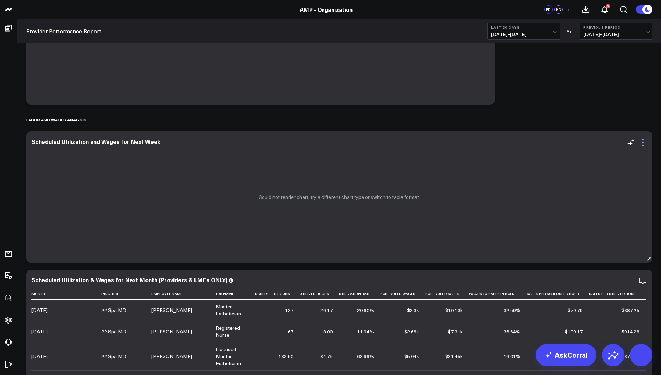
click at [642, 143] on icon at bounding box center [643, 142] width 8 height 8
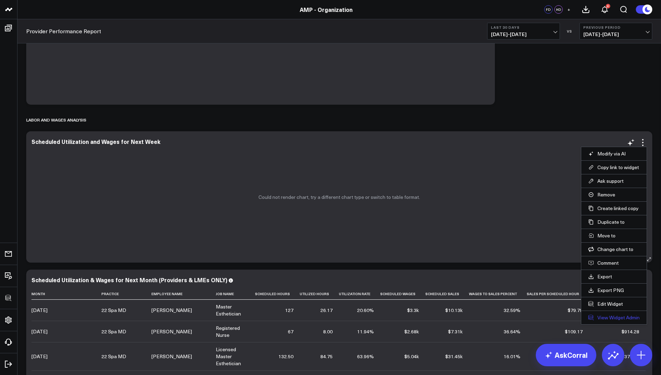
click at [613, 315] on link "View Widget Admin" at bounding box center [613, 317] width 51 height 6
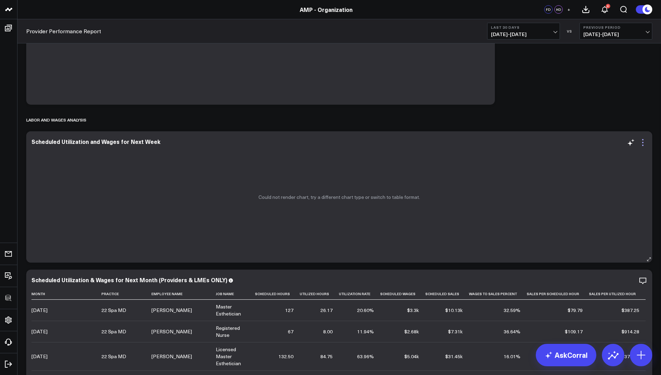
click at [641, 143] on icon at bounding box center [643, 142] width 8 height 8
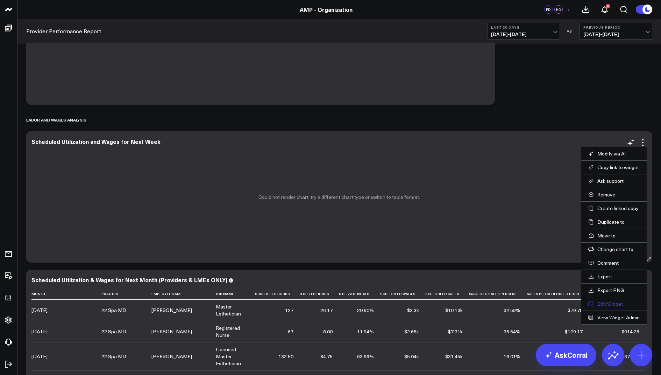
click at [604, 302] on button "Edit Widget" at bounding box center [613, 303] width 51 height 6
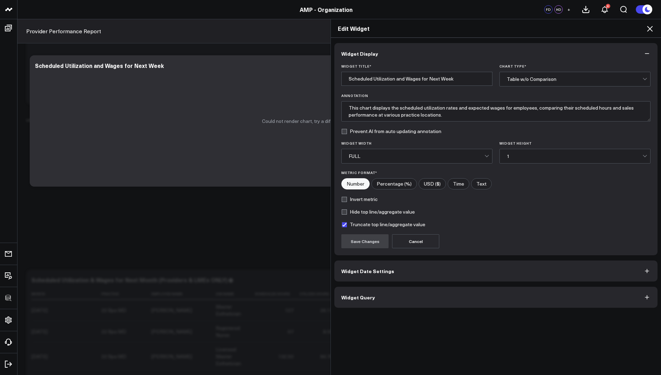
click at [346, 294] on span "Widget Query" at bounding box center [358, 297] width 34 height 6
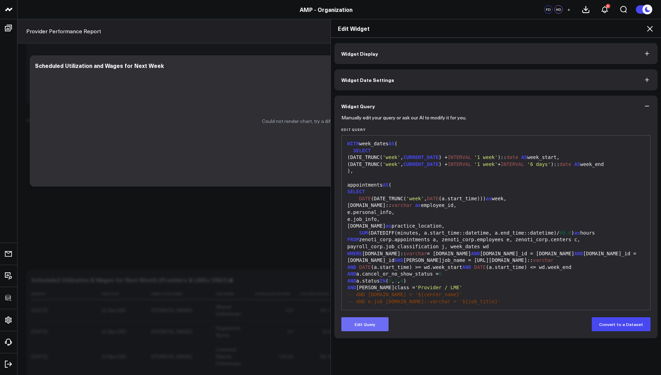
click at [367, 327] on button "Edit Query" at bounding box center [364, 324] width 47 height 14
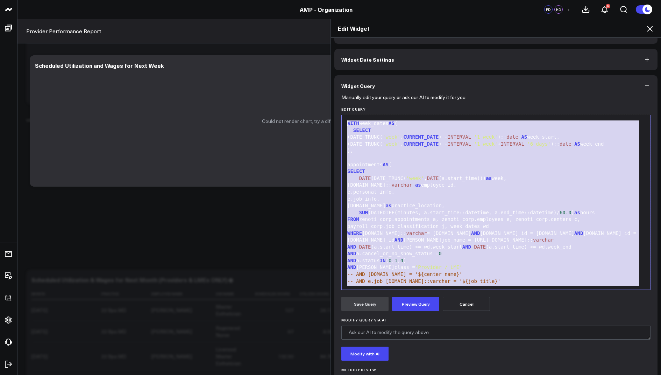
drag, startPoint x: 388, startPoint y: 274, endPoint x: 433, endPoint y: 38, distance: 239.5
click at [433, 38] on div "Widget Display Widget Date Settings Widget Query Manually edit your query or as…" at bounding box center [495, 213] width 323 height 381
copy div "AND [PERSON_NAME]class = 'Provider / LME' -- AND [DOMAIN_NAME] = '${center_name…"
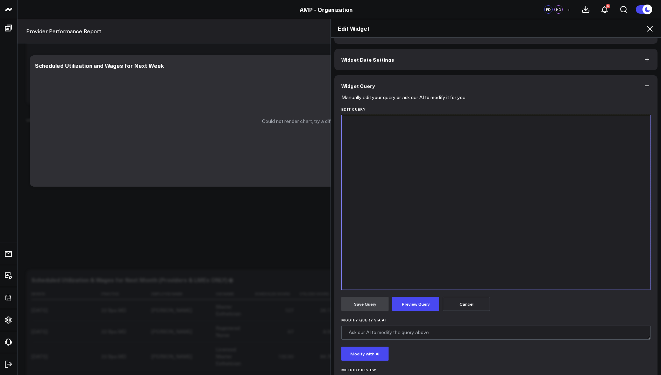
scroll to position [740, 0]
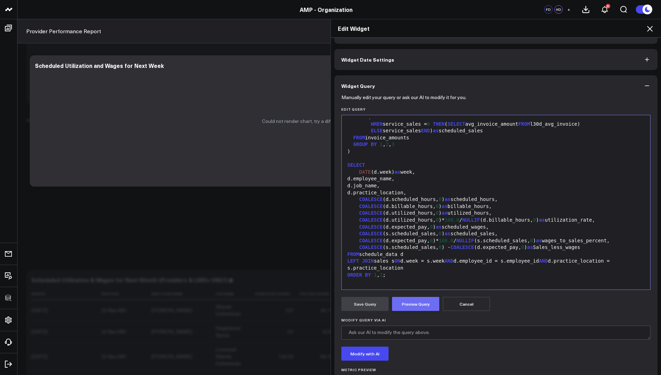
click at [413, 303] on button "Preview Query" at bounding box center [415, 304] width 47 height 14
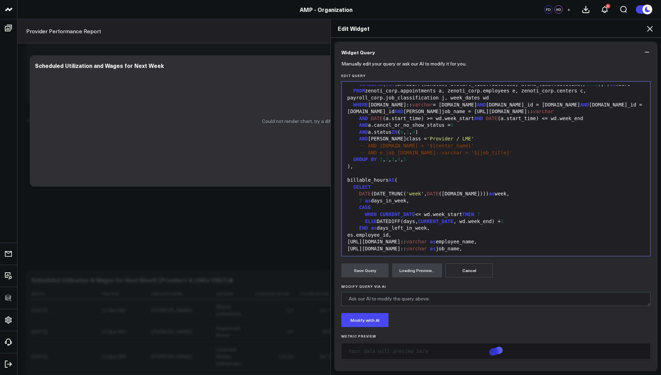
scroll to position [94, 0]
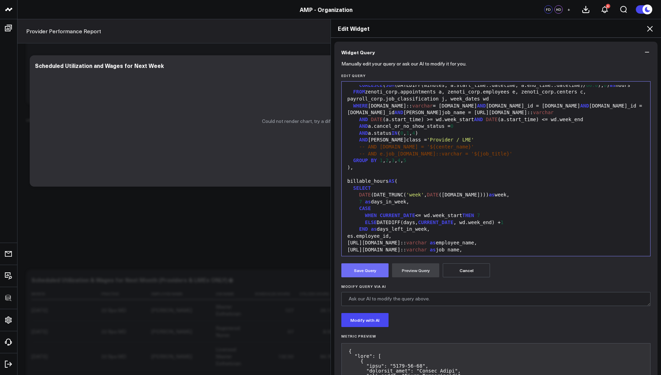
click at [363, 265] on button "Save Query" at bounding box center [364, 270] width 47 height 14
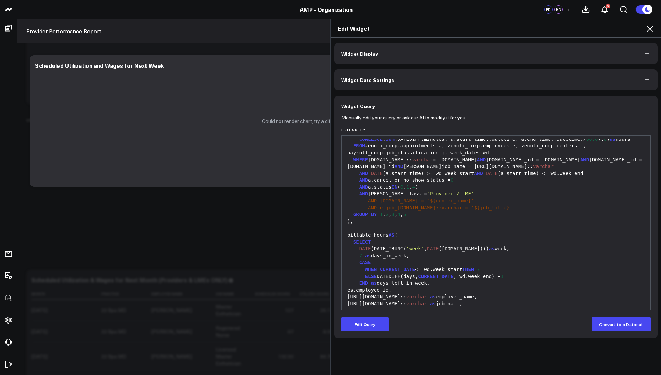
scroll to position [0, 0]
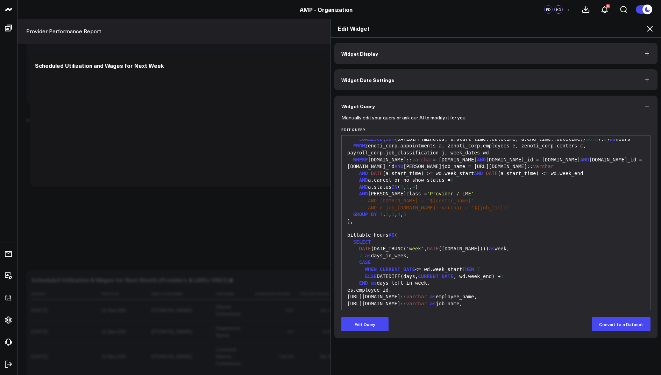
click at [651, 31] on icon at bounding box center [650, 28] width 8 height 8
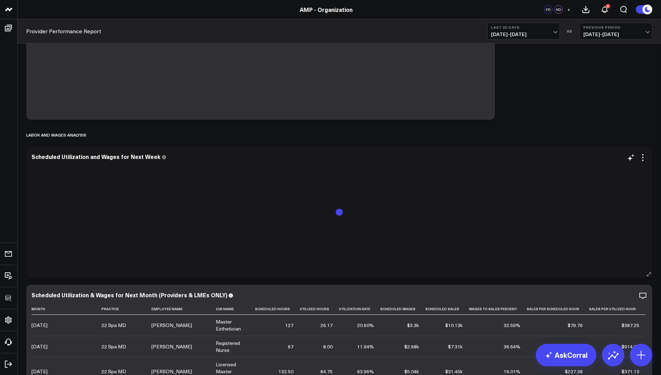
scroll to position [524, 0]
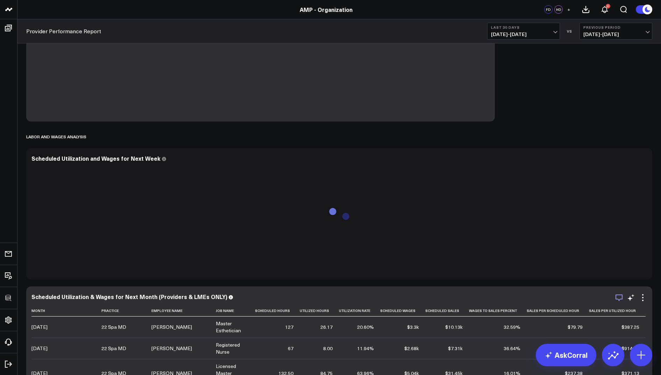
click at [619, 297] on icon "button" at bounding box center [619, 297] width 8 height 8
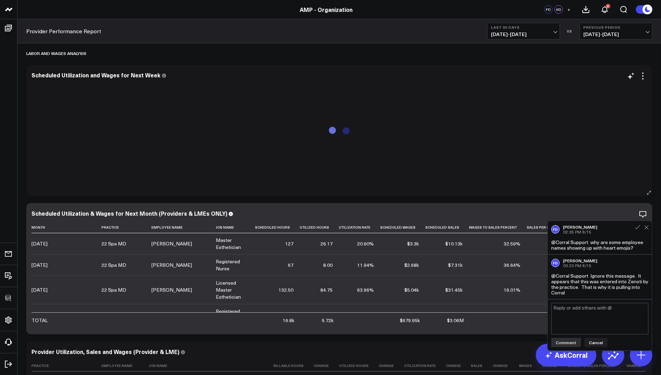
scroll to position [678, 0]
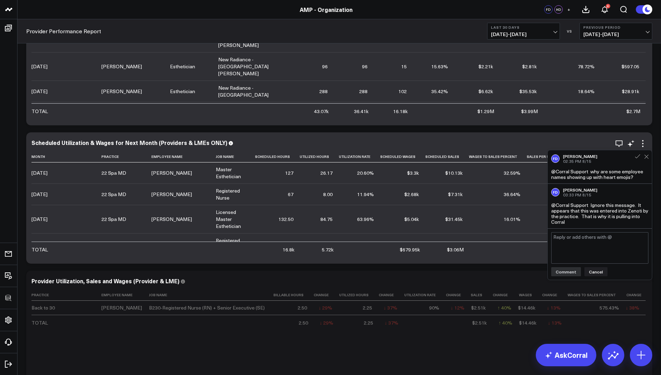
click at [586, 137] on div "Scheduled Utilization & Wages for Next Month (Providers & LMEs ONLY) Month Prac…" at bounding box center [339, 197] width 626 height 131
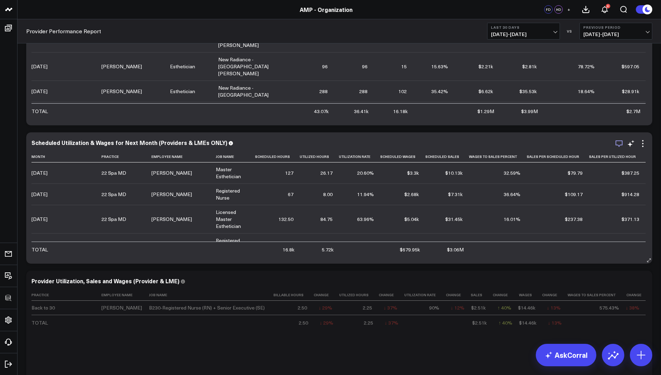
click at [617, 143] on icon "button" at bounding box center [619, 143] width 8 height 8
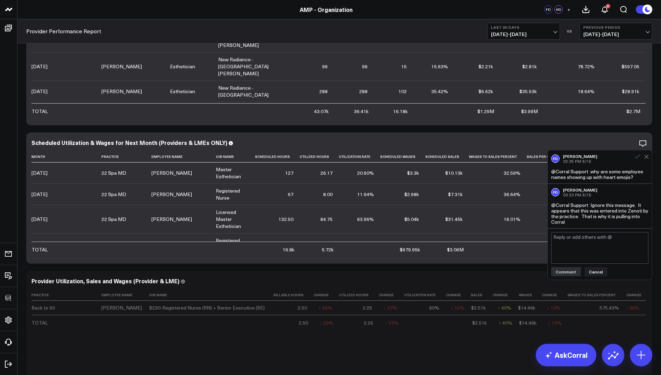
click at [639, 155] on icon at bounding box center [637, 156] width 6 height 6
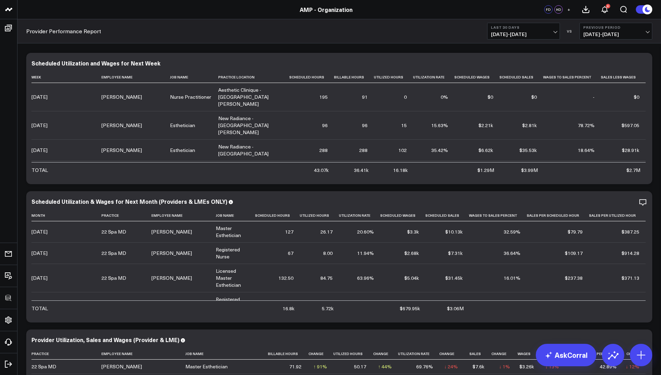
scroll to position [575, 0]
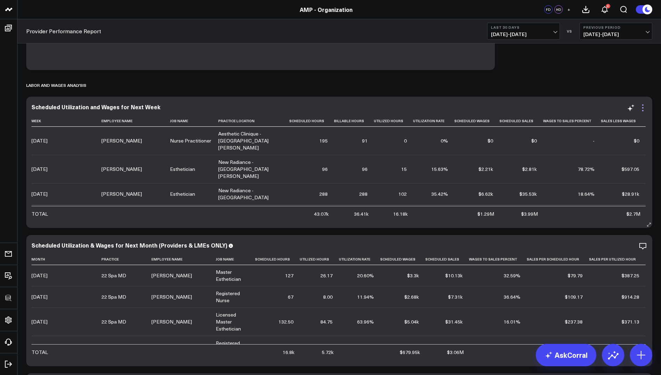
click at [642, 106] on icon at bounding box center [643, 108] width 8 height 8
click at [553, 88] on div "Labor and Wages Analysis" at bounding box center [339, 85] width 626 height 16
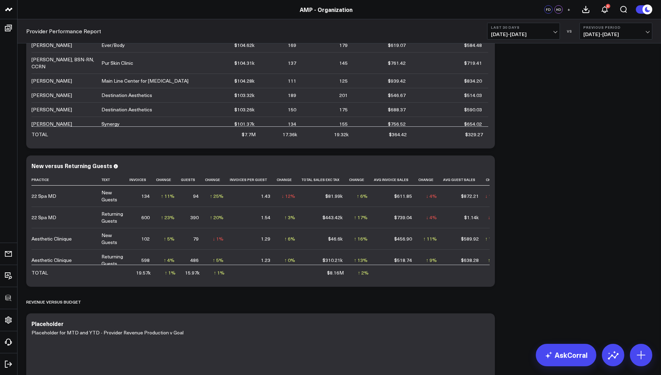
scroll to position [0, 0]
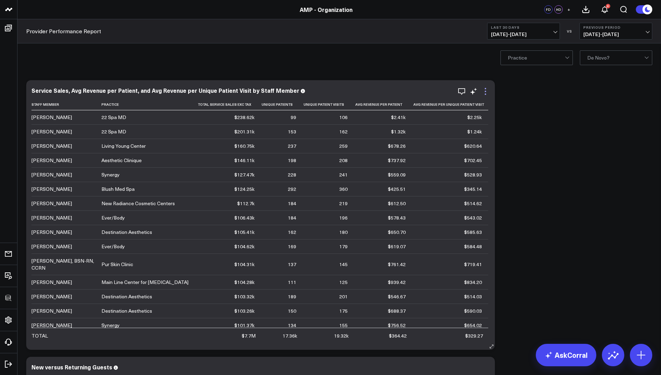
click at [485, 88] on icon at bounding box center [485, 88] width 1 height 1
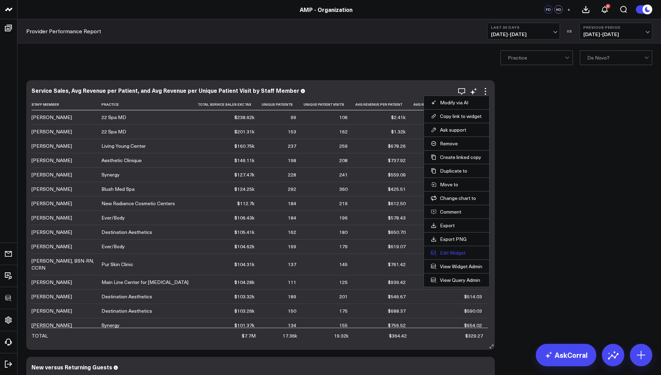
click at [448, 250] on button "Edit Widget" at bounding box center [456, 252] width 51 height 6
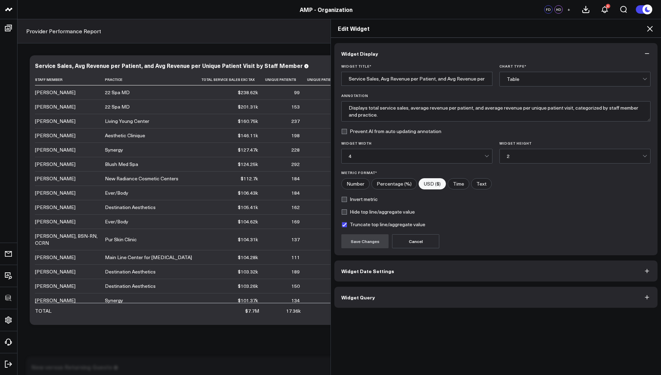
click at [361, 294] on span "Widget Query" at bounding box center [358, 297] width 34 height 6
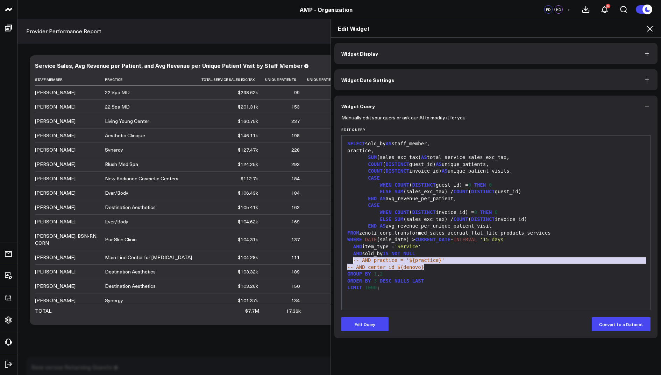
drag, startPoint x: 430, startPoint y: 267, endPoint x: 354, endPoint y: 260, distance: 76.9
click at [354, 260] on div "SELECT sold_by AS staff_member, practice, SUM (sales_exc_tax) AS total_service_…" at bounding box center [495, 222] width 301 height 167
copy div "-- AND practice = '${practice}' -- AND center_id ${denovo}"
click at [650, 30] on icon at bounding box center [650, 28] width 8 height 8
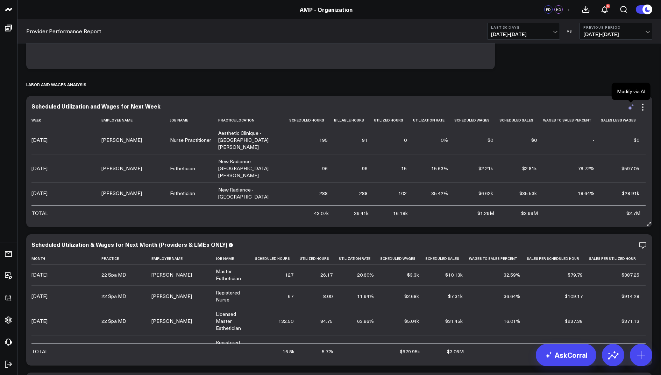
scroll to position [566, 0]
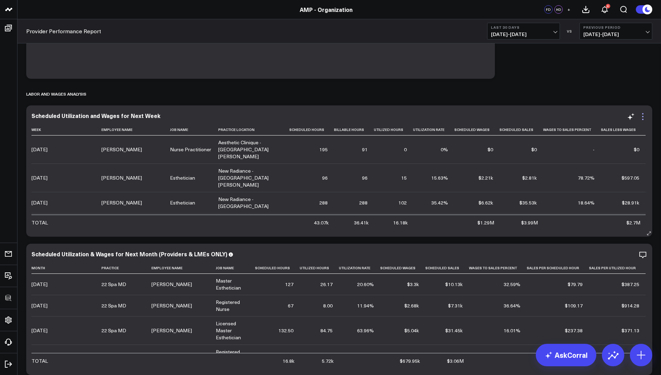
click at [643, 116] on icon at bounding box center [642, 116] width 1 height 1
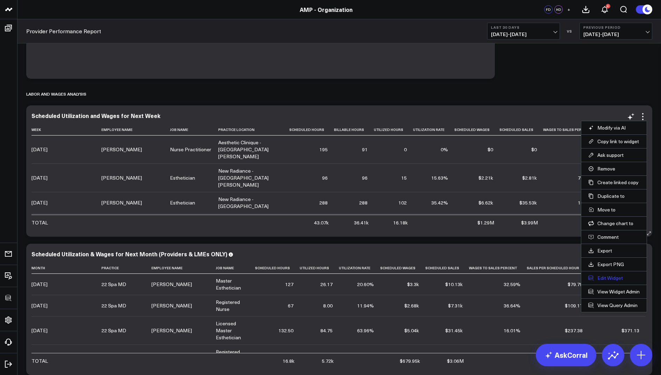
click at [609, 277] on button "Edit Widget" at bounding box center [613, 277] width 51 height 6
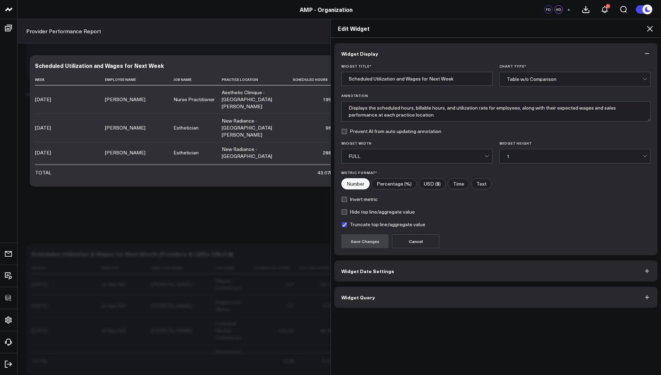
click at [357, 301] on button "Widget Query" at bounding box center [495, 296] width 323 height 21
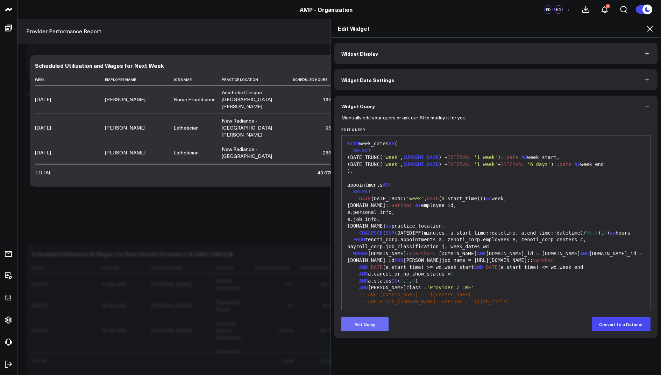
click at [361, 326] on button "Edit Query" at bounding box center [364, 324] width 47 height 14
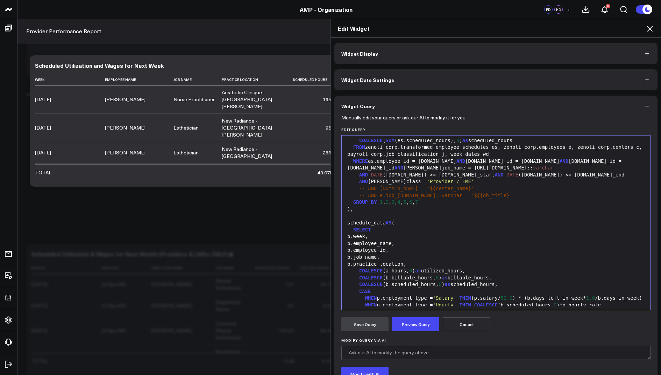
scroll to position [251, 0]
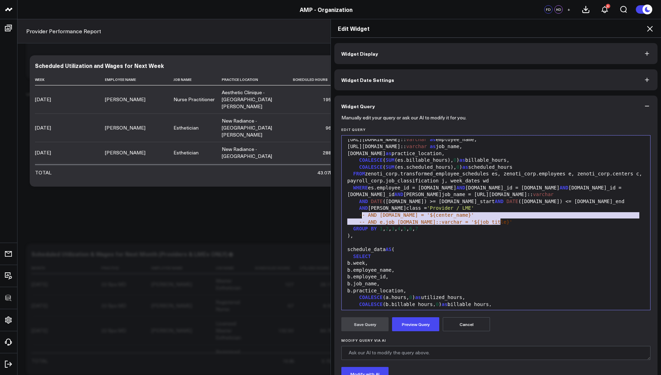
drag, startPoint x: 508, startPoint y: 221, endPoint x: 360, endPoint y: 217, distance: 148.7
click at [360, 217] on div "WHERE [DOMAIN_NAME]:: varchar = [DOMAIN_NAME] AND [DOMAIN_NAME]_id = [DOMAIN_NA…" at bounding box center [495, 341] width 301 height 907
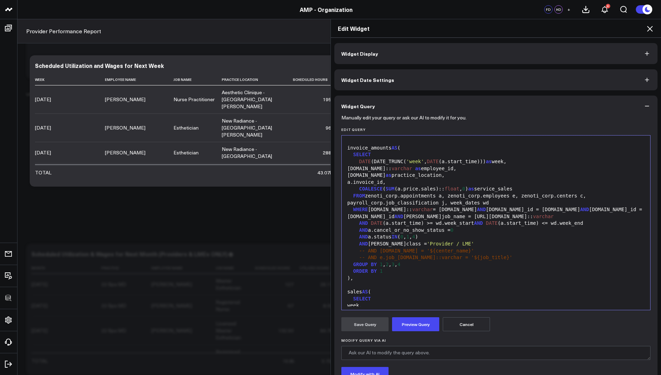
scroll to position [545, 0]
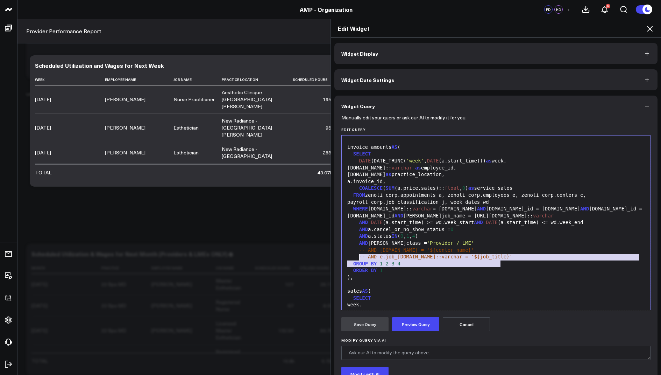
drag, startPoint x: 506, startPoint y: 262, endPoint x: 358, endPoint y: 258, distance: 147.6
click at [358, 258] on div "WHERE es.employee_id = [DOMAIN_NAME] AND [DOMAIN_NAME]_id = [DOMAIN_NAME] AND […" at bounding box center [495, 47] width 301 height 907
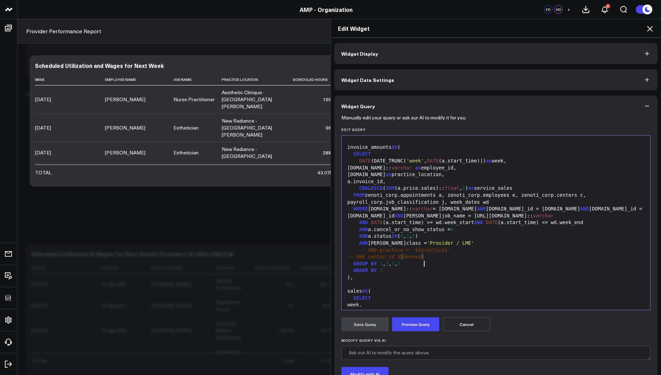
click at [412, 338] on label "Modify Query via AI" at bounding box center [495, 340] width 309 height 4
click at [412, 345] on textarea "Modify Query via AI" at bounding box center [495, 352] width 309 height 14
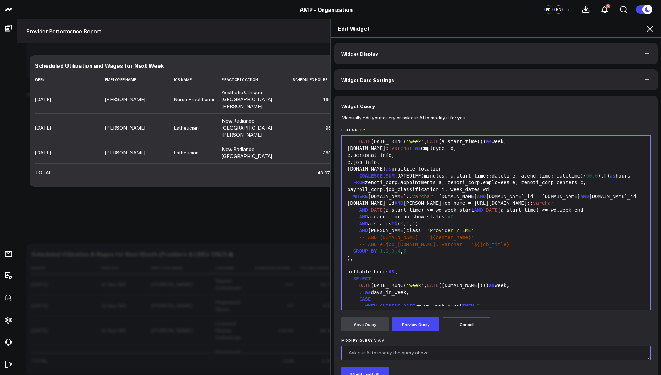
scroll to position [67, 0]
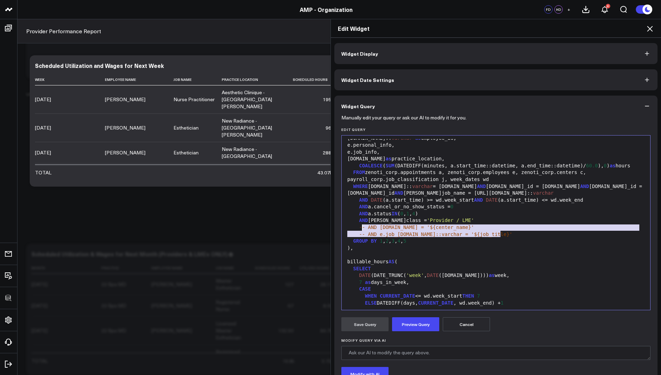
drag, startPoint x: 504, startPoint y: 232, endPoint x: 359, endPoint y: 228, distance: 144.5
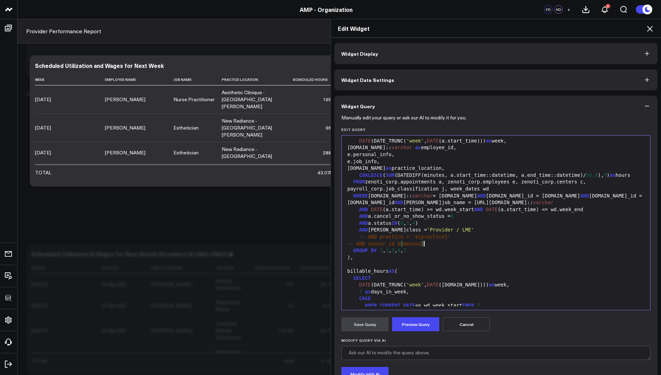
scroll to position [53, 0]
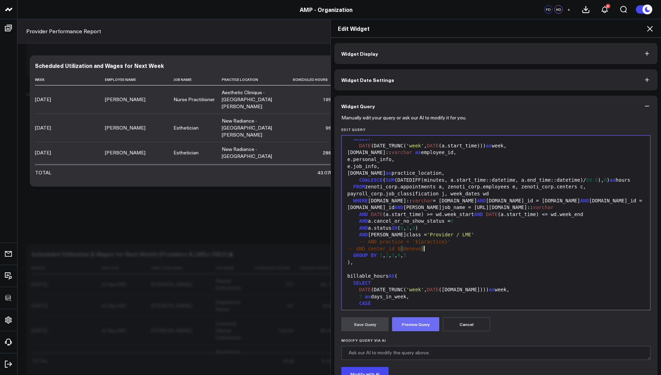
click at [415, 323] on button "Preview Query" at bounding box center [415, 324] width 47 height 14
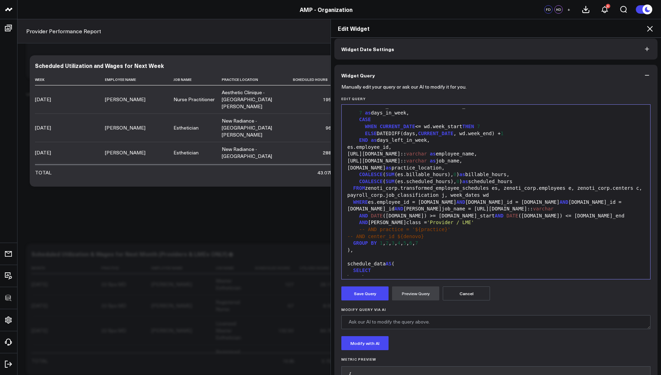
scroll to position [121, 0]
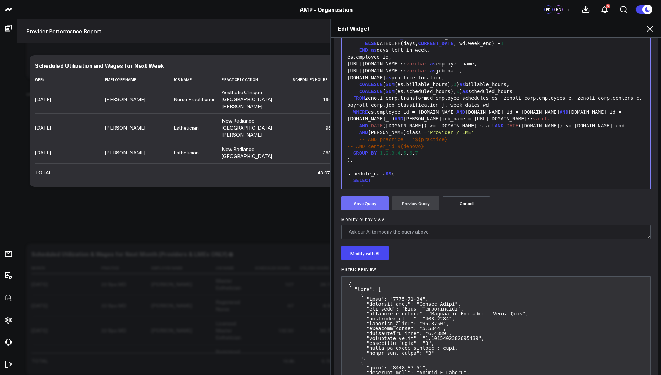
click at [355, 200] on button "Save Query" at bounding box center [364, 203] width 47 height 14
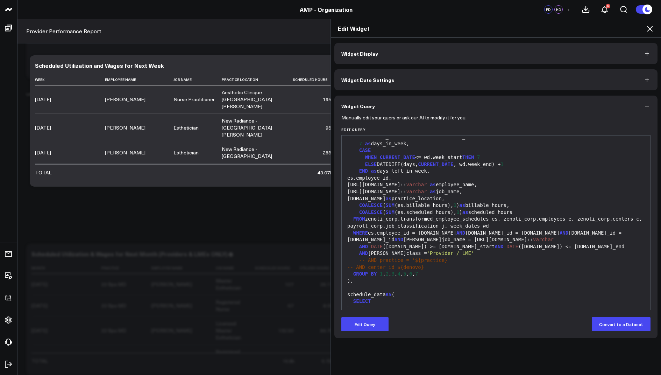
scroll to position [0, 0]
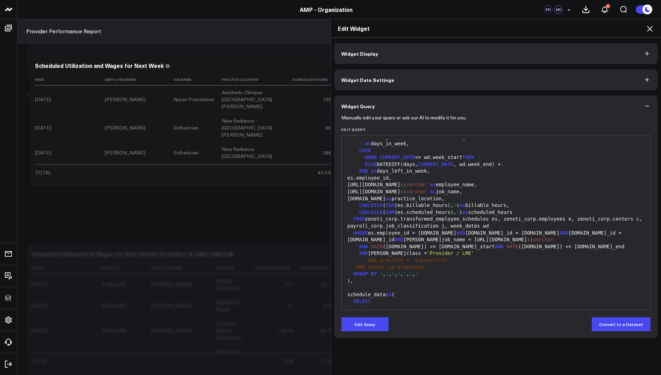
click at [651, 26] on icon at bounding box center [650, 28] width 8 height 8
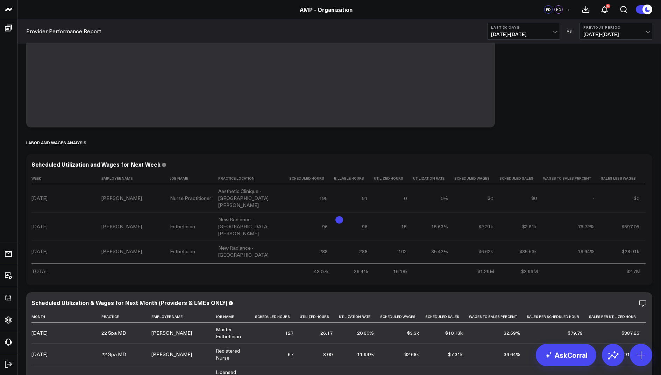
scroll to position [194, 0]
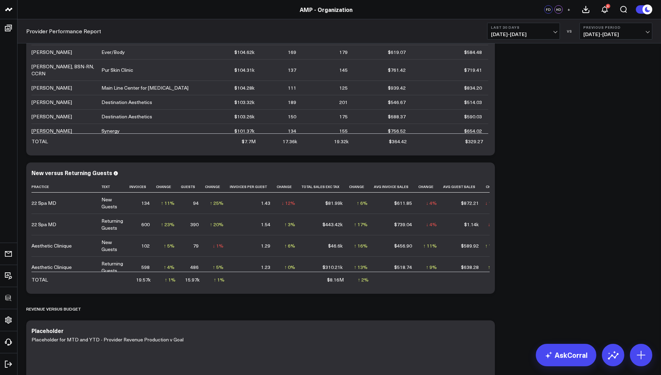
click at [525, 25] on b "Last 30 Days" at bounding box center [523, 27] width 65 height 4
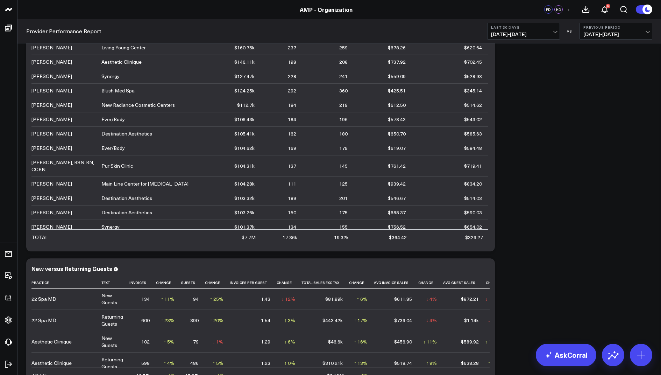
scroll to position [0, 0]
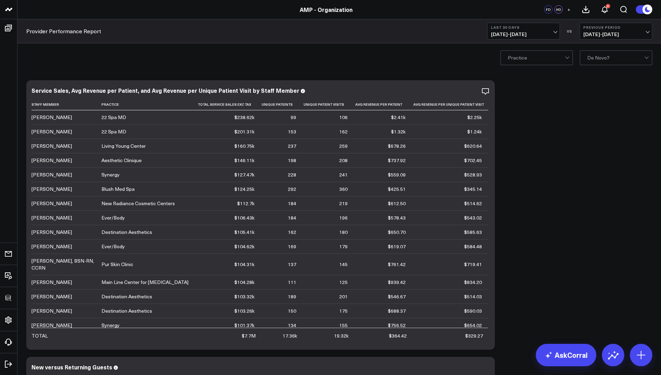
click at [524, 65] on div "option Back to 30, selected. Practice De Novo?" at bounding box center [338, 57] width 643 height 28
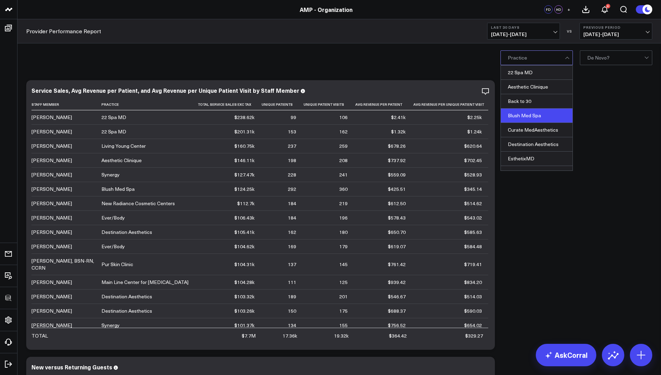
click at [516, 111] on div "Blush Med Spa" at bounding box center [537, 115] width 72 height 14
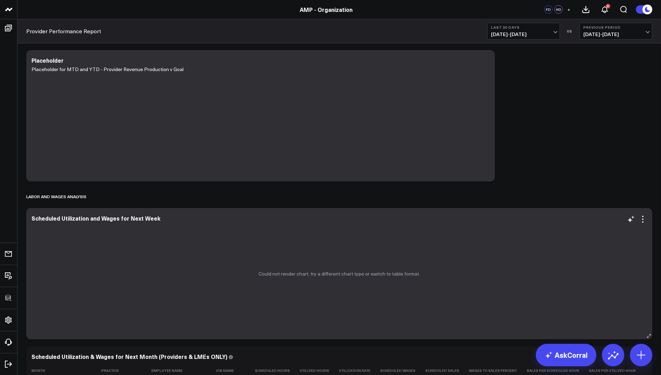
scroll to position [479, 0]
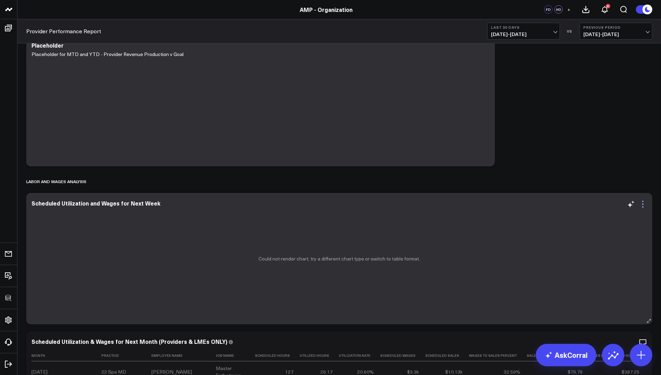
click at [642, 201] on icon at bounding box center [642, 200] width 1 height 1
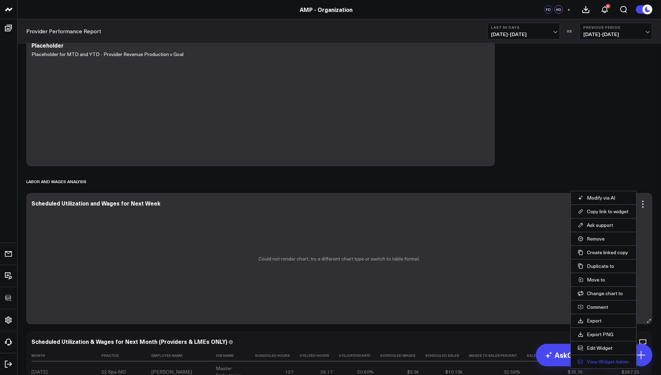
click at [591, 358] on link "View Widget Admin" at bounding box center [603, 361] width 51 height 6
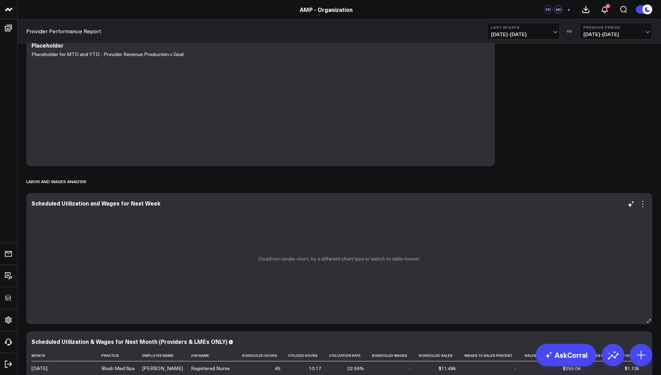
click at [640, 203] on icon at bounding box center [643, 204] width 8 height 8
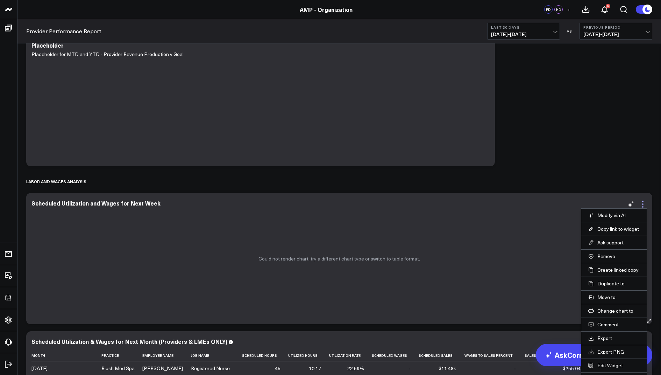
scroll to position [521, 0]
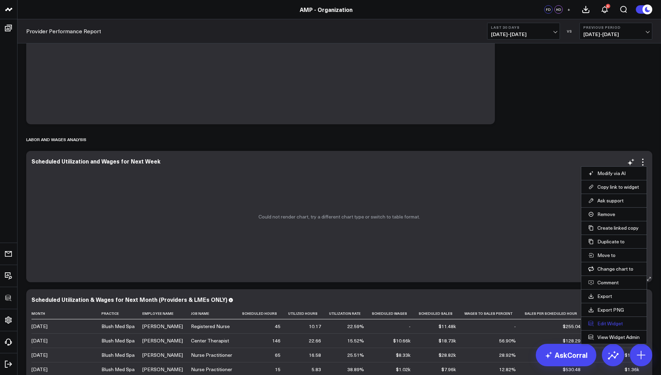
click at [604, 320] on button "Edit Widget" at bounding box center [613, 323] width 51 height 6
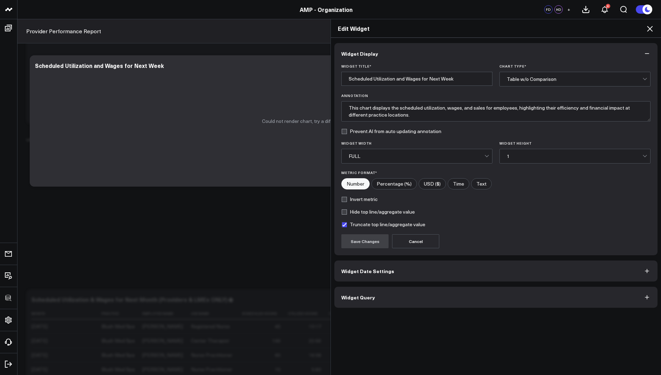
click at [352, 306] on div "Widget Display Widget Title * Scheduled Utilization and Wages for Next Week Cha…" at bounding box center [496, 206] width 330 height 337
click at [352, 299] on button "Widget Query" at bounding box center [495, 296] width 323 height 21
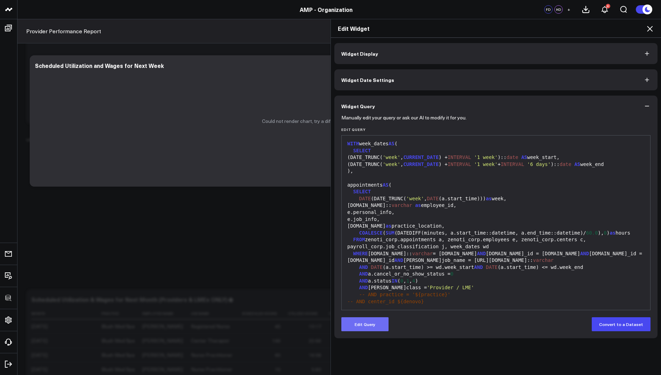
click at [359, 324] on button "Edit Query" at bounding box center [364, 324] width 47 height 14
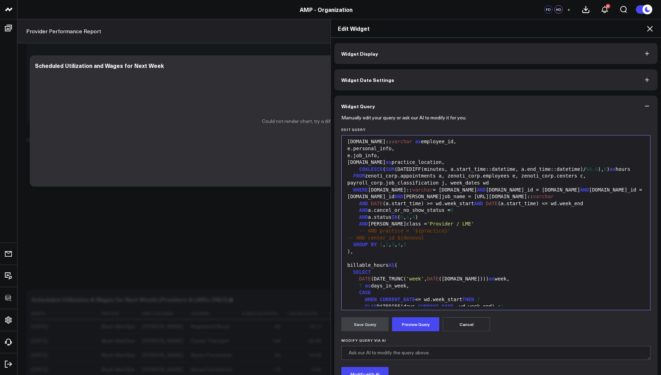
scroll to position [67, 0]
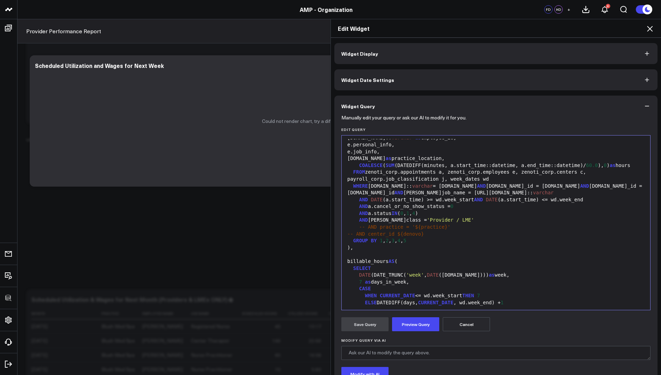
click at [379, 228] on span "-- AND practice = '${practice}'" at bounding box center [404, 227] width 91 height 6
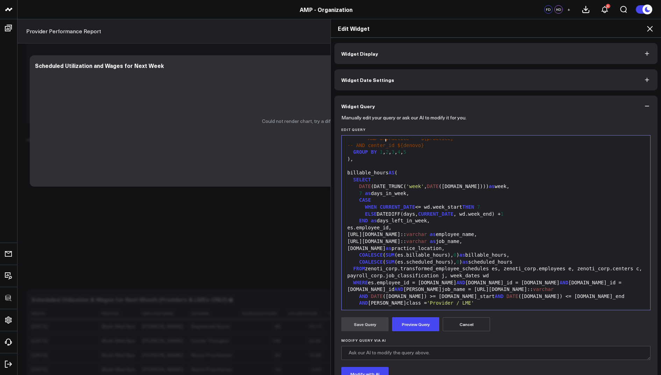
scroll to position [226, 0]
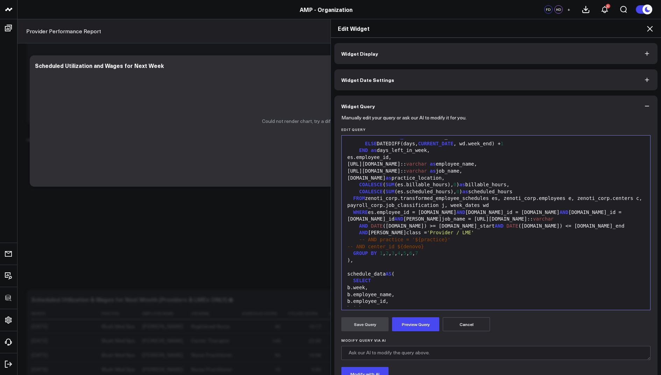
click at [379, 239] on span "-- AND practice = '${practice}'" at bounding box center [404, 239] width 91 height 6
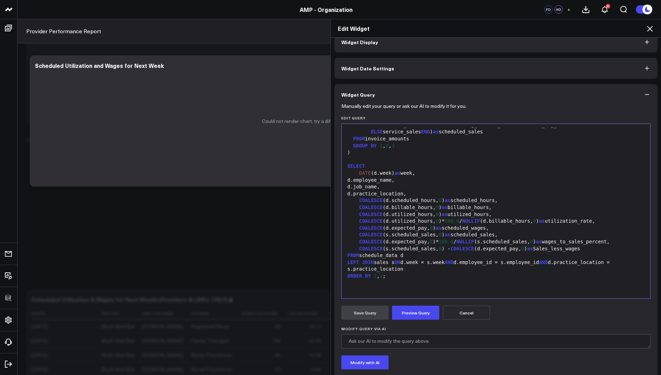
scroll to position [14, 0]
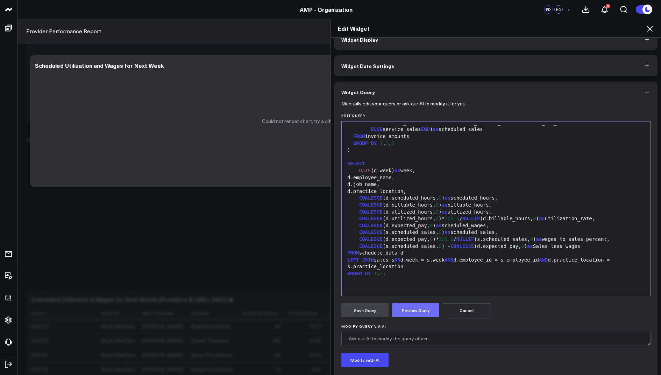
click at [402, 311] on button "Preview Query" at bounding box center [415, 310] width 47 height 14
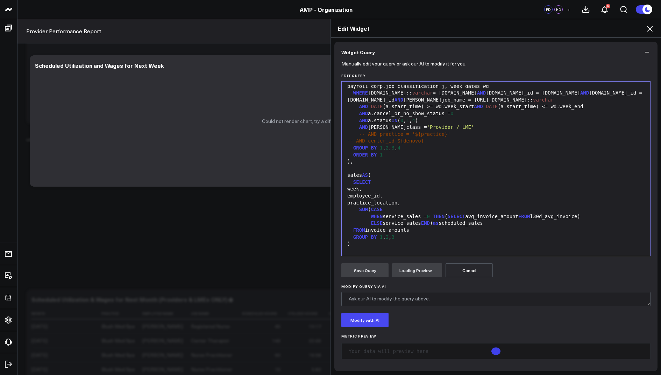
scroll to position [584, 0]
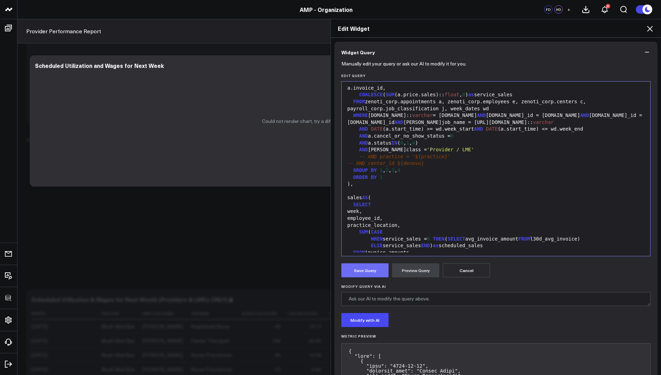
click at [365, 270] on button "Save Query" at bounding box center [364, 270] width 47 height 14
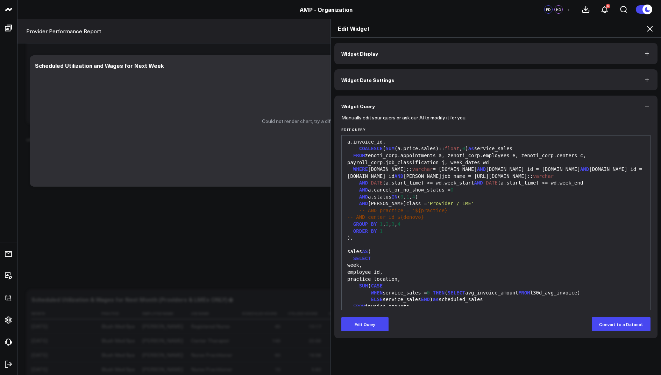
scroll to position [0, 0]
click at [650, 25] on icon at bounding box center [650, 28] width 8 height 8
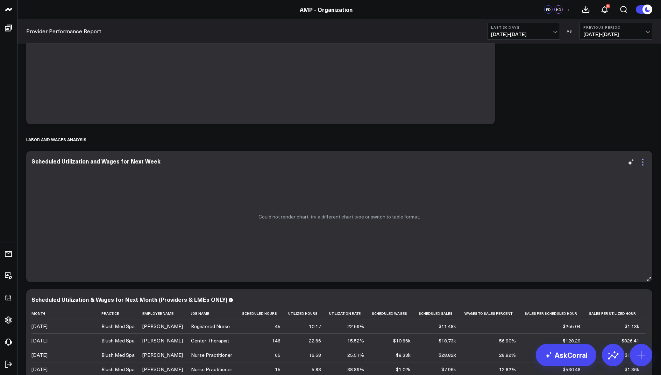
click at [643, 159] on icon at bounding box center [642, 158] width 1 height 1
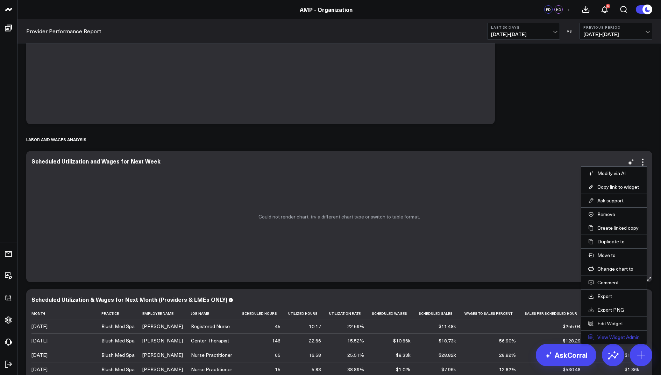
click at [606, 334] on link "View Widget Admin" at bounding box center [613, 337] width 51 height 6
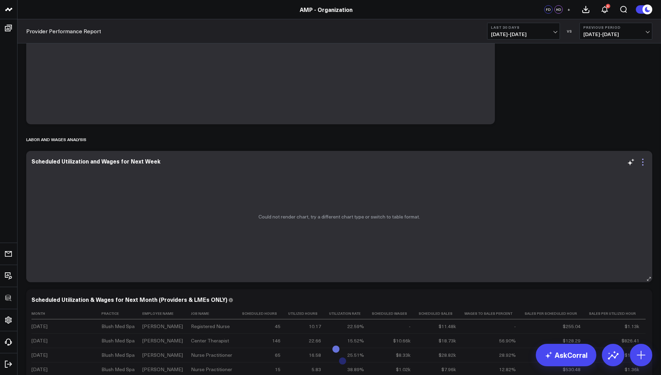
click at [644, 166] on icon at bounding box center [643, 162] width 8 height 8
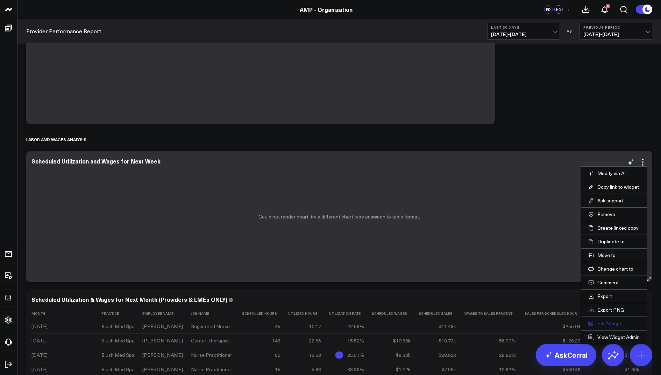
click at [600, 321] on button "Edit Widget" at bounding box center [613, 323] width 51 height 6
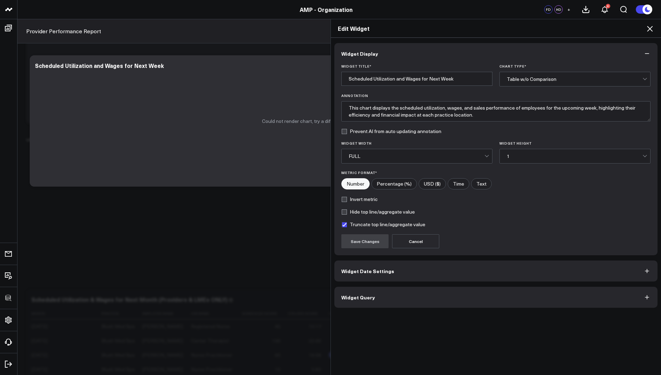
click at [361, 296] on span "Widget Query" at bounding box center [358, 297] width 34 height 6
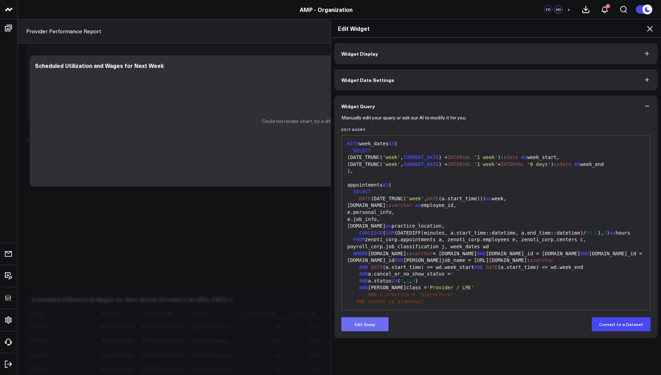
click at [353, 325] on button "Edit Query" at bounding box center [364, 324] width 47 height 14
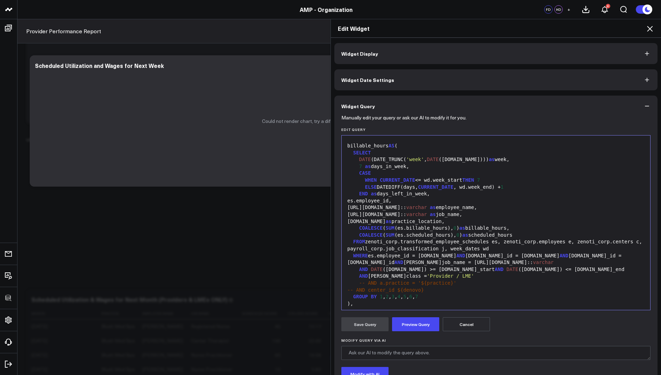
scroll to position [202, 0]
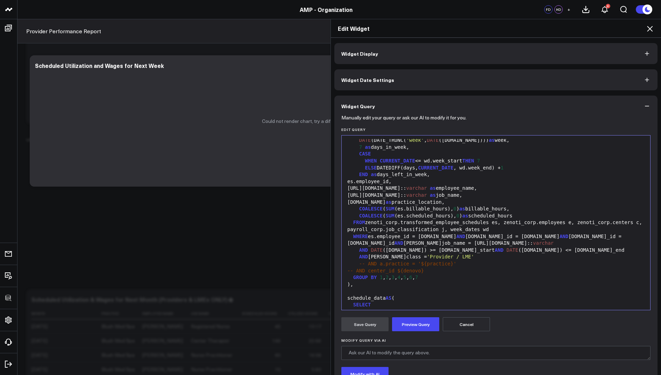
click at [654, 32] on icon at bounding box center [650, 28] width 8 height 8
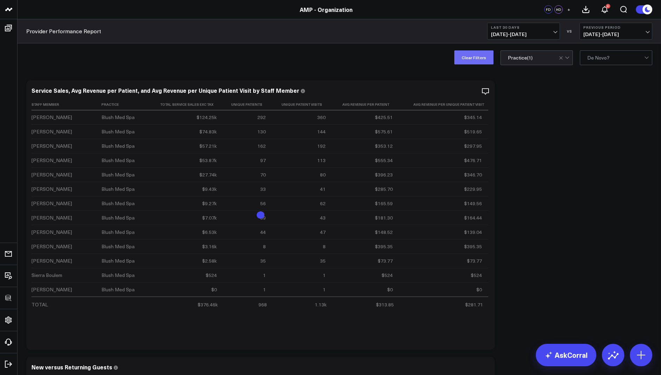
click at [473, 60] on button "Clear Filters" at bounding box center [473, 57] width 39 height 14
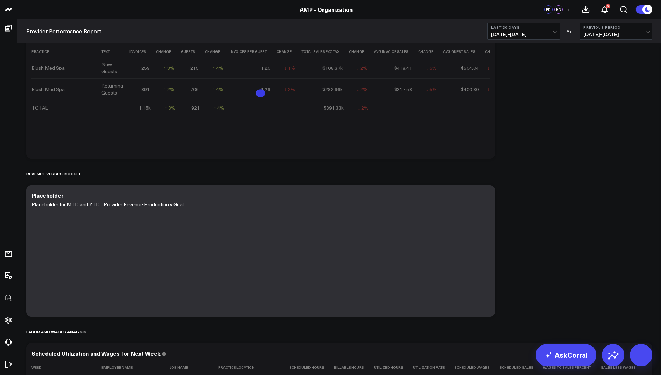
scroll to position [456, 0]
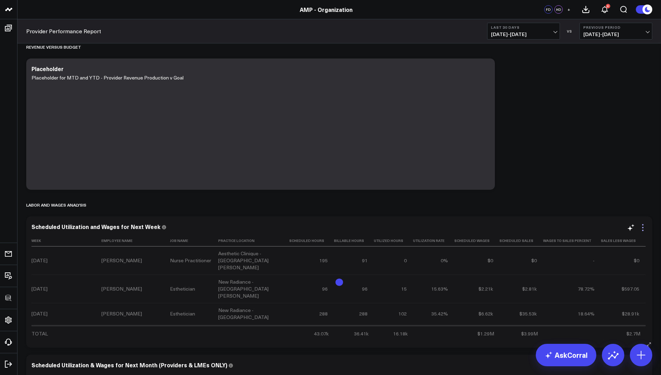
click at [644, 225] on icon at bounding box center [643, 227] width 8 height 8
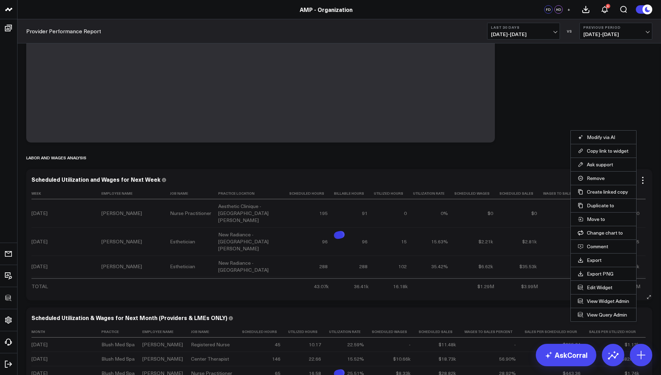
scroll to position [523, 0]
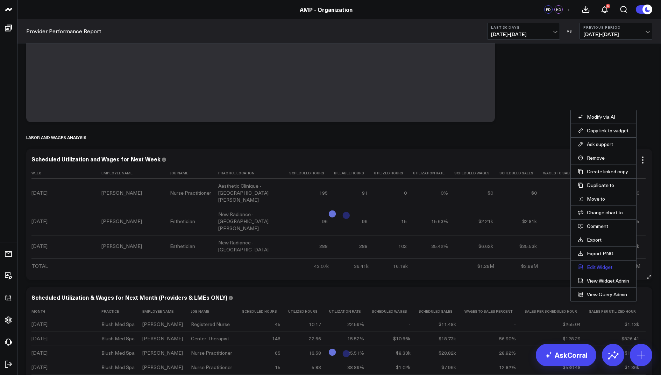
click at [596, 264] on button "Edit Widget" at bounding box center [603, 267] width 51 height 6
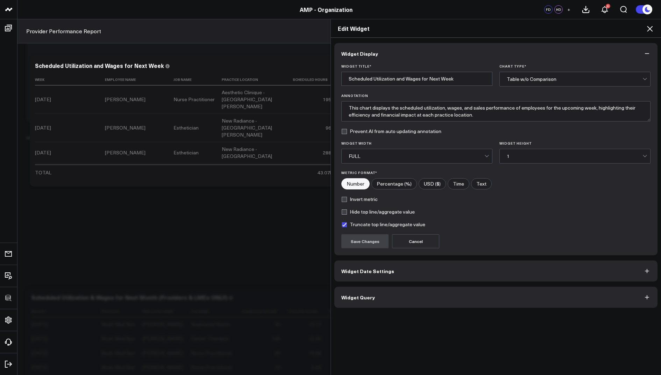
click at [398, 295] on button "Widget Query" at bounding box center [495, 296] width 323 height 21
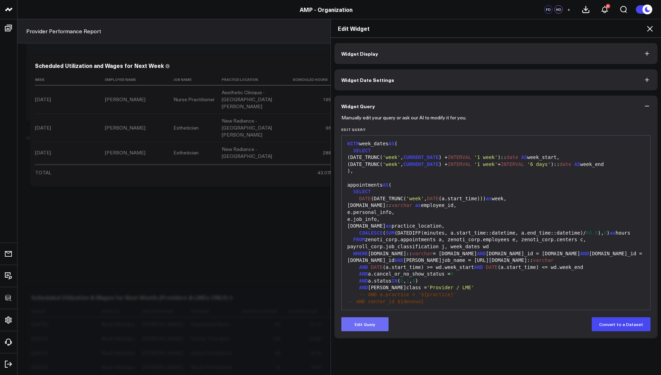
click at [359, 321] on button "Edit Query" at bounding box center [364, 324] width 47 height 14
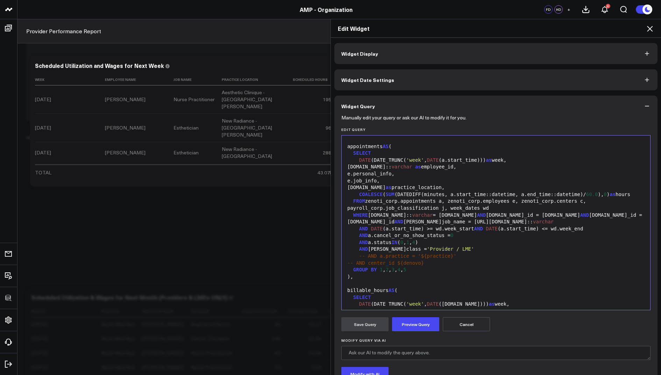
scroll to position [40, 0]
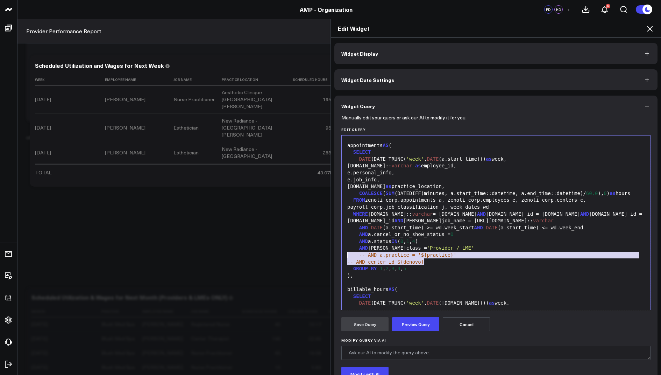
drag, startPoint x: 430, startPoint y: 262, endPoint x: 347, endPoint y: 256, distance: 83.8
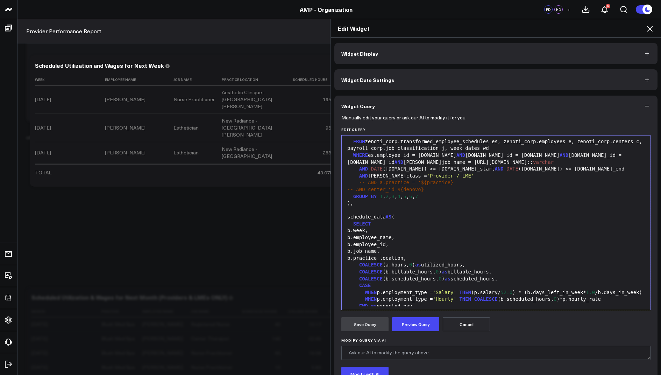
scroll to position [277, 0]
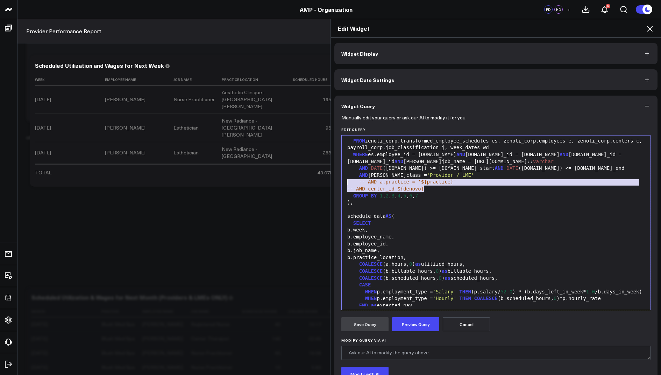
drag, startPoint x: 429, startPoint y: 187, endPoint x: 343, endPoint y: 183, distance: 86.1
click at [343, 183] on div "Selection deleted 999 1 2 3 4 5 6 7 8 9 10 11 12 13 14 15 16 17 18 19 20 21 22 …" at bounding box center [495, 222] width 309 height 175
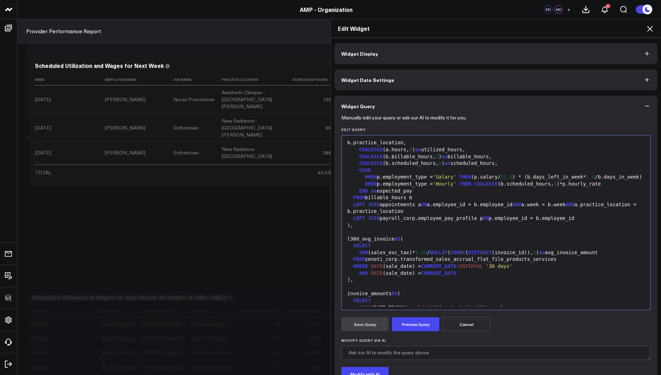
scroll to position [607, 0]
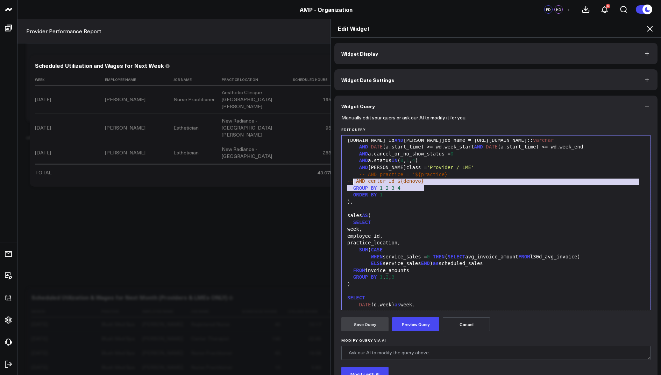
drag, startPoint x: 431, startPoint y: 186, endPoint x: 351, endPoint y: 182, distance: 80.2
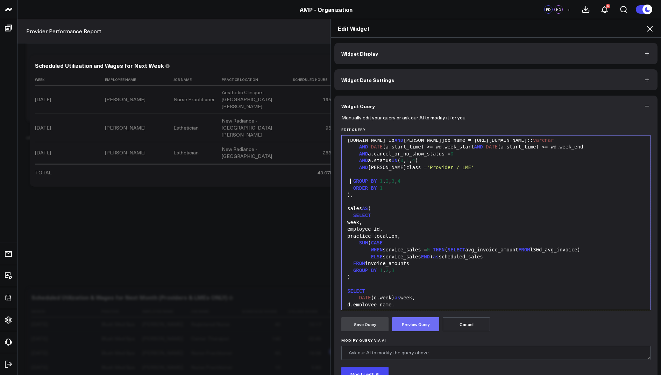
click at [415, 317] on button "Preview Query" at bounding box center [415, 324] width 47 height 14
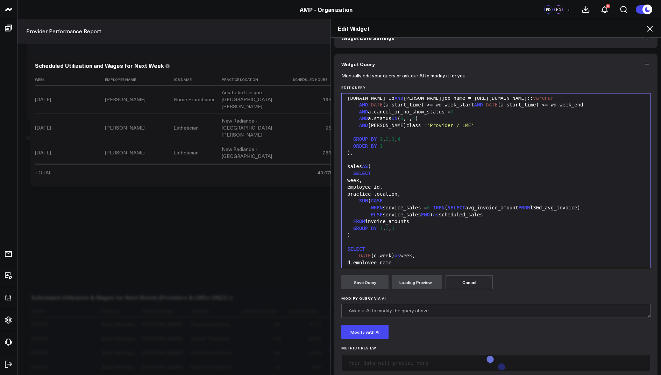
scroll to position [54, 0]
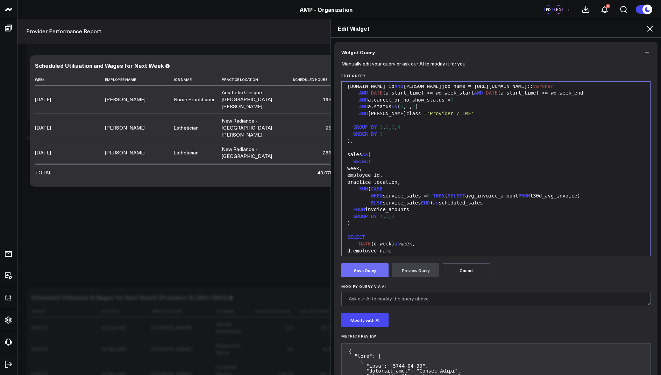
click at [368, 266] on button "Save Query" at bounding box center [364, 270] width 47 height 14
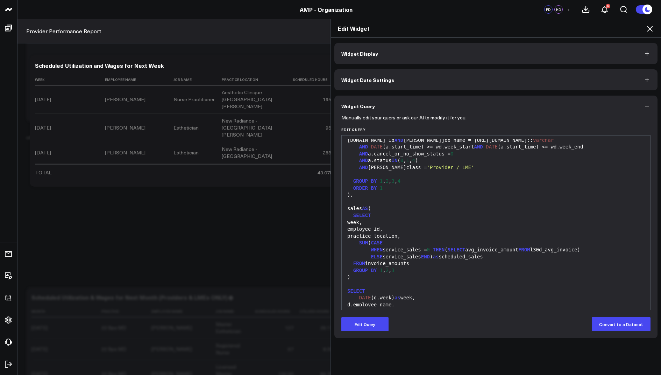
scroll to position [0, 0]
click at [648, 28] on icon at bounding box center [650, 28] width 8 height 8
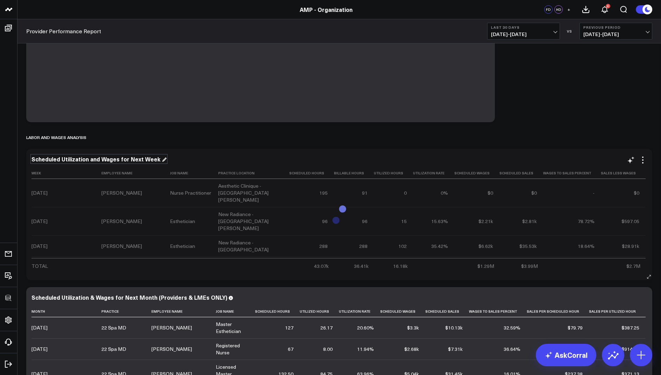
click at [144, 159] on div "Scheduled Utilization and Wages for Next Week" at bounding box center [98, 159] width 135 height 8
